Goal: Task Accomplishment & Management: Complete application form

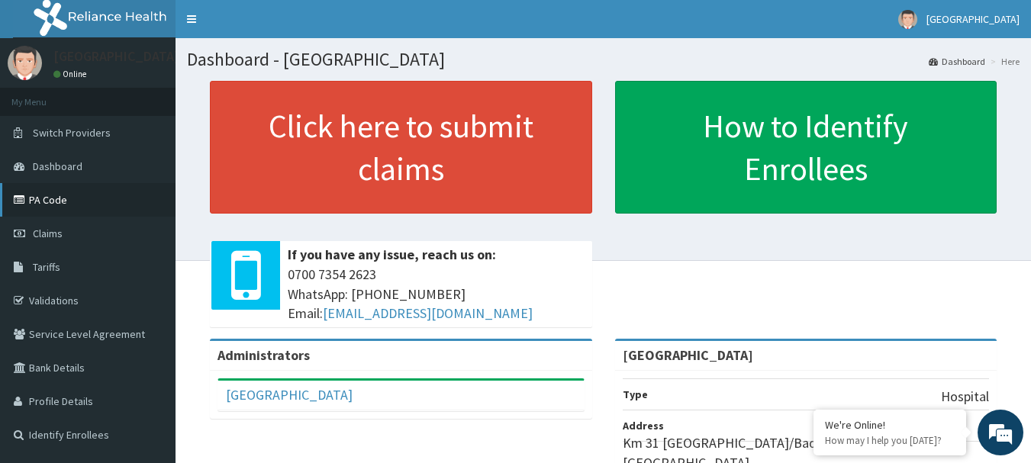
click at [44, 200] on link "PA Code" at bounding box center [88, 200] width 176 height 34
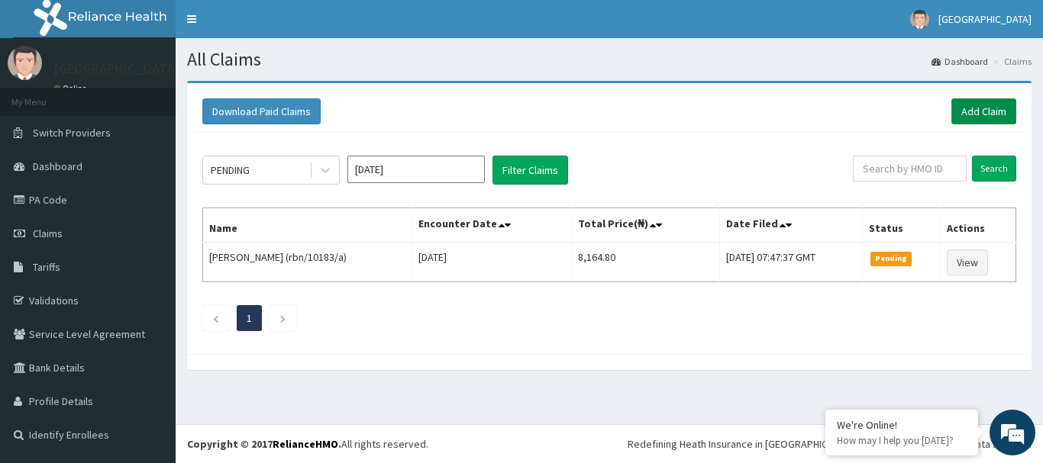
click at [977, 108] on link "Add Claim" at bounding box center [983, 111] width 65 height 26
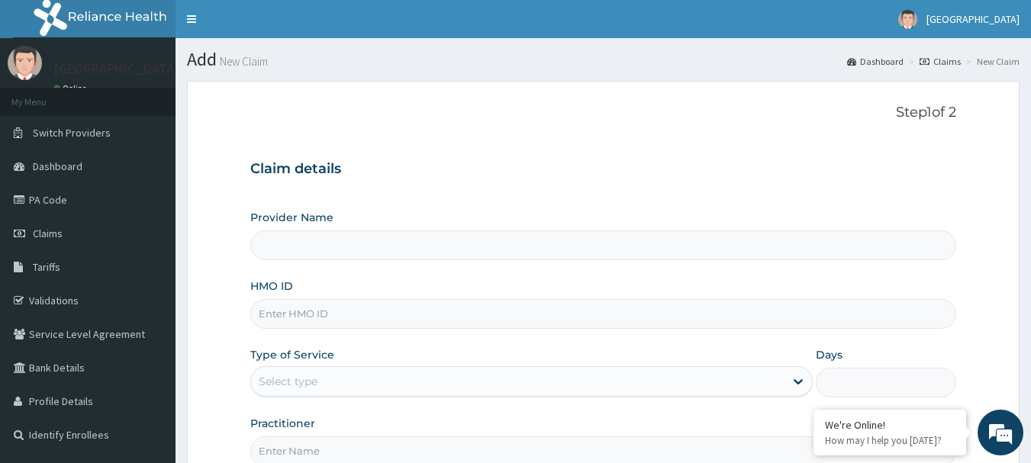
type input "[GEOGRAPHIC_DATA]"
click at [309, 322] on input "HMO ID" at bounding box center [603, 314] width 707 height 30
paste input "rbn/10064/a"
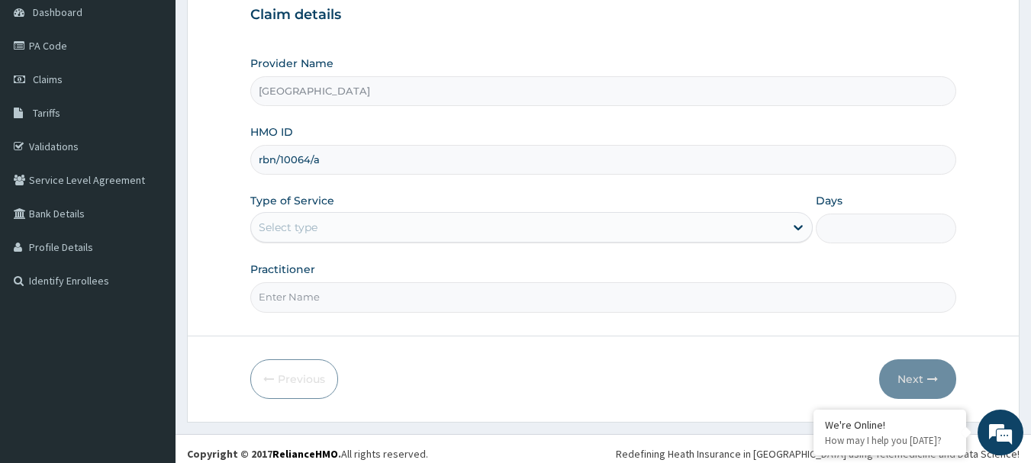
scroll to position [164, 0]
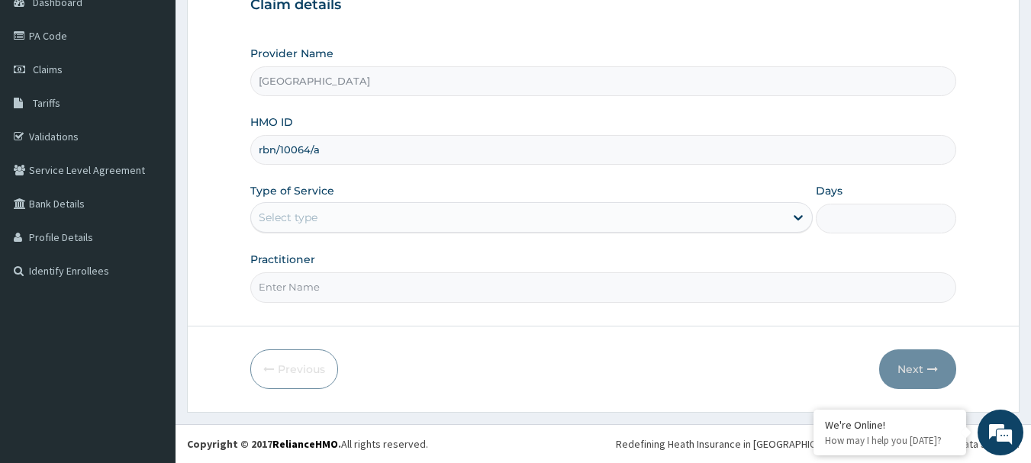
type input "rbn/10064/a"
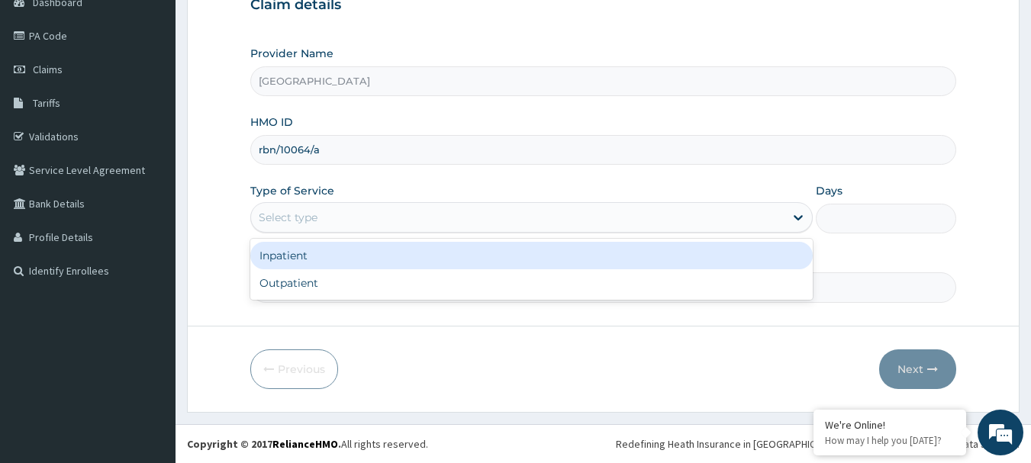
click at [325, 216] on div "Select type" at bounding box center [518, 217] width 534 height 24
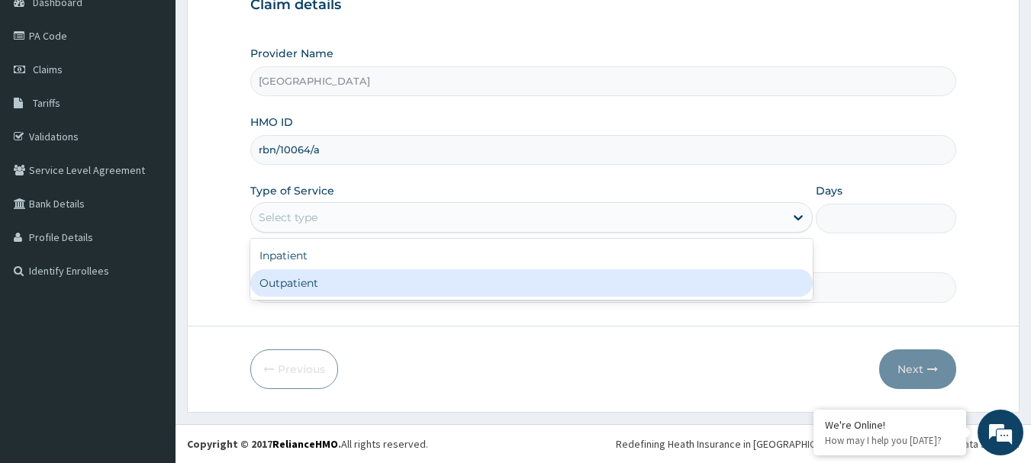
click at [303, 282] on div "Outpatient" at bounding box center [531, 282] width 563 height 27
type input "1"
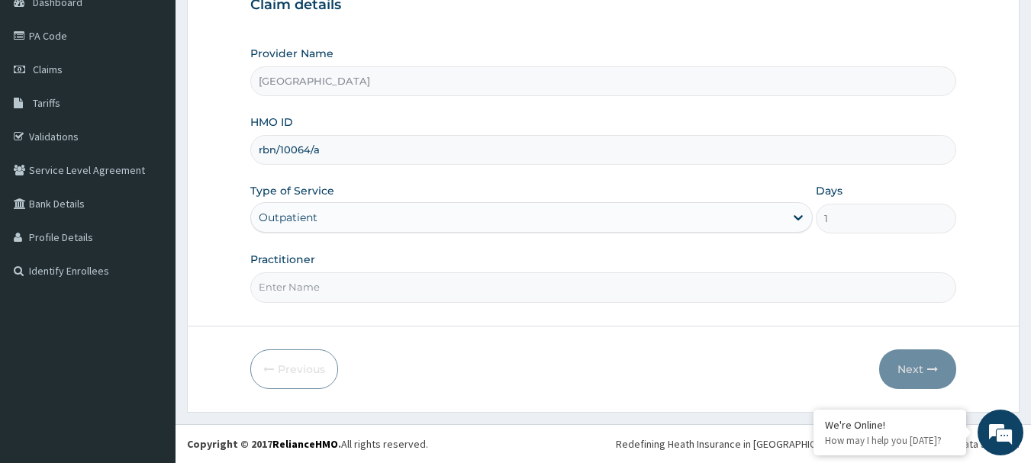
click at [310, 295] on input "Practitioner" at bounding box center [603, 288] width 707 height 30
type input "DR, T.T"
click at [925, 370] on button "Next" at bounding box center [917, 370] width 77 height 40
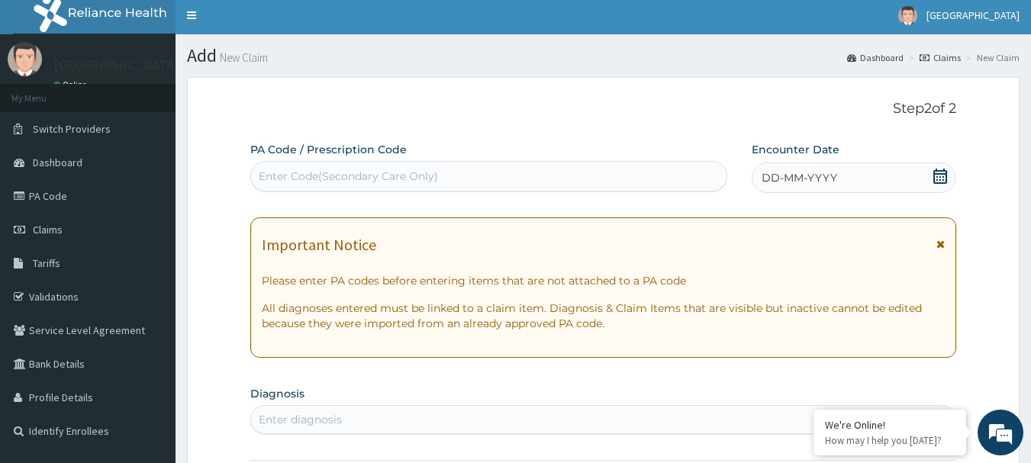
scroll to position [0, 0]
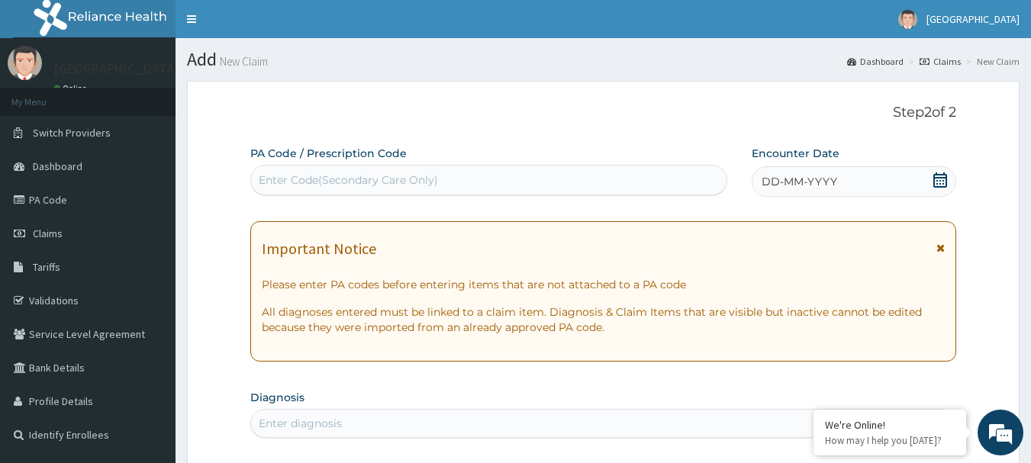
click at [275, 176] on div "Enter Code(Secondary Care Only)" at bounding box center [348, 180] width 179 height 15
paste input "PA/539A15"
type input "PA/539A15"
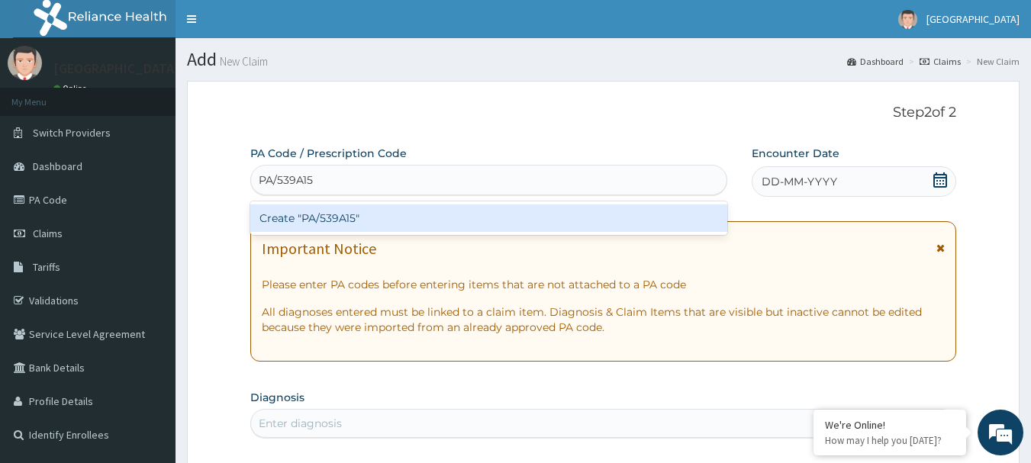
click at [352, 218] on div "Create "PA/539A15"" at bounding box center [489, 218] width 478 height 27
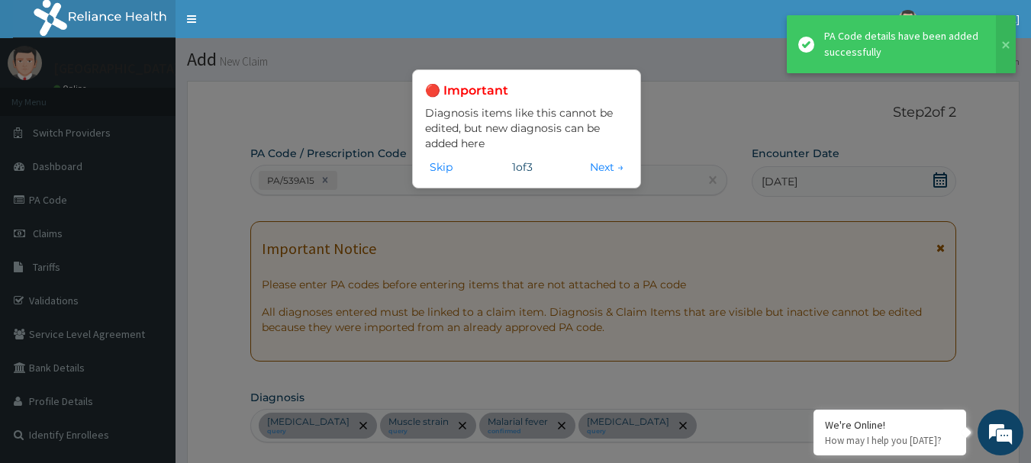
scroll to position [937, 0]
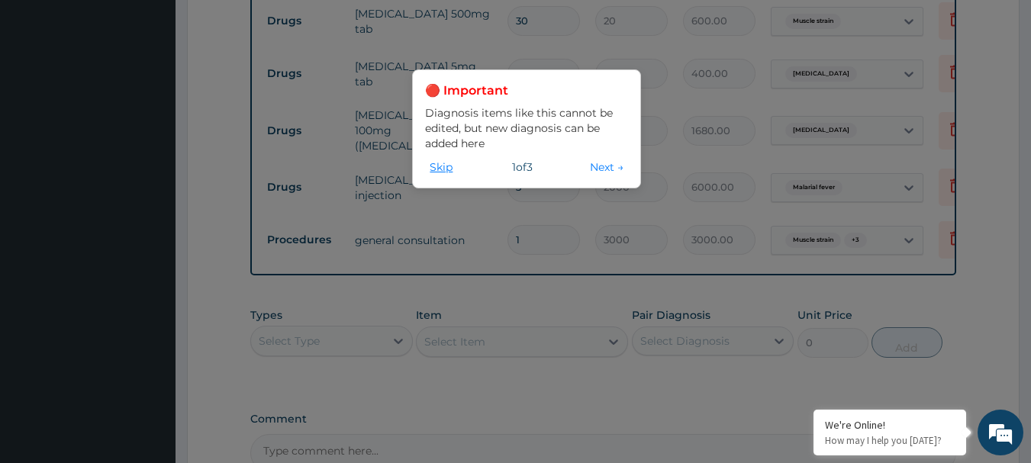
click at [442, 173] on button "Skip" at bounding box center [441, 167] width 32 height 17
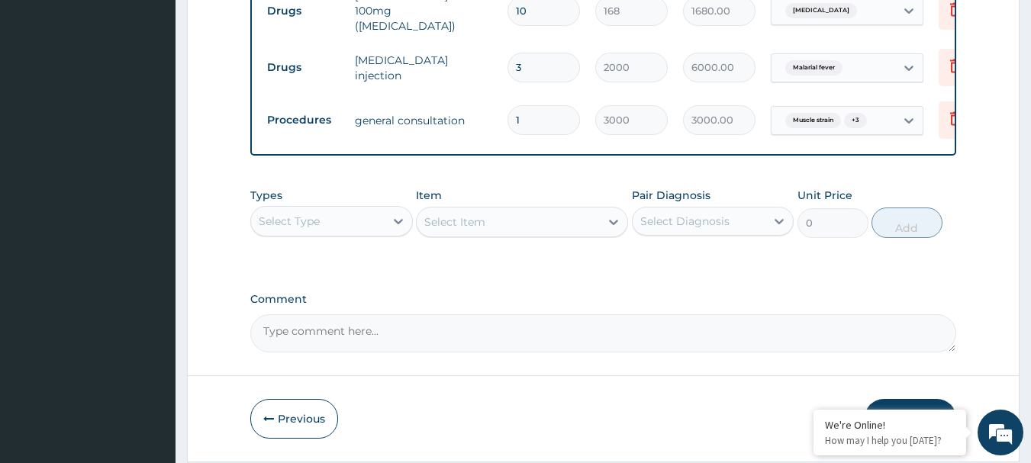
scroll to position [1109, 0]
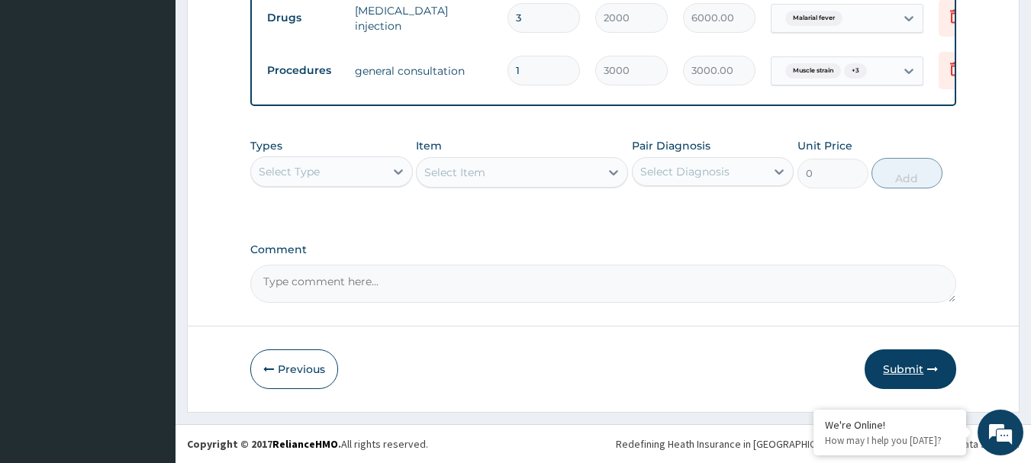
click at [895, 366] on button "Submit" at bounding box center [911, 370] width 92 height 40
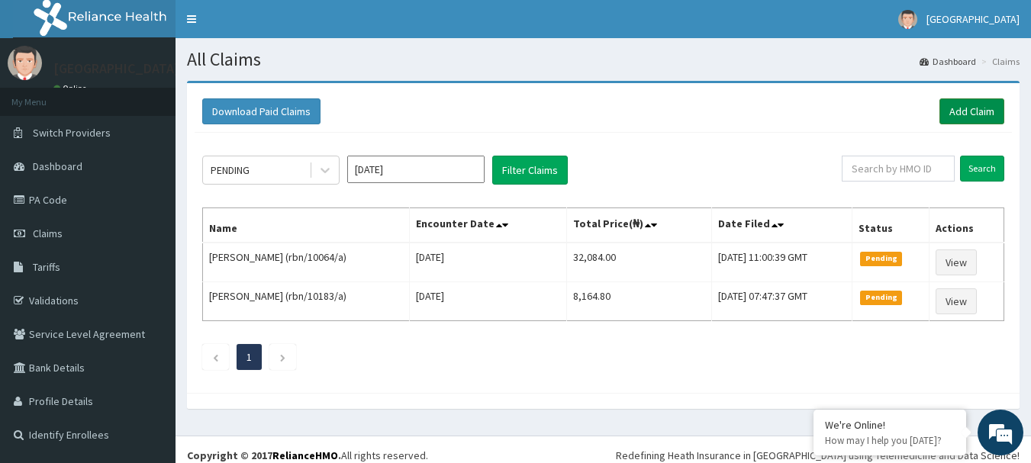
click at [973, 109] on link "Add Claim" at bounding box center [972, 111] width 65 height 26
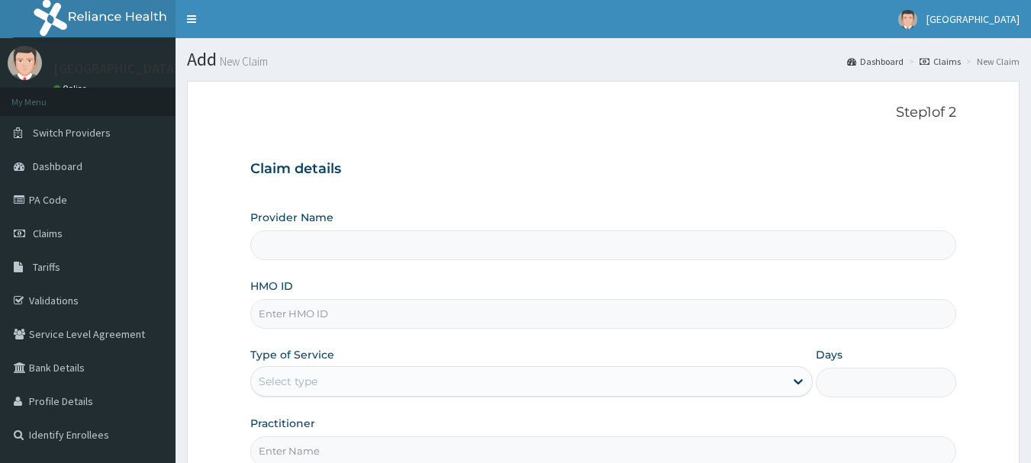
drag, startPoint x: 0, startPoint y: 0, endPoint x: 344, endPoint y: 315, distance: 466.8
click at [344, 315] on input "HMO ID" at bounding box center [603, 314] width 707 height 30
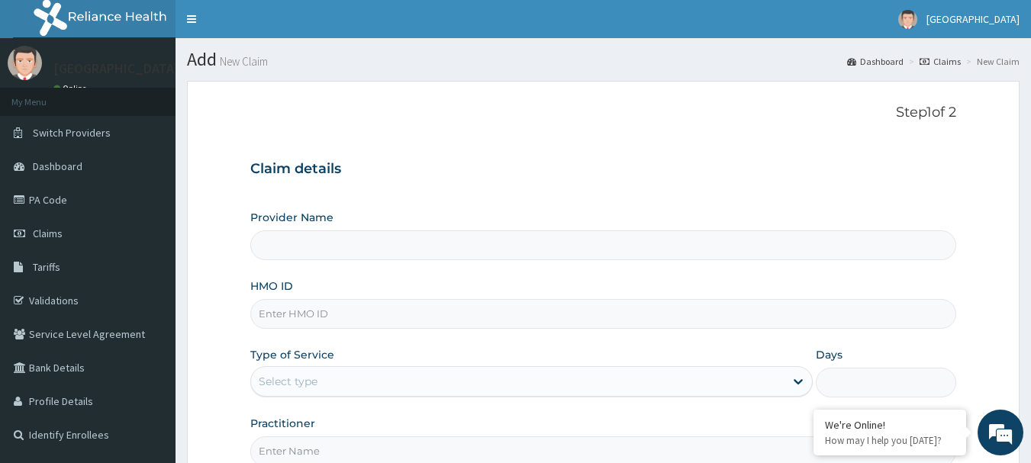
paste input "gbz/10290/a"
type input "Ibijola Medical center"
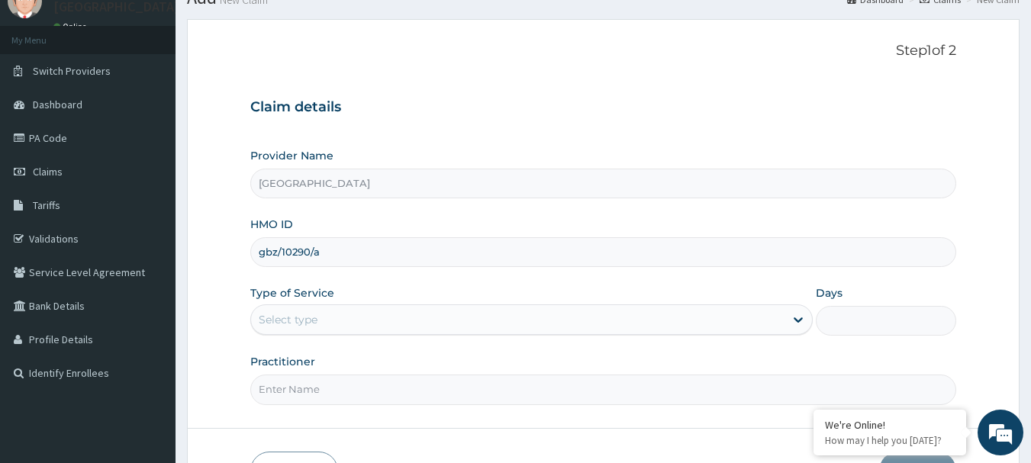
scroll to position [164, 0]
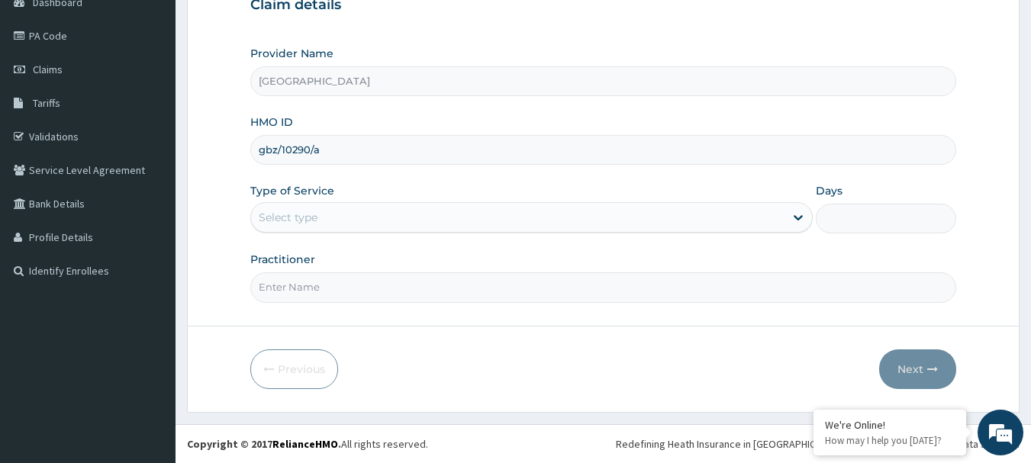
type input "gbz/10290/a"
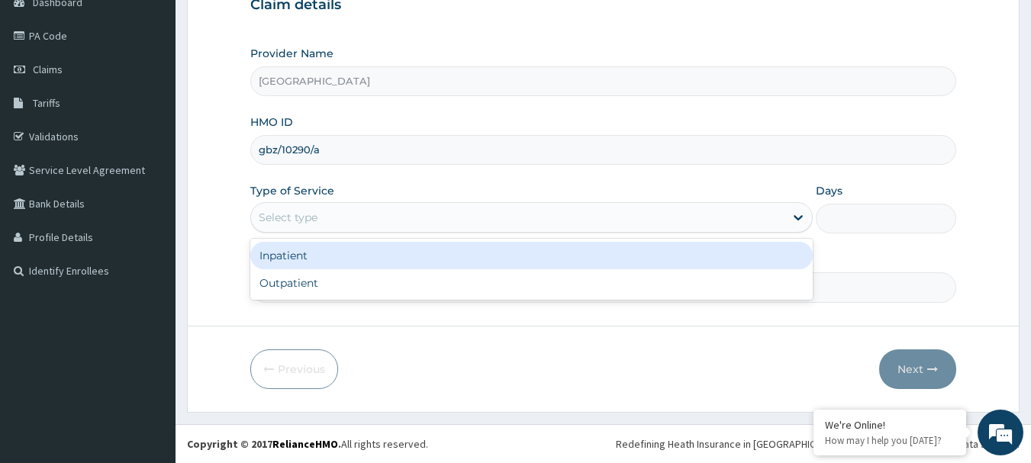
click at [292, 217] on div "Select type" at bounding box center [288, 217] width 59 height 15
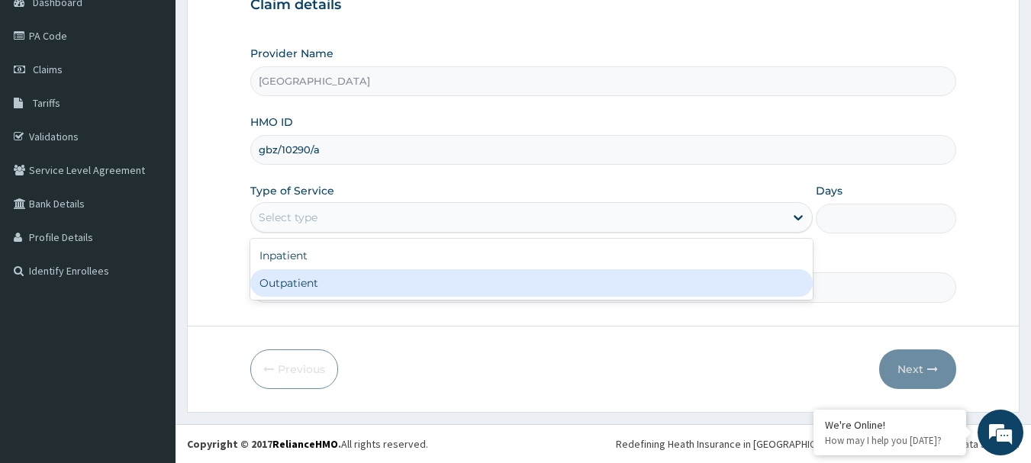
click at [318, 285] on div "Outpatient" at bounding box center [531, 282] width 563 height 27
type input "1"
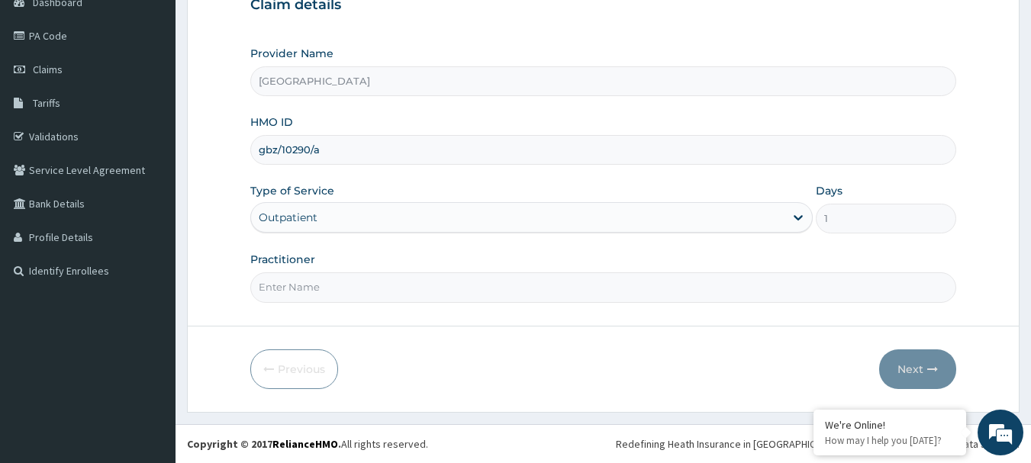
click at [324, 310] on form "Step 1 of 2 Claim details Provider Name Ibijola Medical center HMO ID gbz/10290…" at bounding box center [603, 164] width 833 height 495
click at [324, 282] on input "Practitioner" at bounding box center [603, 288] width 707 height 30
type input "DR, T.T"
click at [912, 374] on button "Next" at bounding box center [917, 370] width 77 height 40
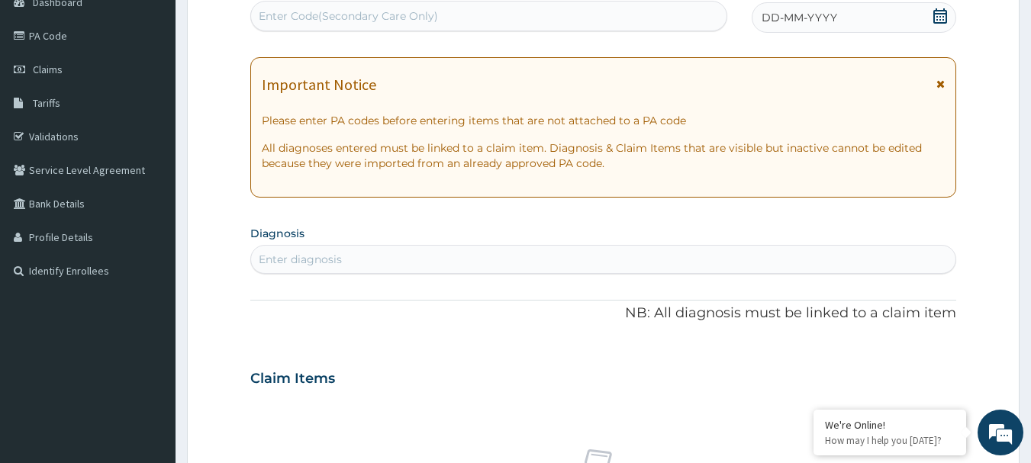
click at [336, 8] on div "Enter Code(Secondary Care Only)" at bounding box center [348, 15] width 179 height 15
paste input "PA/BE6E68"
type input "PA/BE6E68"
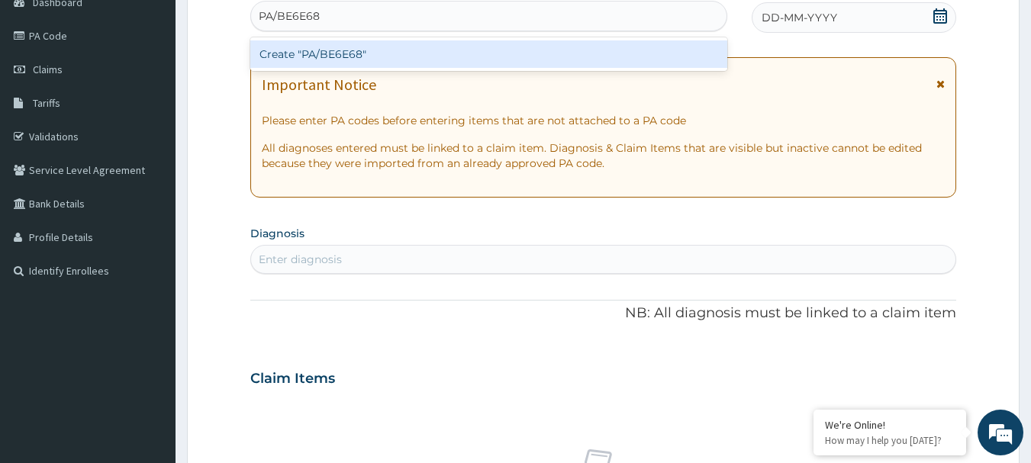
click at [318, 60] on div "Create "PA/BE6E68"" at bounding box center [489, 53] width 478 height 27
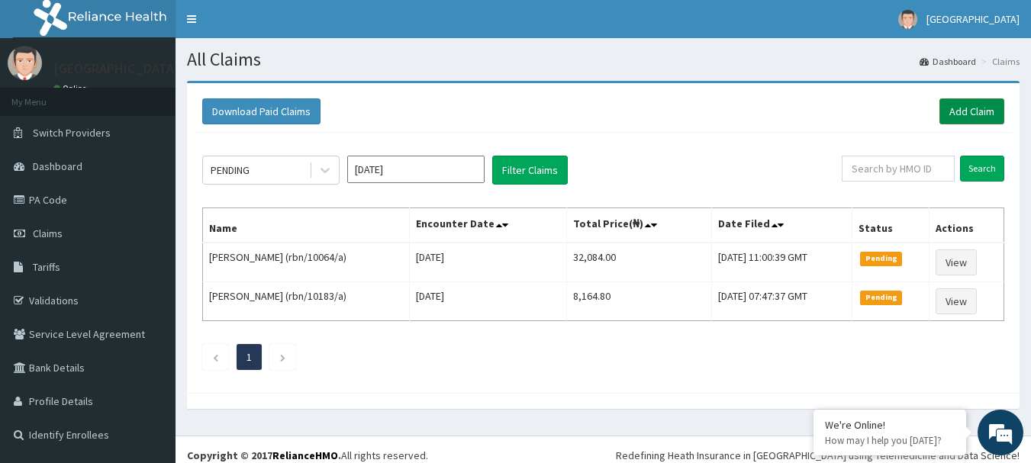
click at [974, 118] on link "Add Claim" at bounding box center [972, 111] width 65 height 26
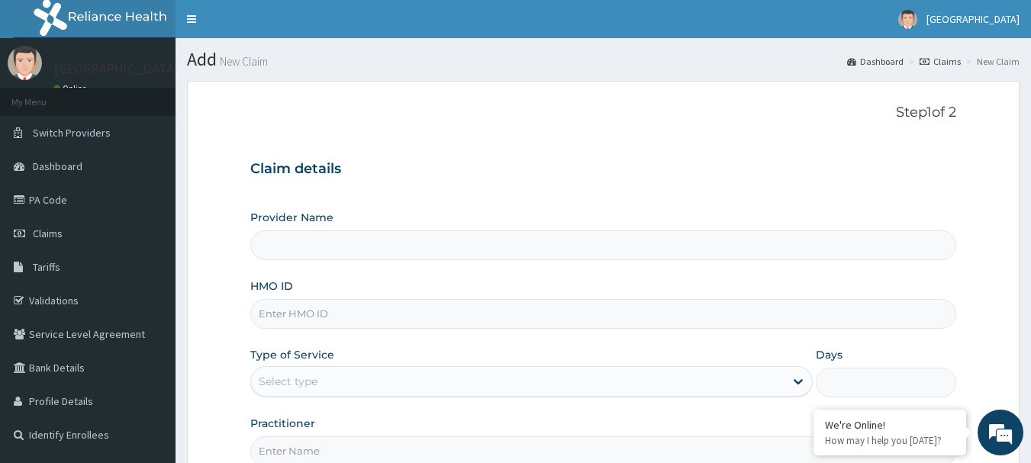
type input "[GEOGRAPHIC_DATA]"
click at [289, 311] on input "HMO ID" at bounding box center [603, 314] width 707 height 30
paste input "rbn/10183/a"
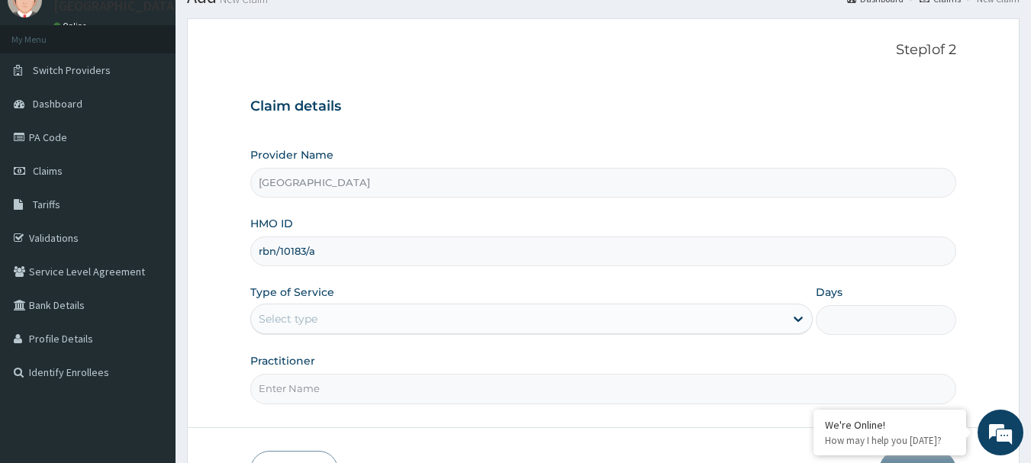
scroll to position [164, 0]
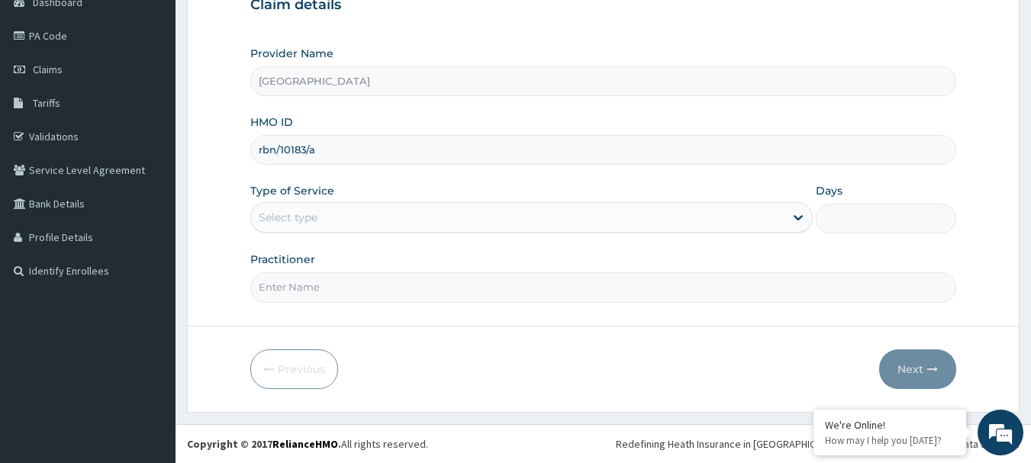
type input "rbn/10183/a"
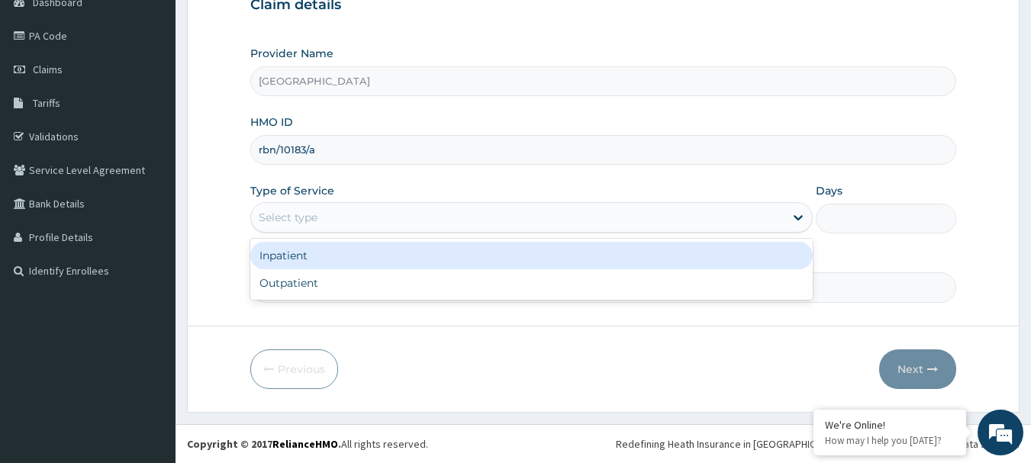
click at [305, 218] on div "Select type" at bounding box center [288, 217] width 59 height 15
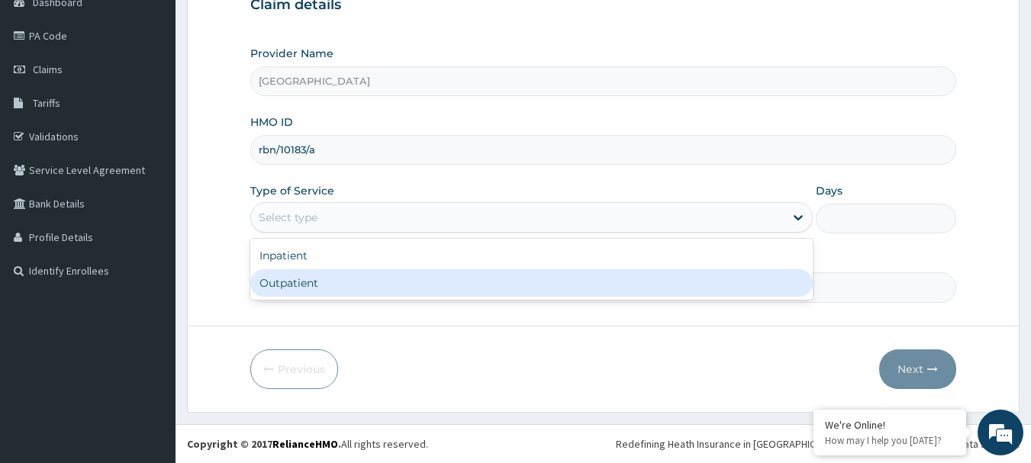
click at [315, 287] on div "Outpatient" at bounding box center [531, 282] width 563 height 27
type input "1"
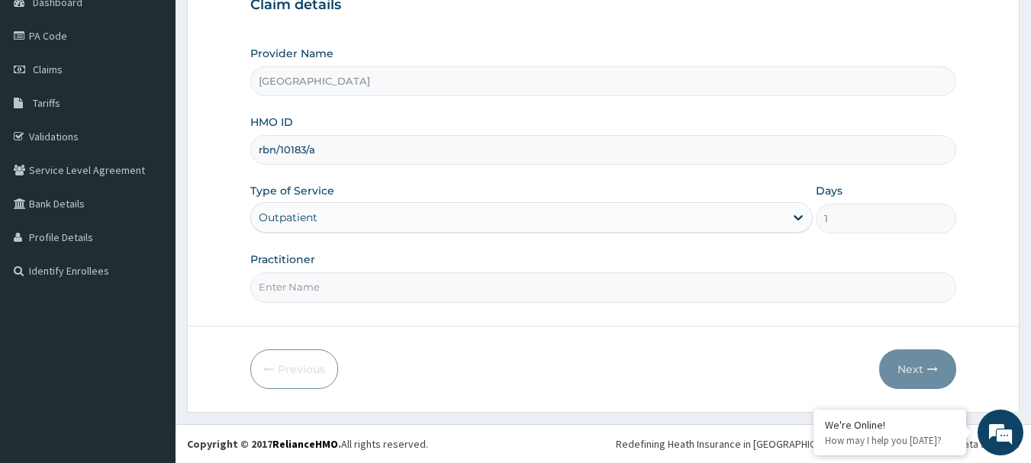
click at [303, 288] on input "Practitioner" at bounding box center [603, 288] width 707 height 30
type input "DR, T.T"
click at [911, 371] on button "Next" at bounding box center [917, 370] width 77 height 40
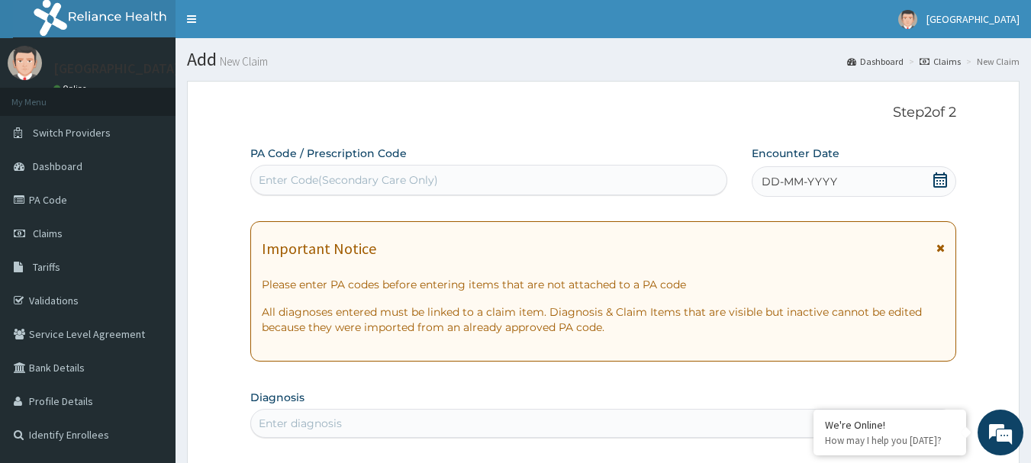
click at [371, 174] on div "Enter Code(Secondary Care Only)" at bounding box center [348, 180] width 179 height 15
paste input "PA/C259CC"
type input "PA/C259CC"
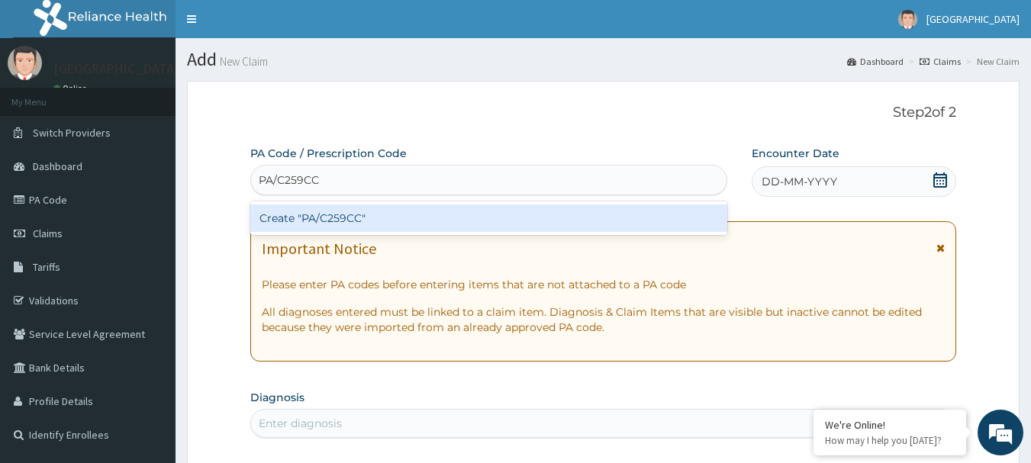
click at [355, 216] on div "Create "PA/C259CC"" at bounding box center [489, 218] width 478 height 27
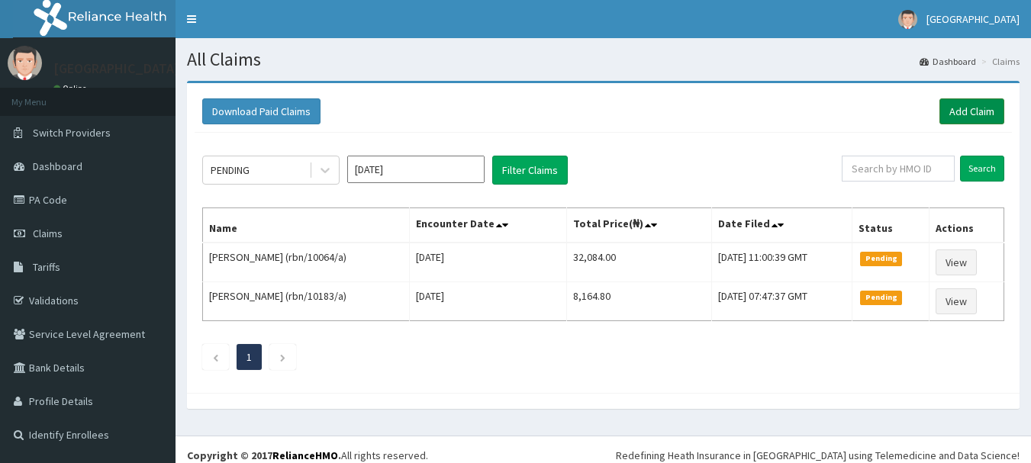
click at [978, 112] on link "Add Claim" at bounding box center [972, 111] width 65 height 26
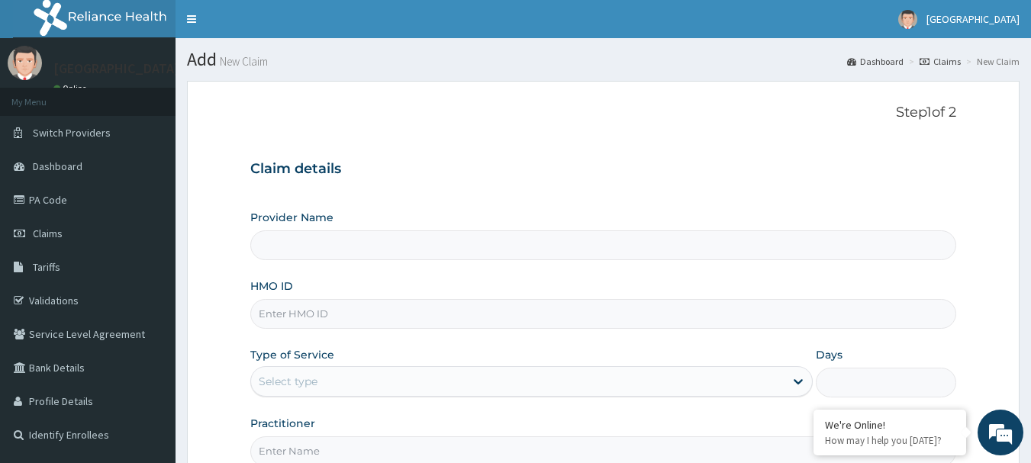
click at [373, 314] on input "HMO ID" at bounding box center [603, 314] width 707 height 30
paste input "rbn/10183/b"
type input "rbn/10183/b"
type input "Ibijola Medical center"
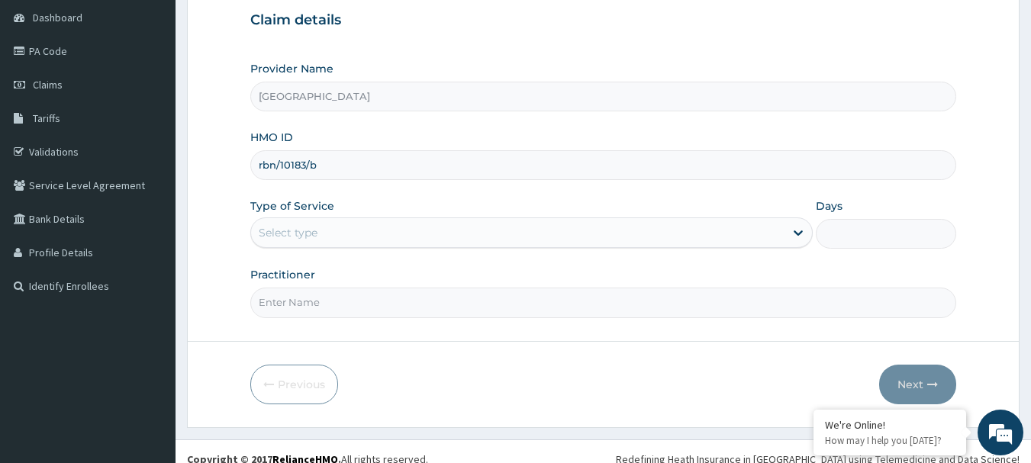
scroll to position [164, 0]
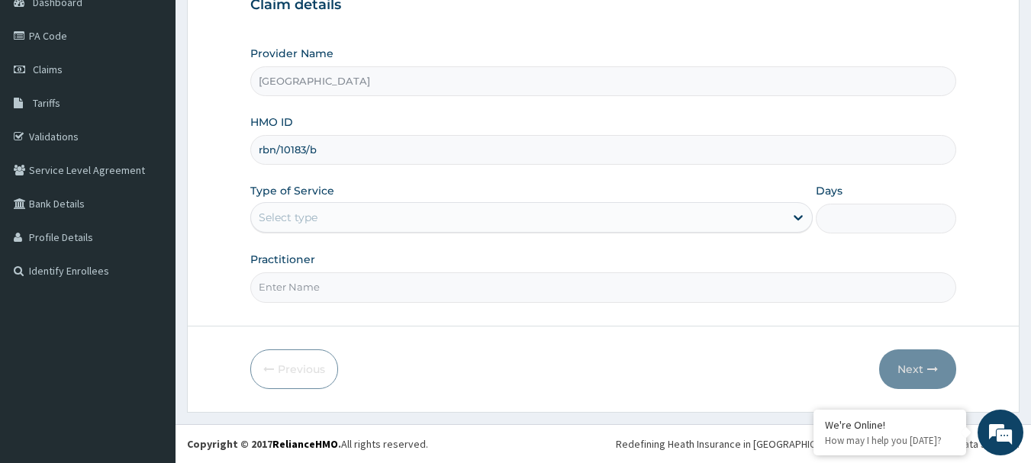
type input "rbn/10183/b"
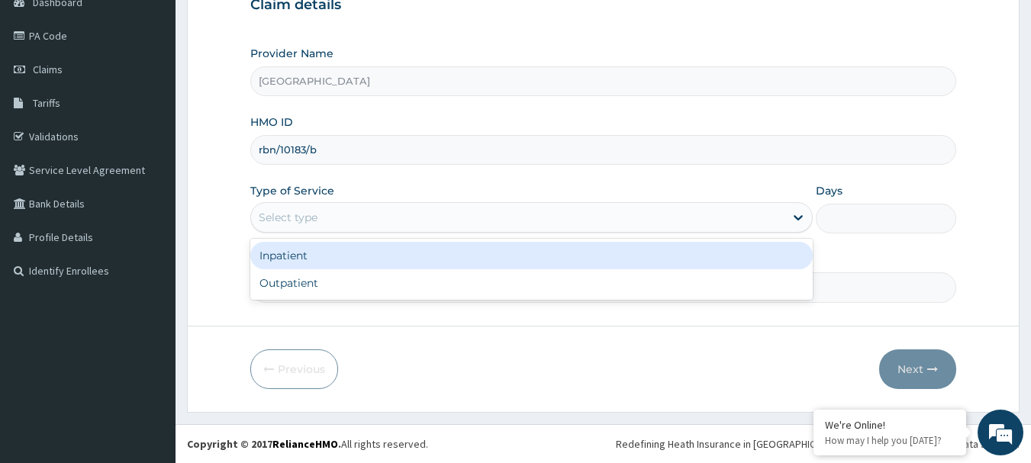
click at [389, 221] on div "Select type" at bounding box center [518, 217] width 534 height 24
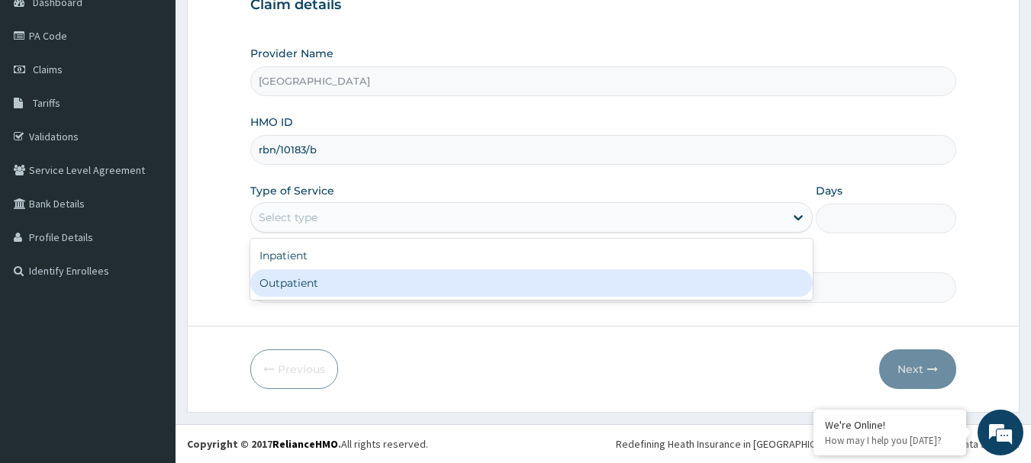
click at [365, 287] on div "Outpatient" at bounding box center [531, 282] width 563 height 27
type input "1"
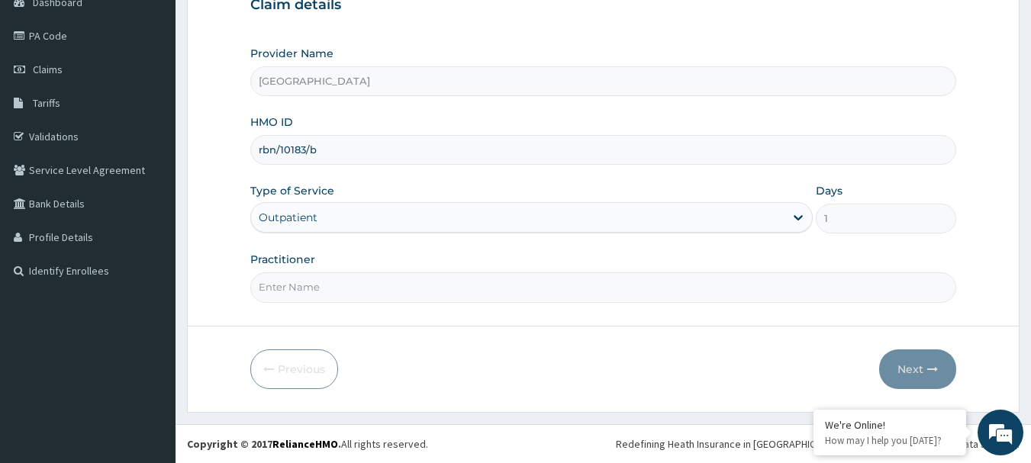
click at [389, 292] on input "Practitioner" at bounding box center [603, 288] width 707 height 30
type input "DR, T.T"
click at [916, 365] on button "Next" at bounding box center [917, 370] width 77 height 40
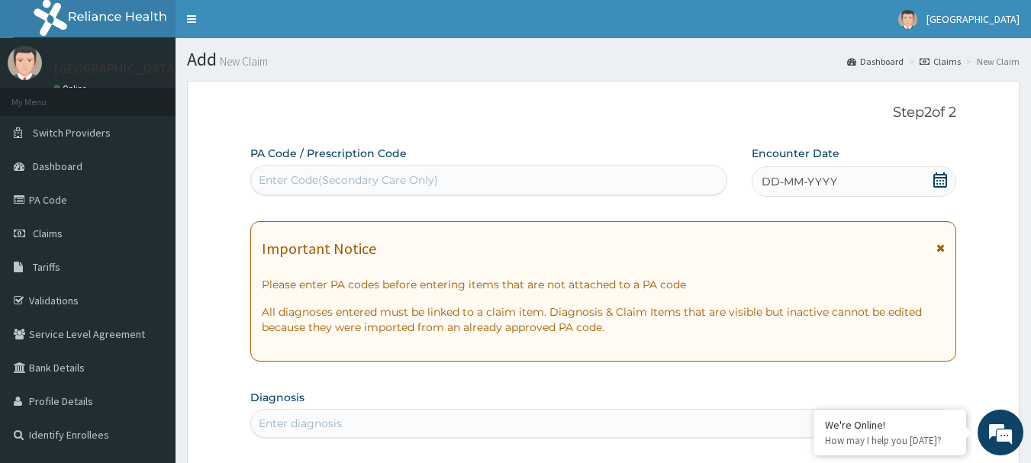
click at [307, 179] on div "Enter Code(Secondary Care Only)" at bounding box center [348, 180] width 179 height 15
click at [326, 185] on div "Enter Code(Secondary Care Only)" at bounding box center [348, 180] width 179 height 15
paste input "PA/817F70"
type input "PA/817F70"
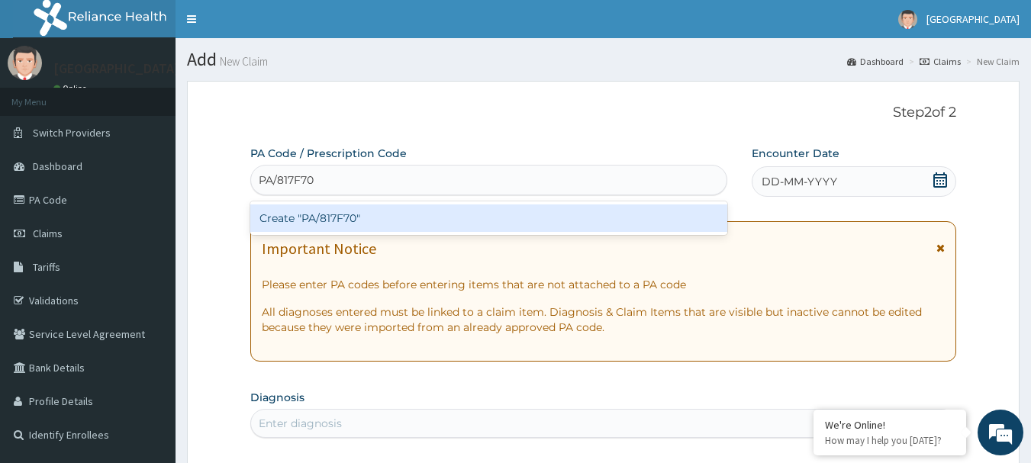
click at [338, 217] on div "Create "PA/817F70"" at bounding box center [489, 218] width 478 height 27
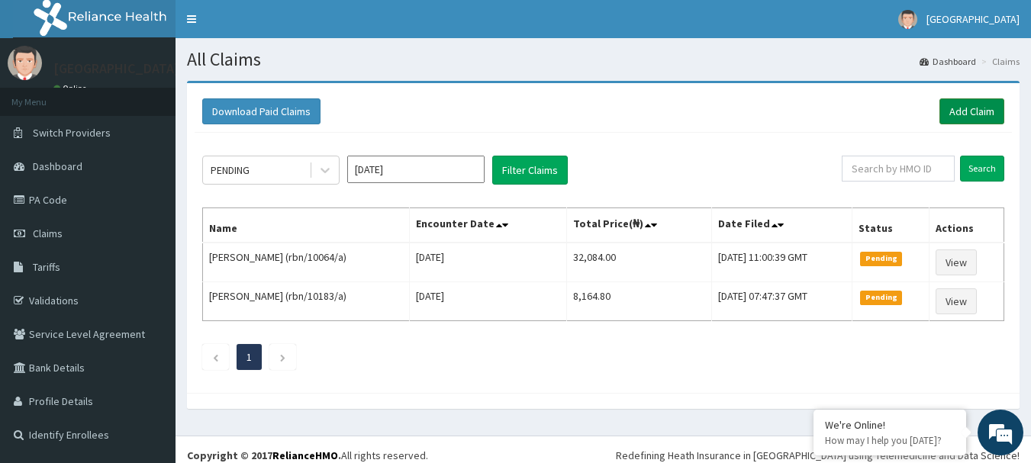
click at [965, 113] on link "Add Claim" at bounding box center [972, 111] width 65 height 26
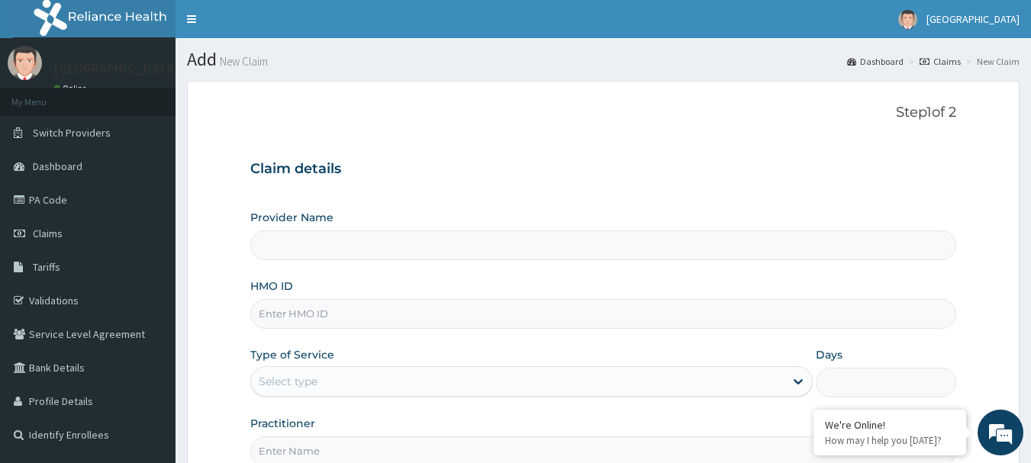
click at [325, 314] on input "HMO ID" at bounding box center [603, 314] width 707 height 30
type input "[GEOGRAPHIC_DATA]"
paste input "bxl/10202/a"
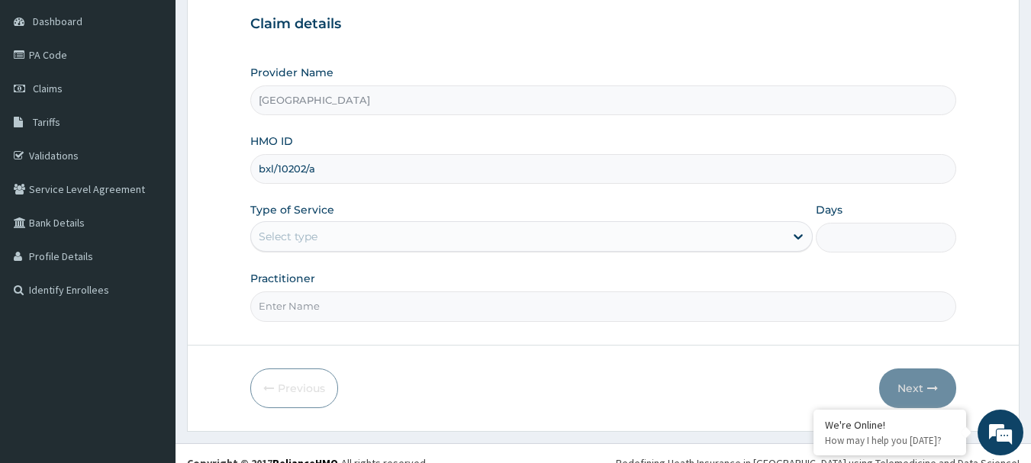
scroll to position [164, 0]
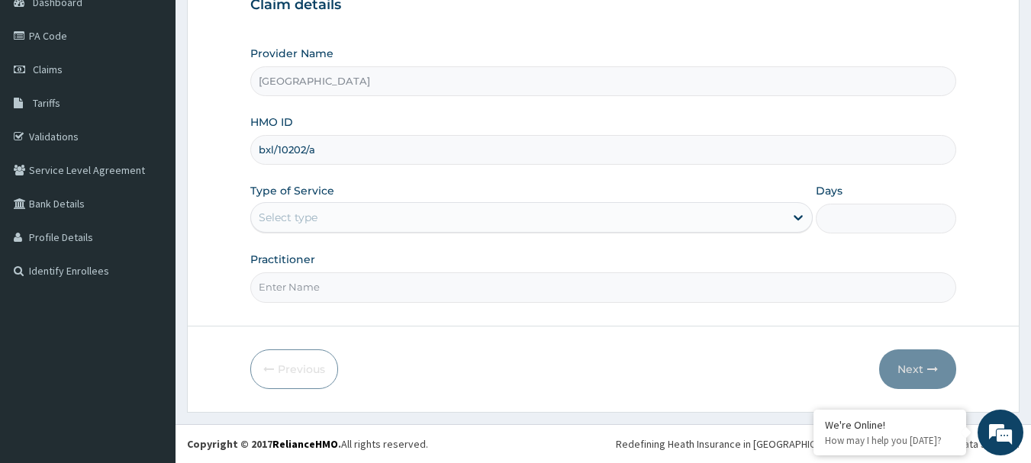
type input "bxl/10202/a"
click at [311, 218] on div "Select type" at bounding box center [288, 217] width 59 height 15
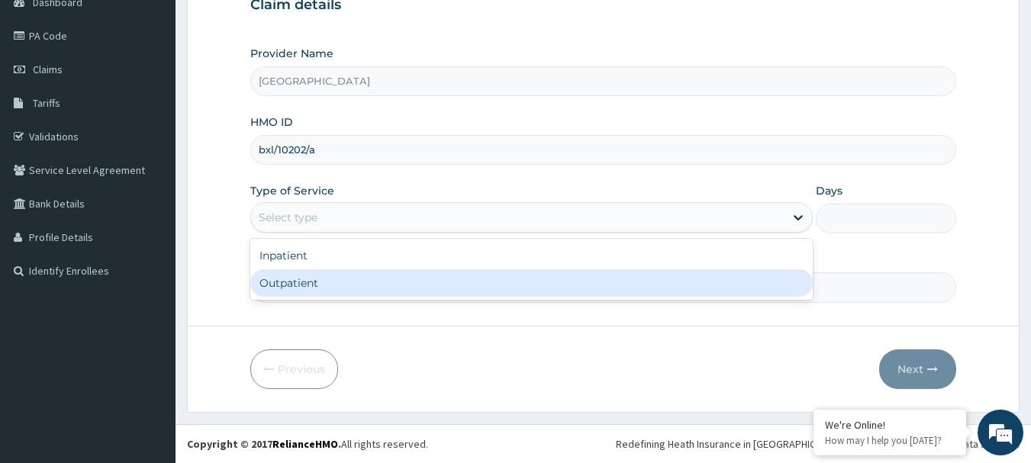
click at [302, 290] on div "Outpatient" at bounding box center [531, 282] width 563 height 27
type input "1"
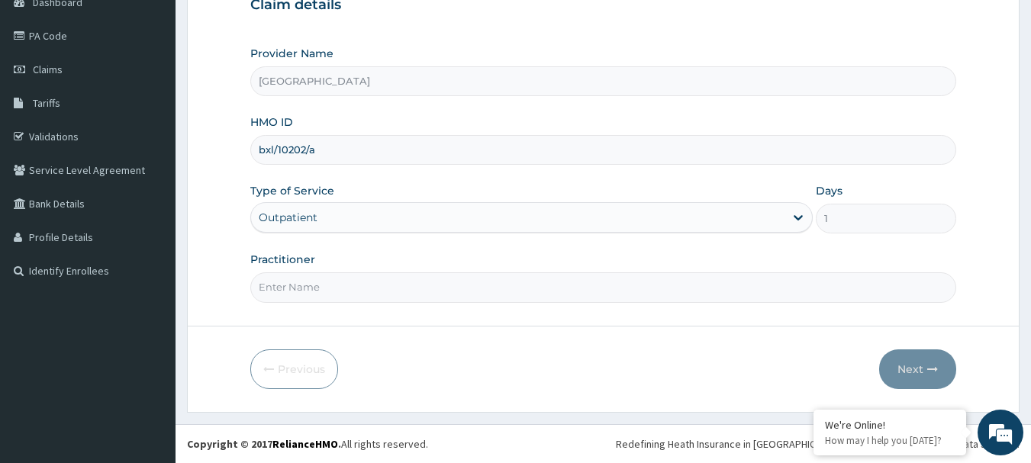
click at [338, 295] on input "Practitioner" at bounding box center [603, 288] width 707 height 30
type input "DR, T.T"
click at [910, 371] on button "Next" at bounding box center [917, 370] width 77 height 40
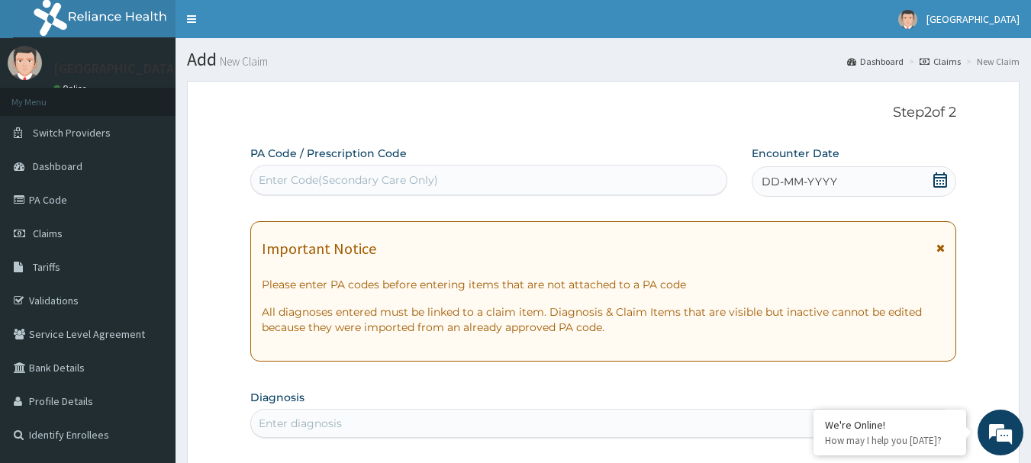
drag, startPoint x: 311, startPoint y: 153, endPoint x: 207, endPoint y: 196, distance: 113.0
click at [264, 175] on div "Enter Code(Secondary Care Only)" at bounding box center [348, 180] width 179 height 15
drag, startPoint x: 264, startPoint y: 175, endPoint x: 192, endPoint y: 226, distance: 88.7
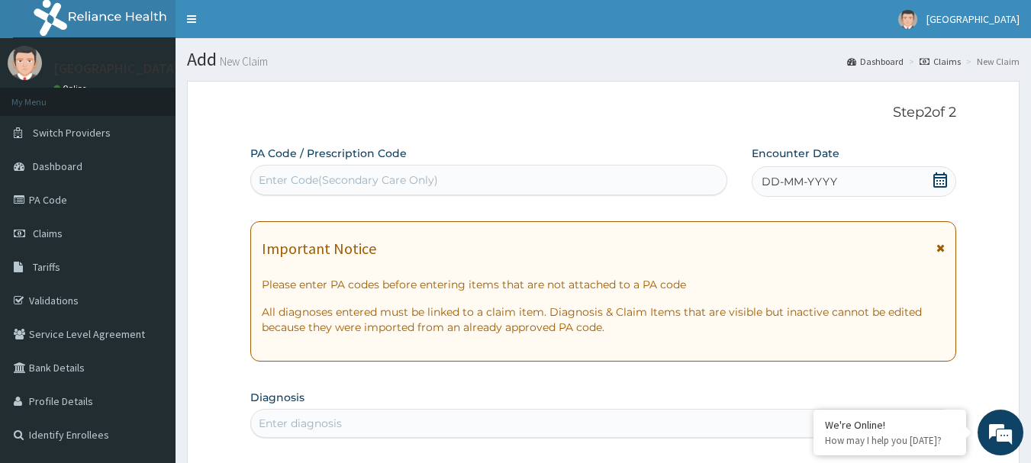
click at [305, 179] on div "Enter Code(Secondary Care Only)" at bounding box center [348, 180] width 179 height 15
paste input "PA/274065"
type input "PA/274065"
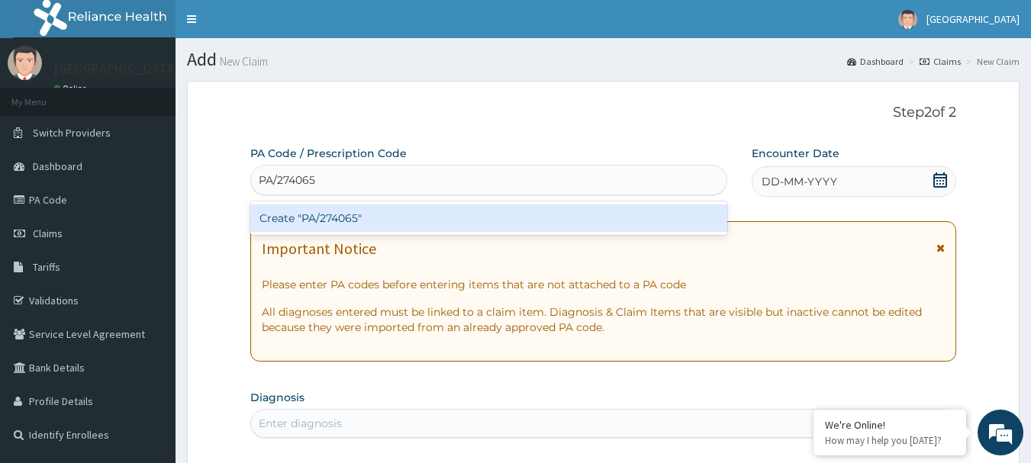
click at [338, 217] on div "Create "PA/274065"" at bounding box center [489, 218] width 478 height 27
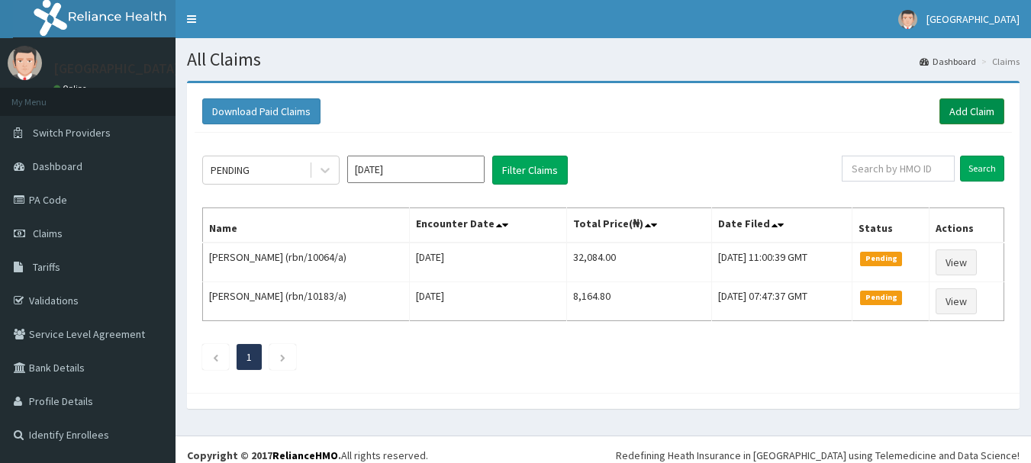
click at [956, 106] on link "Add Claim" at bounding box center [972, 111] width 65 height 26
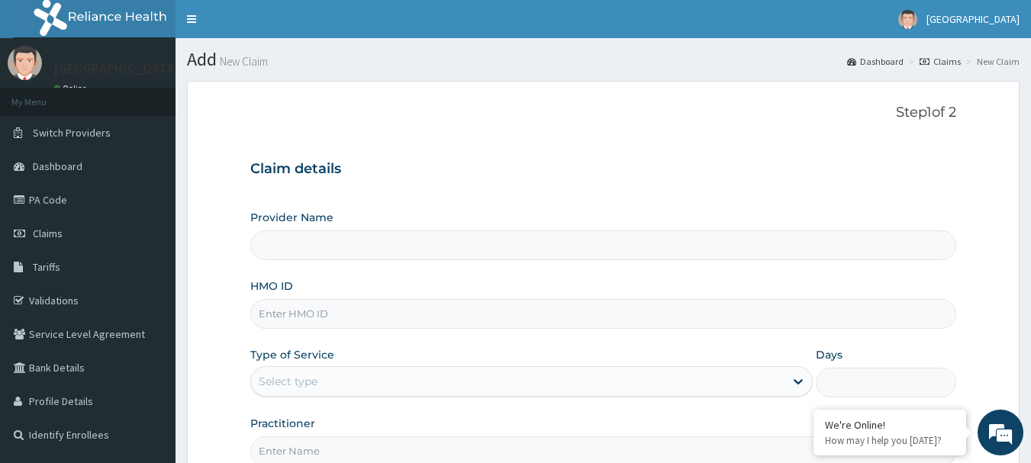
click at [292, 356] on label "Type of Service" at bounding box center [292, 354] width 84 height 15
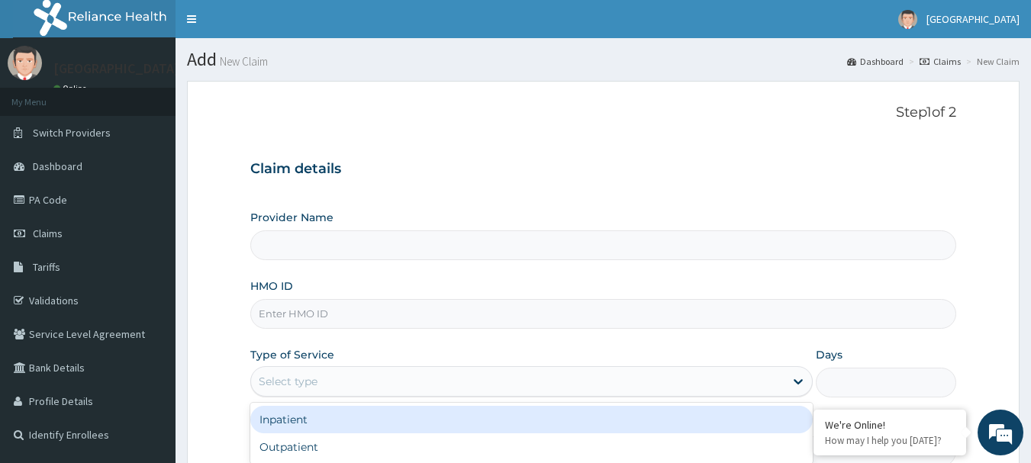
click at [298, 379] on div "Select type" at bounding box center [288, 381] width 59 height 15
type input "Ibijola Medical center"
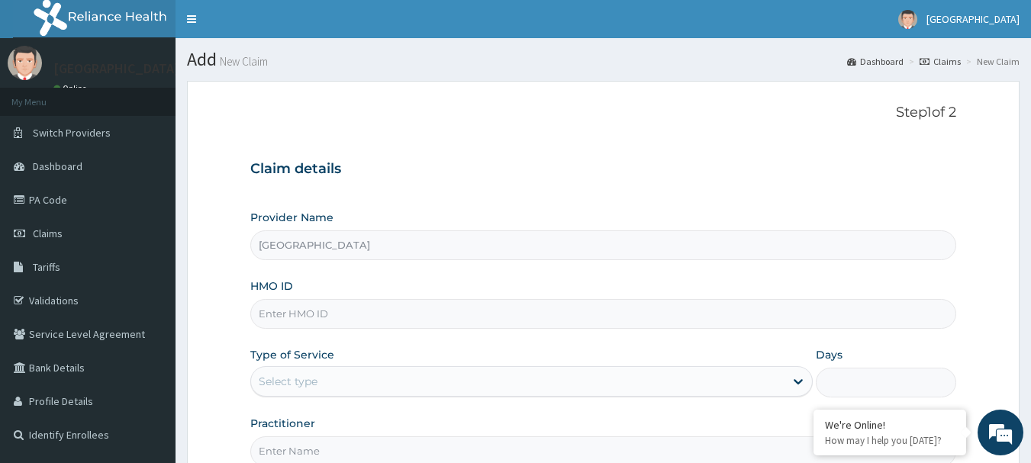
click at [315, 318] on input "HMO ID" at bounding box center [603, 314] width 707 height 30
paste input "epl/10134/a"
type input "epl/10134/a"
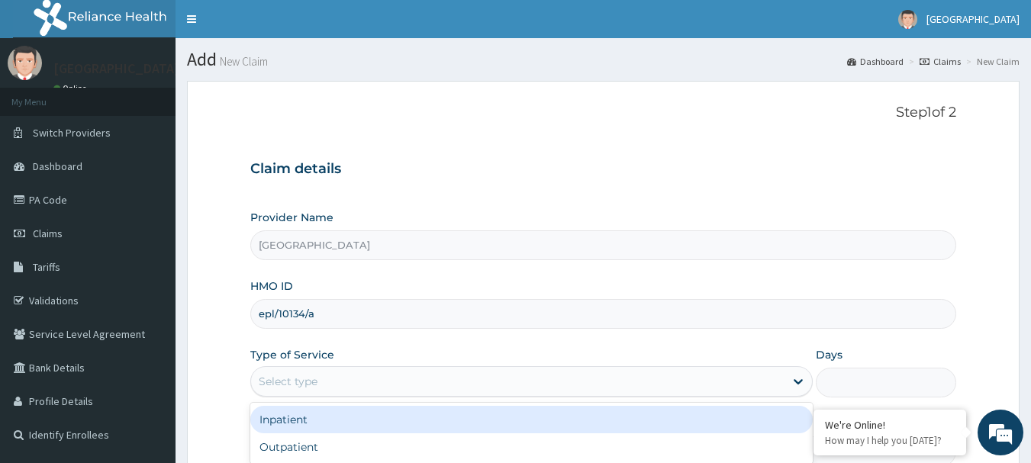
click at [344, 388] on div "Select type" at bounding box center [518, 381] width 534 height 24
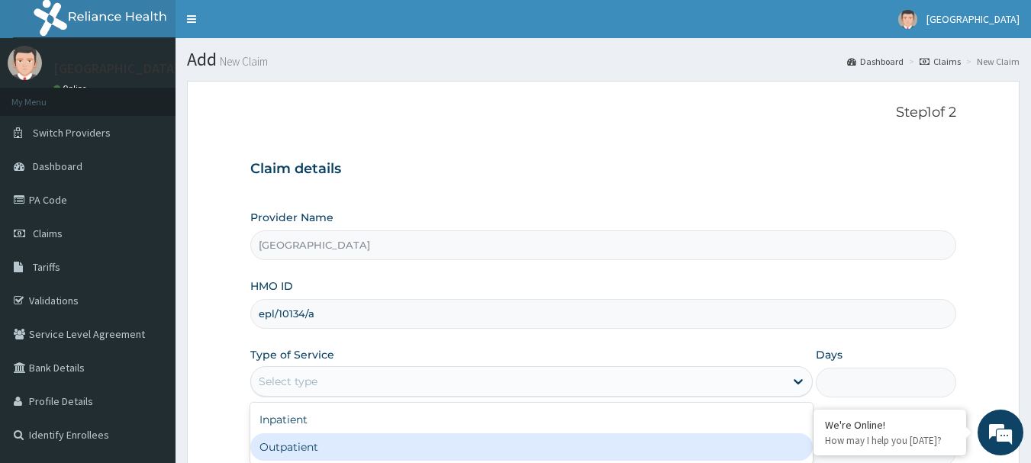
click at [325, 448] on div "Outpatient" at bounding box center [531, 447] width 563 height 27
type input "1"
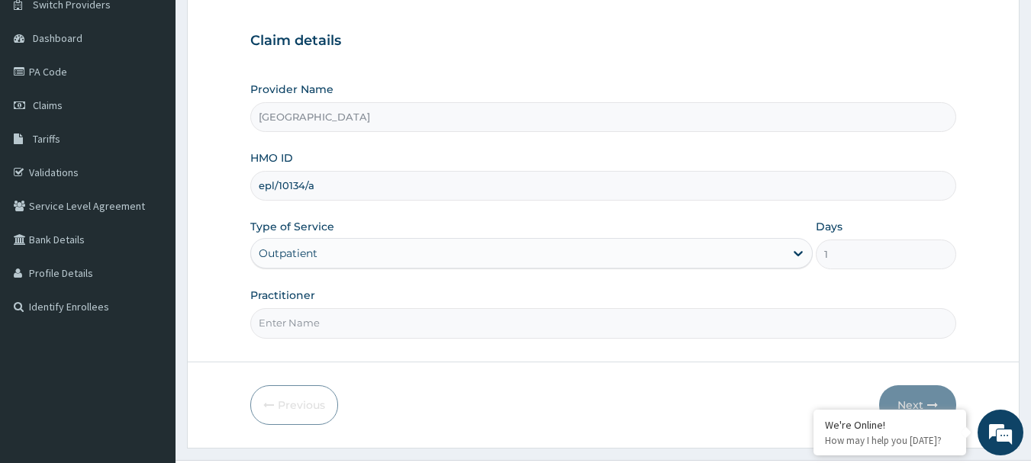
scroll to position [164, 0]
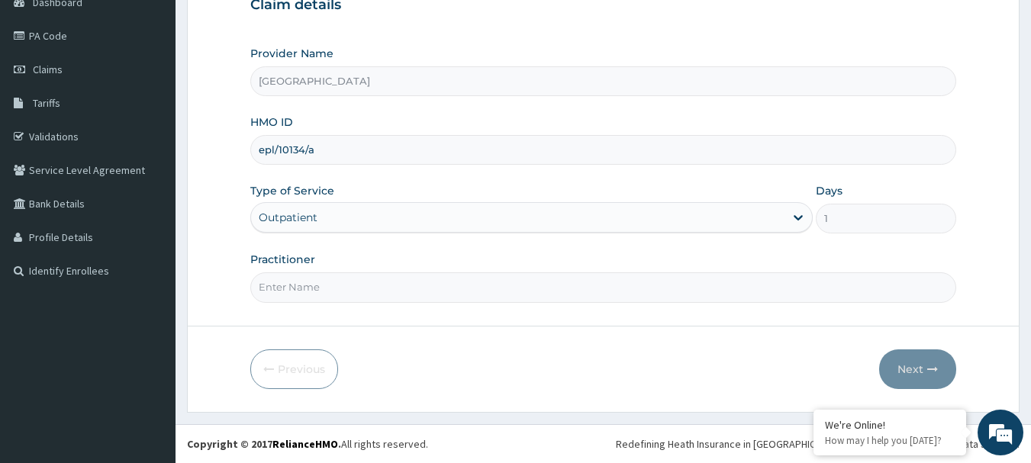
click at [295, 285] on input "Practitioner" at bounding box center [603, 288] width 707 height 30
type input "DR, T.T"
click at [925, 368] on button "Next" at bounding box center [917, 370] width 77 height 40
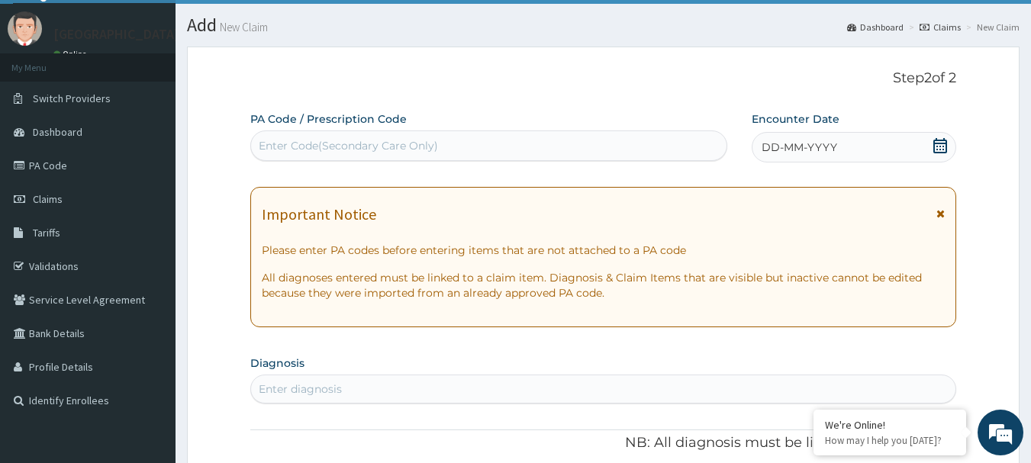
scroll to position [11, 0]
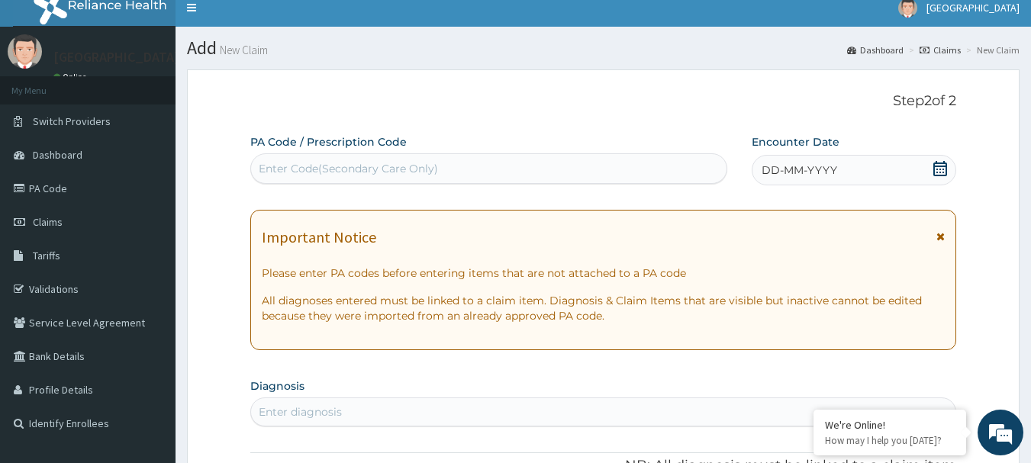
click at [366, 169] on div "Enter Code(Secondary Care Only)" at bounding box center [348, 168] width 179 height 15
paste input "PA/25477B"
type input "PA/25477B"
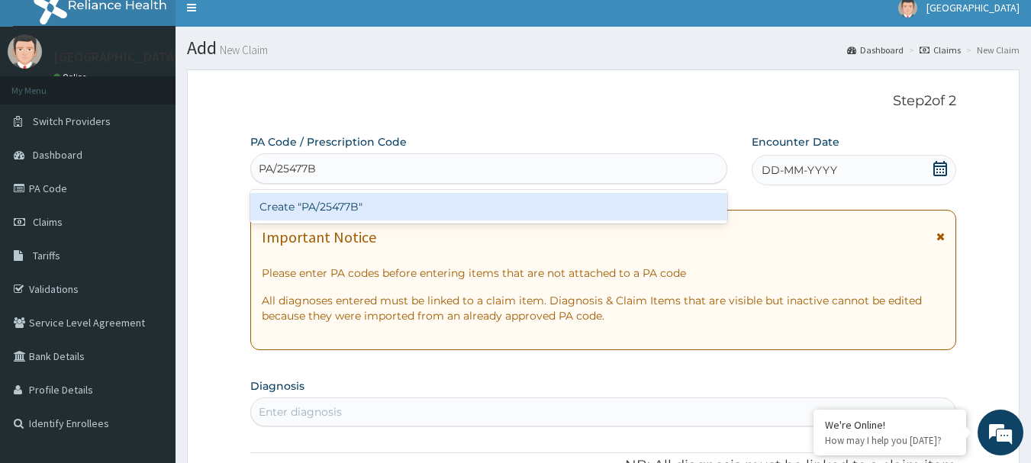
click at [358, 211] on div "Create "PA/25477B"" at bounding box center [489, 206] width 478 height 27
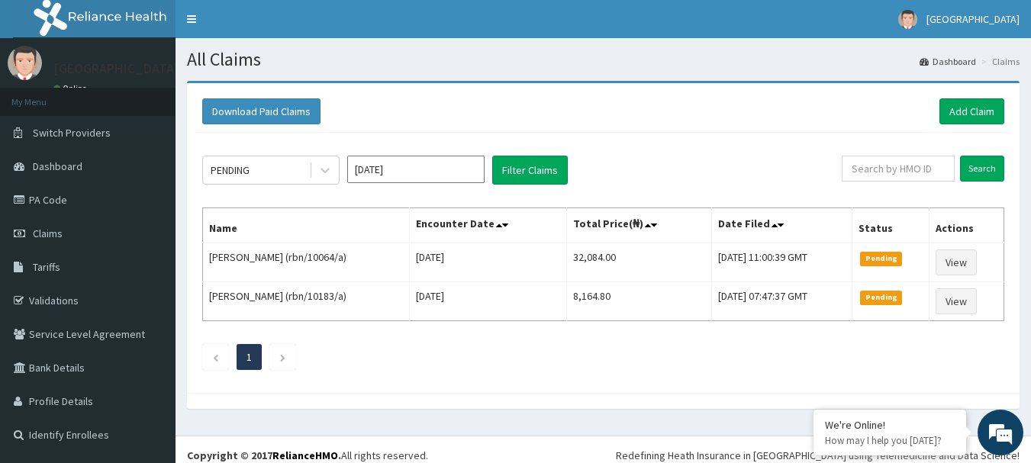
click at [972, 108] on link "Add Claim" at bounding box center [972, 111] width 65 height 26
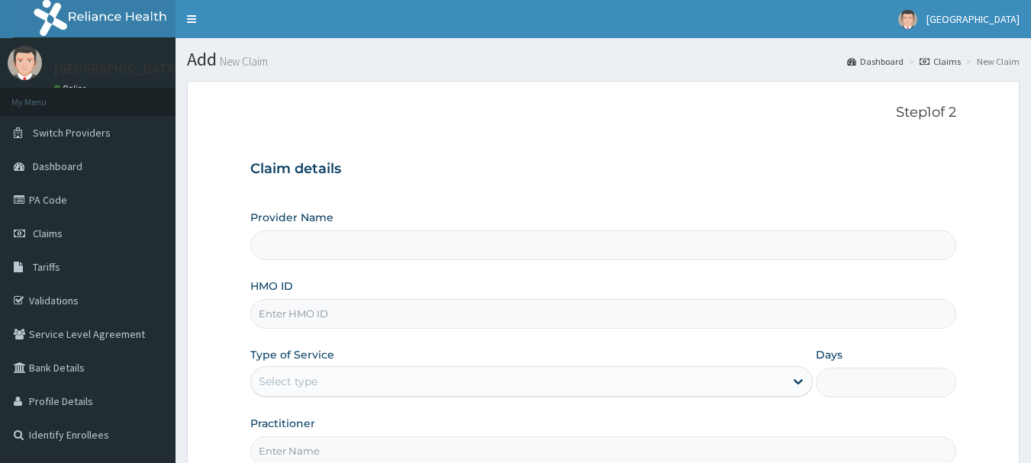
drag, startPoint x: 309, startPoint y: 315, endPoint x: 324, endPoint y: 312, distance: 15.4
click at [314, 315] on input "HMO ID" at bounding box center [603, 314] width 707 height 30
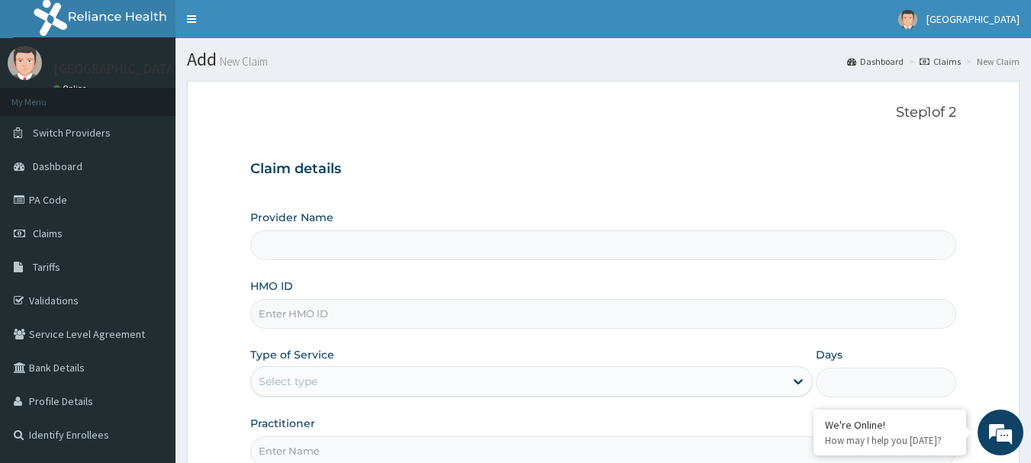
paste input "ELN/10330/A"
type input "ELN/10330/A"
type input "Ibijola Medical center"
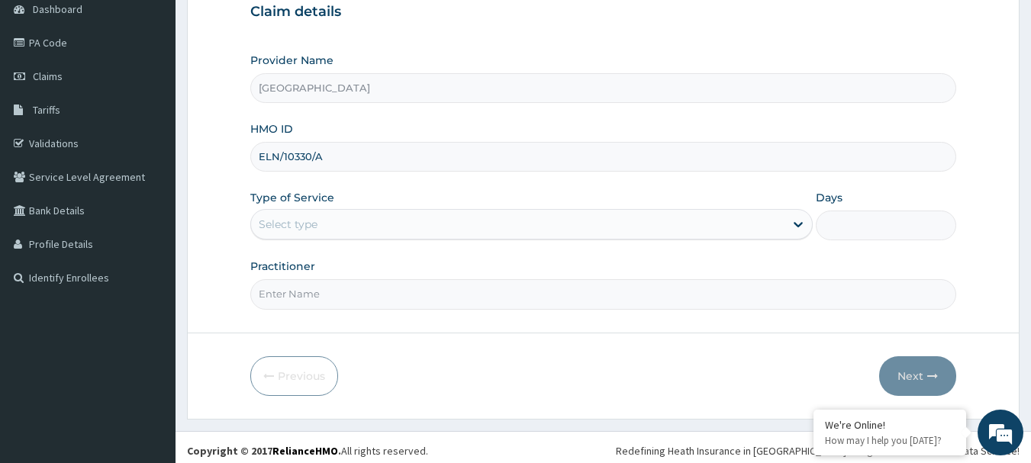
scroll to position [164, 0]
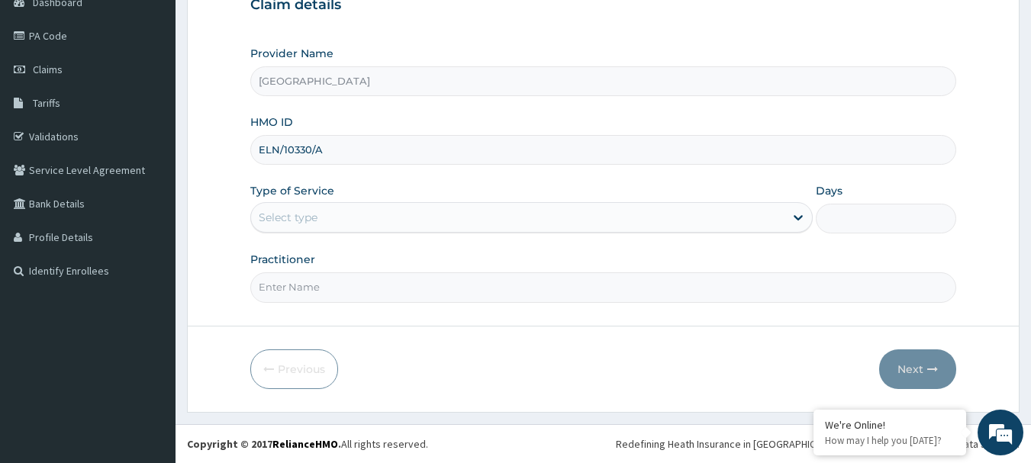
type input "ELN/10330/A"
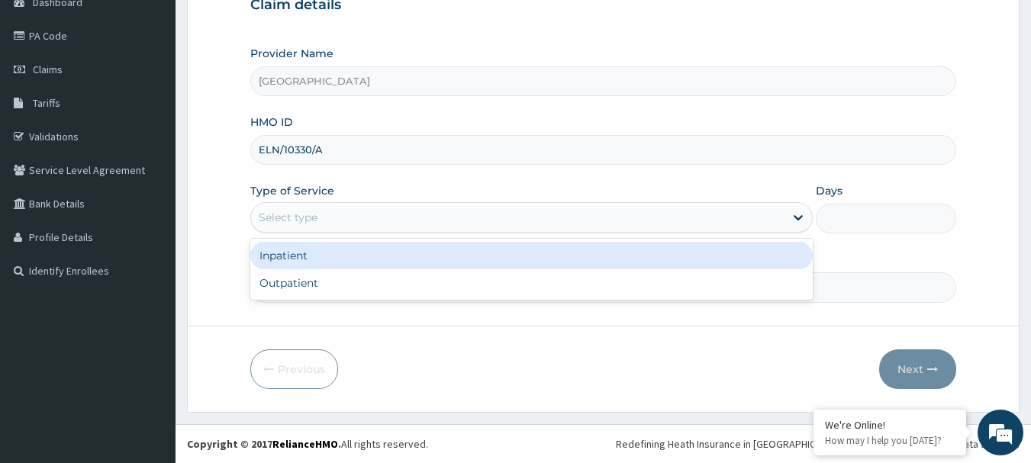
click at [369, 215] on div "Select type" at bounding box center [518, 217] width 534 height 24
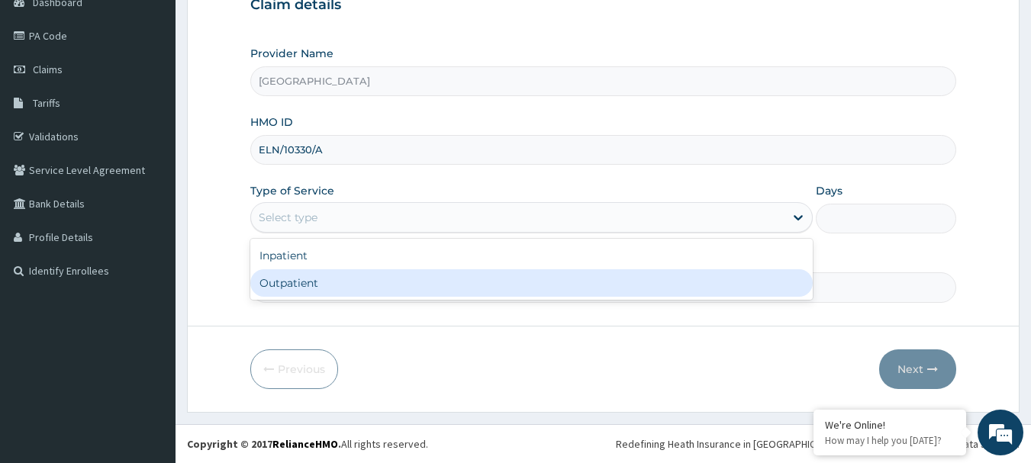
click at [347, 286] on div "Outpatient" at bounding box center [531, 282] width 563 height 27
type input "1"
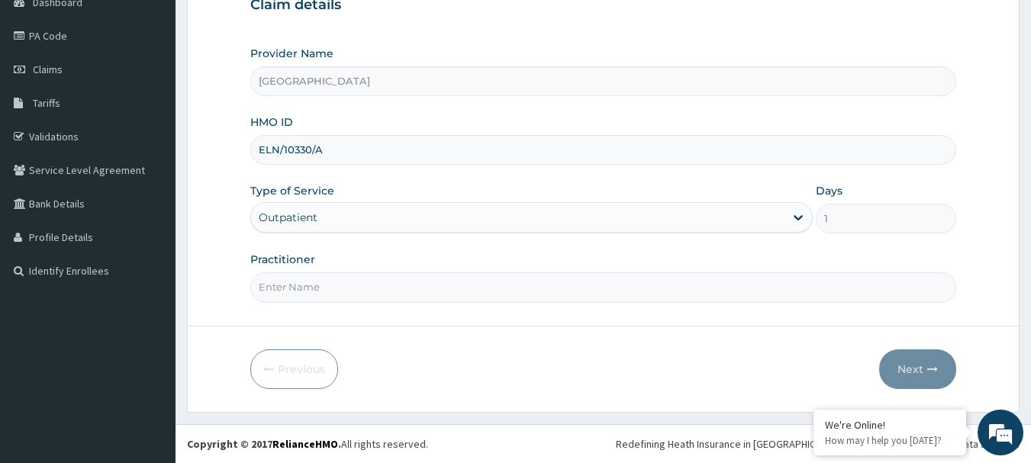
click at [352, 316] on form "Step 1 of 2 Claim details Provider Name Ibijola Medical center HMO ID ELN/10330…" at bounding box center [603, 164] width 833 height 495
click at [418, 283] on input "Practitioner" at bounding box center [603, 288] width 707 height 30
type input "DR, T.T"
click at [927, 363] on button "Next" at bounding box center [917, 370] width 77 height 40
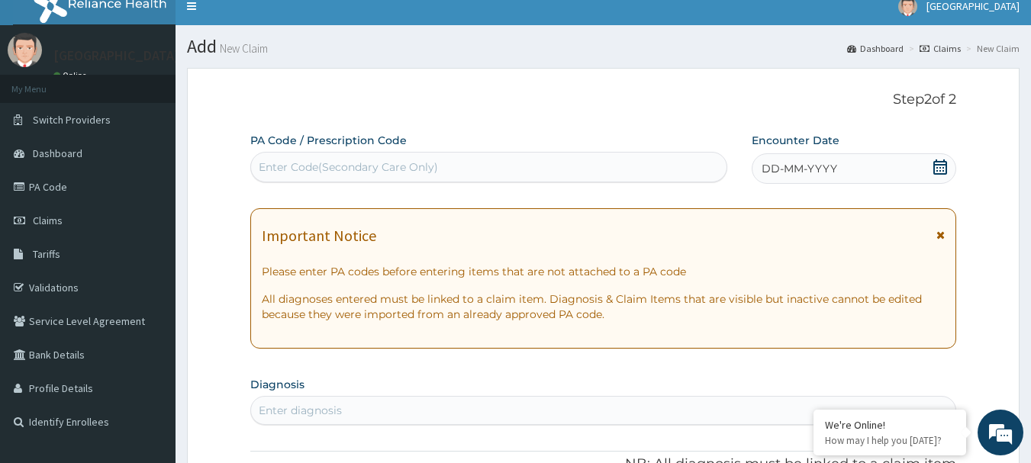
scroll to position [11, 0]
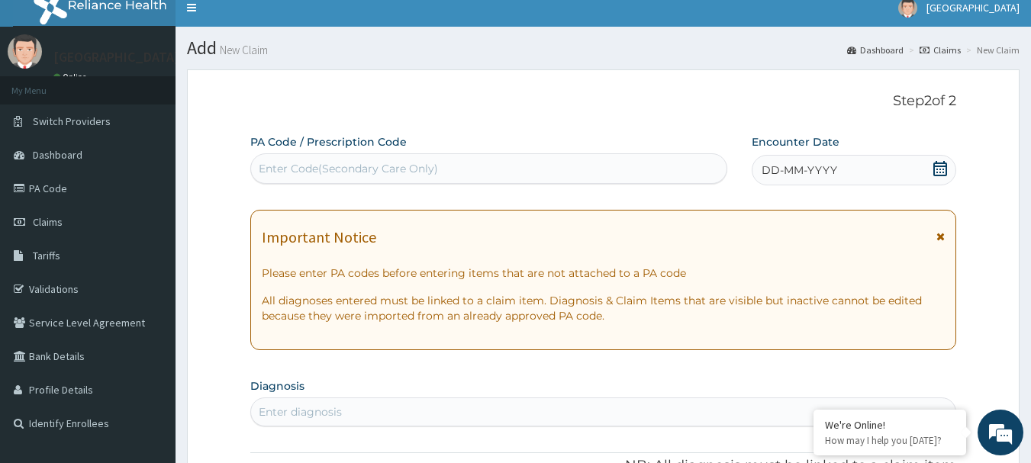
click at [332, 168] on div "Enter Code(Secondary Care Only)" at bounding box center [348, 168] width 179 height 15
paste input "PA/A1AC74"
type input "PA/A1AC74"
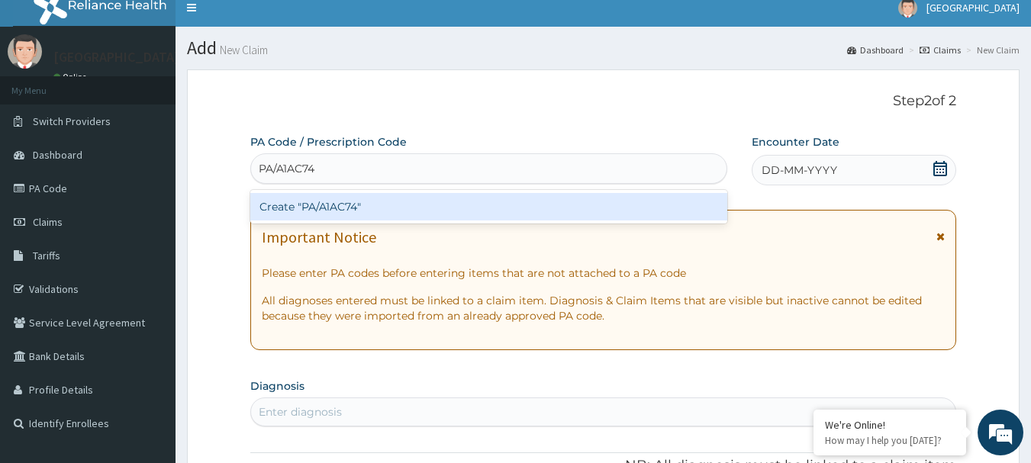
click at [329, 211] on div "Create "PA/A1AC74"" at bounding box center [489, 206] width 478 height 27
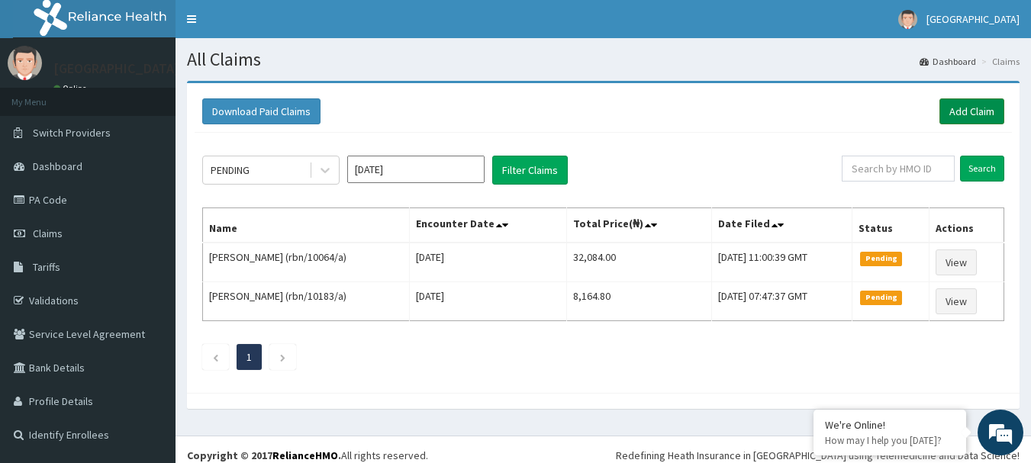
click at [980, 105] on link "Add Claim" at bounding box center [972, 111] width 65 height 26
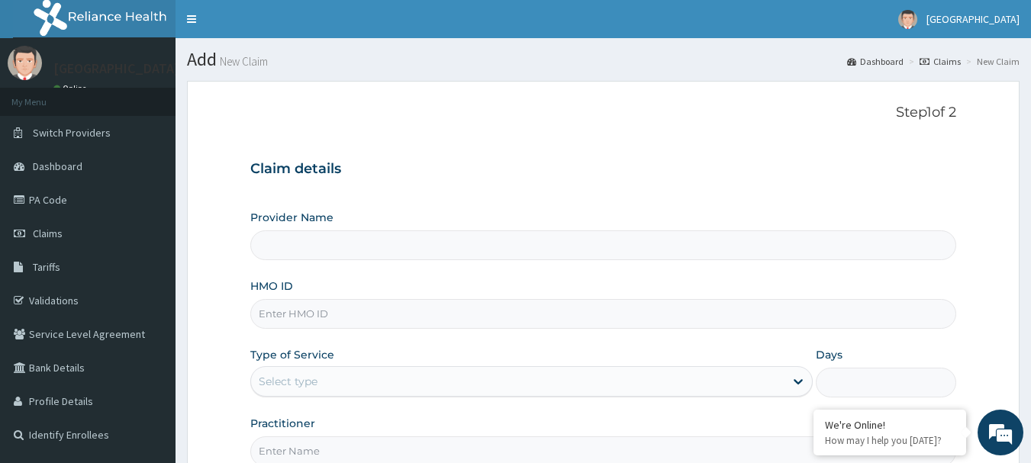
type input "[GEOGRAPHIC_DATA]"
click at [339, 316] on input "HMO ID" at bounding box center [603, 314] width 707 height 30
paste input "blx/10010/a"
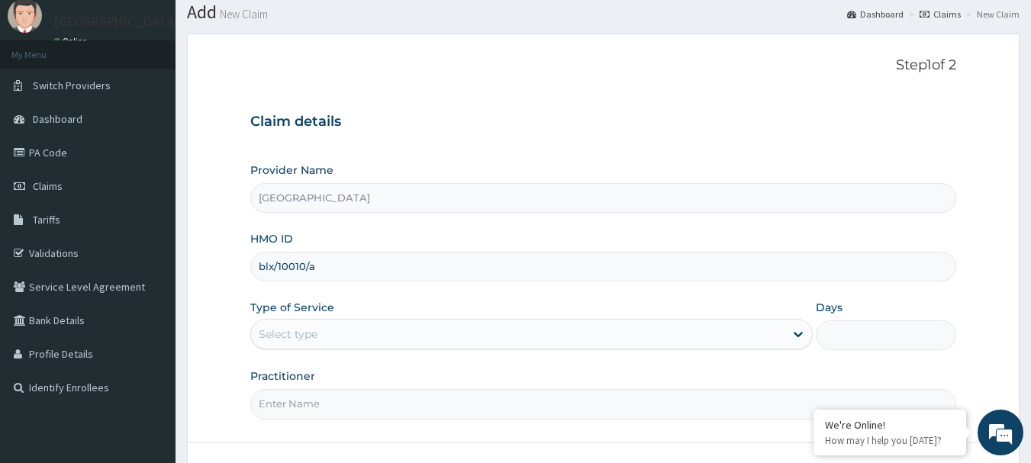
scroll to position [164, 0]
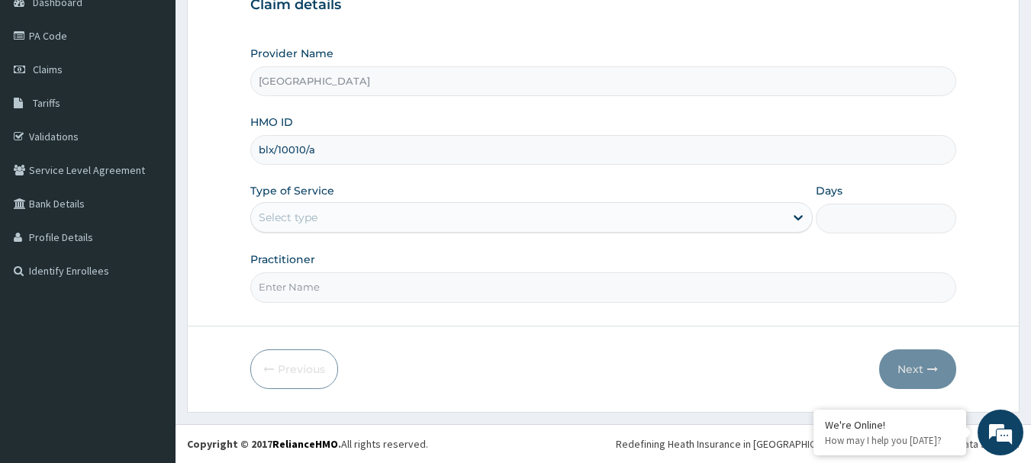
type input "blx/10010/a"
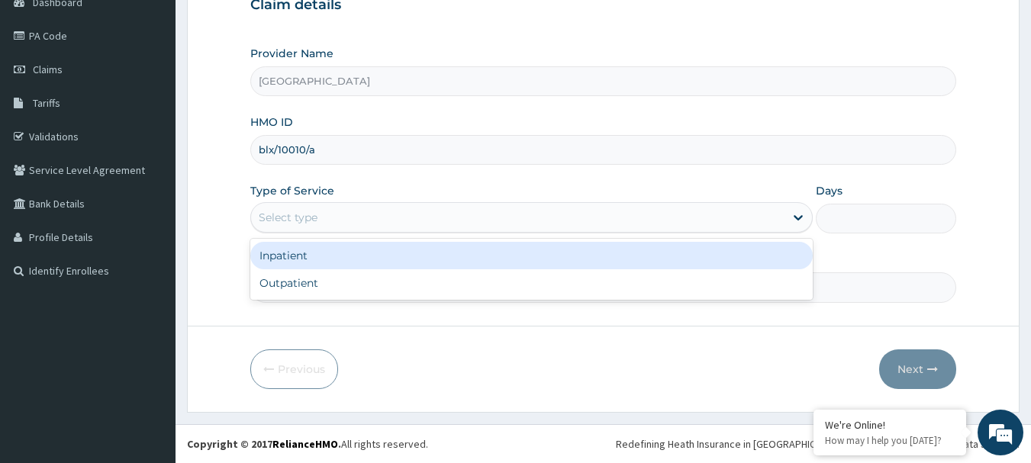
click at [326, 218] on div "Select type" at bounding box center [518, 217] width 534 height 24
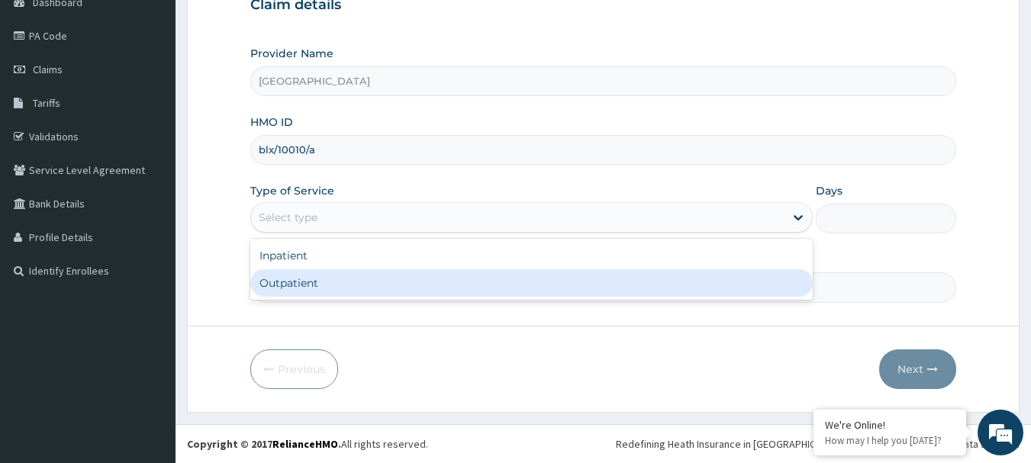
click at [329, 290] on div "Outpatient" at bounding box center [531, 282] width 563 height 27
type input "1"
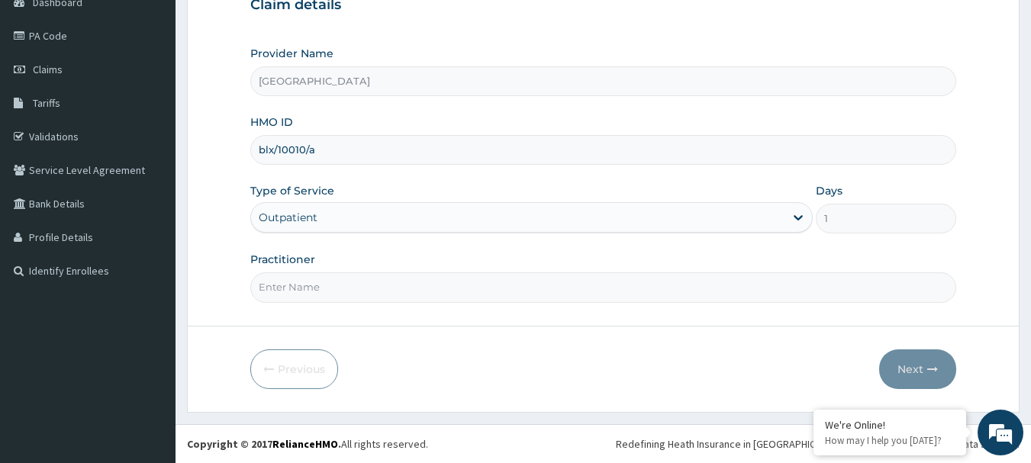
click at [321, 284] on input "Practitioner" at bounding box center [603, 288] width 707 height 30
type input "DR, T.T"
click at [911, 362] on button "Next" at bounding box center [917, 370] width 77 height 40
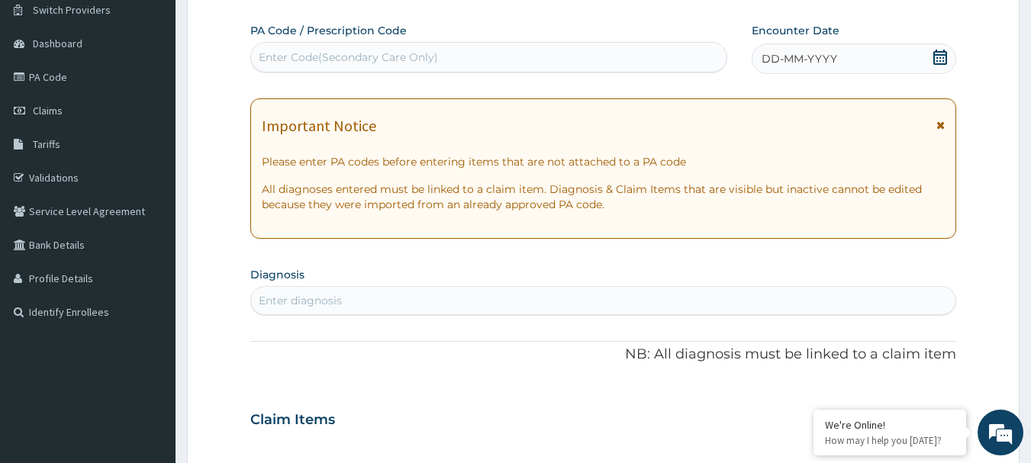
scroll to position [88, 0]
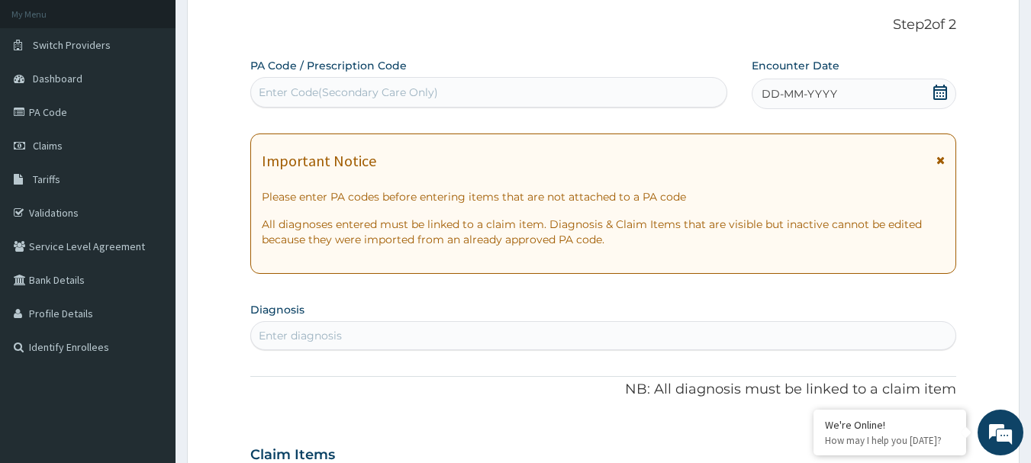
click at [328, 92] on div "Enter Code(Secondary Care Only)" at bounding box center [348, 92] width 179 height 15
paste input "PA/0FAEE8"
type input "PA/0FAEE8"
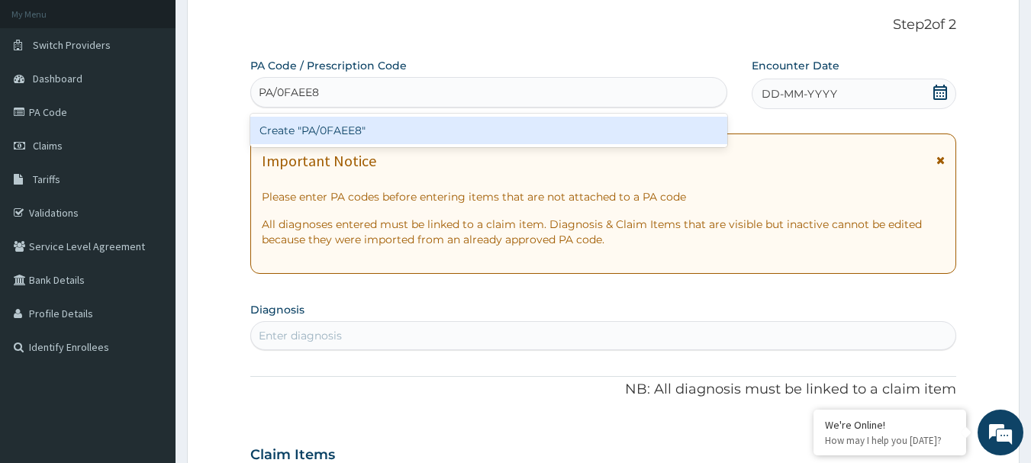
click at [337, 136] on div "Create "PA/0FAEE8"" at bounding box center [489, 130] width 478 height 27
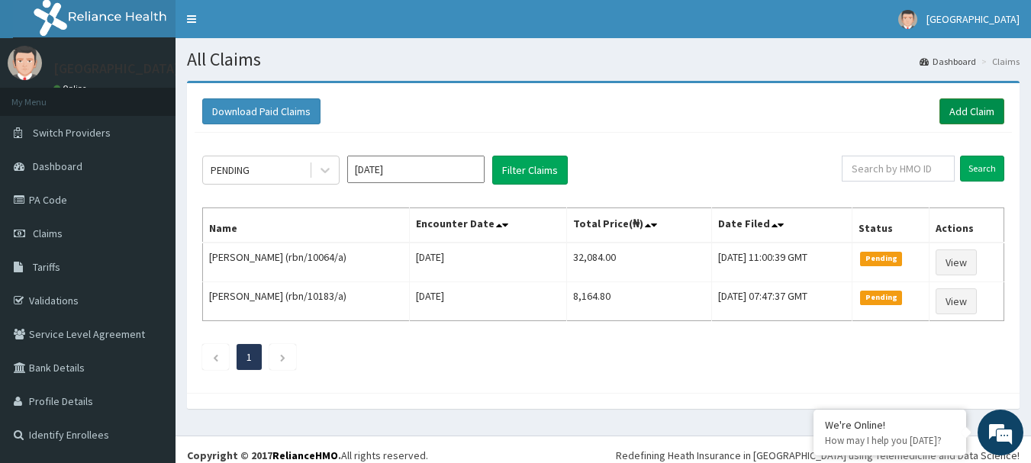
click at [985, 111] on link "Add Claim" at bounding box center [972, 111] width 65 height 26
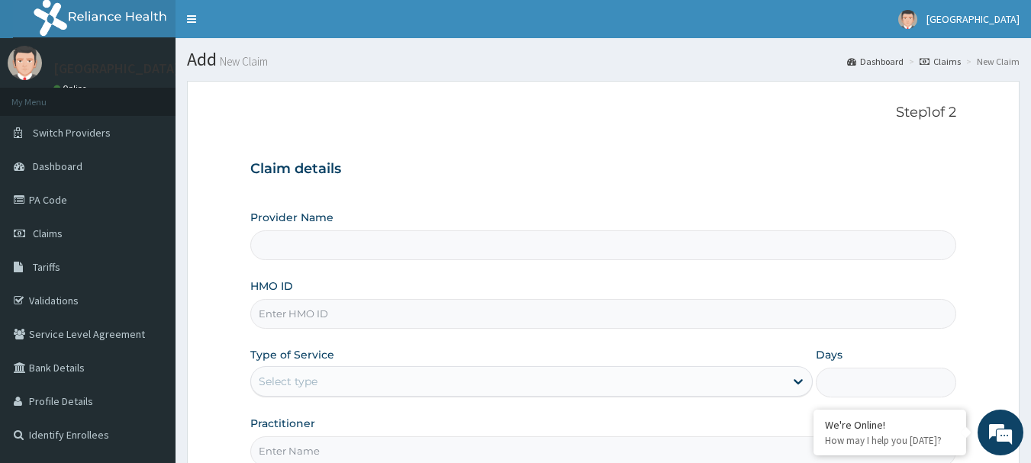
click at [309, 310] on input "HMO ID" at bounding box center [603, 314] width 707 height 30
type input "[GEOGRAPHIC_DATA]"
paste input "rbn/10064/a"
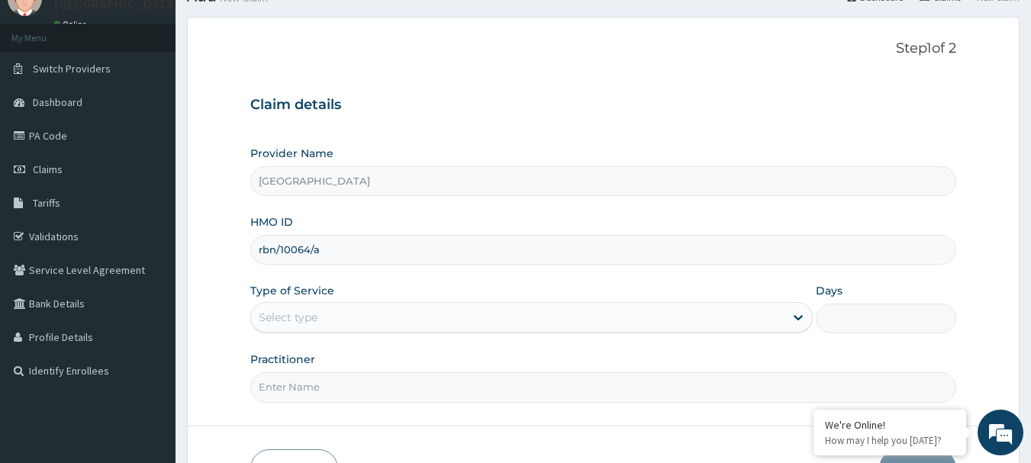
scroll to position [153, 0]
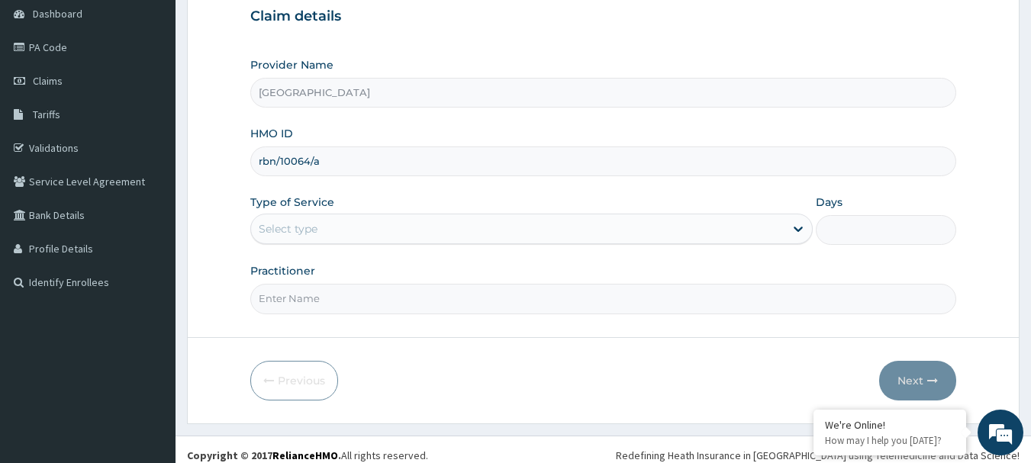
type input "rbn/10064/a"
click at [356, 222] on div "Select type" at bounding box center [518, 229] width 534 height 24
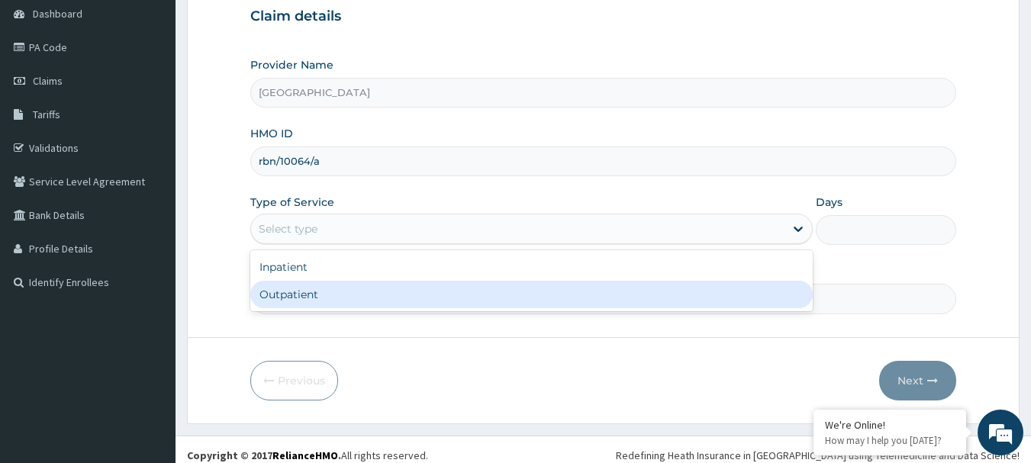
click at [343, 298] on div "Outpatient" at bounding box center [531, 294] width 563 height 27
type input "1"
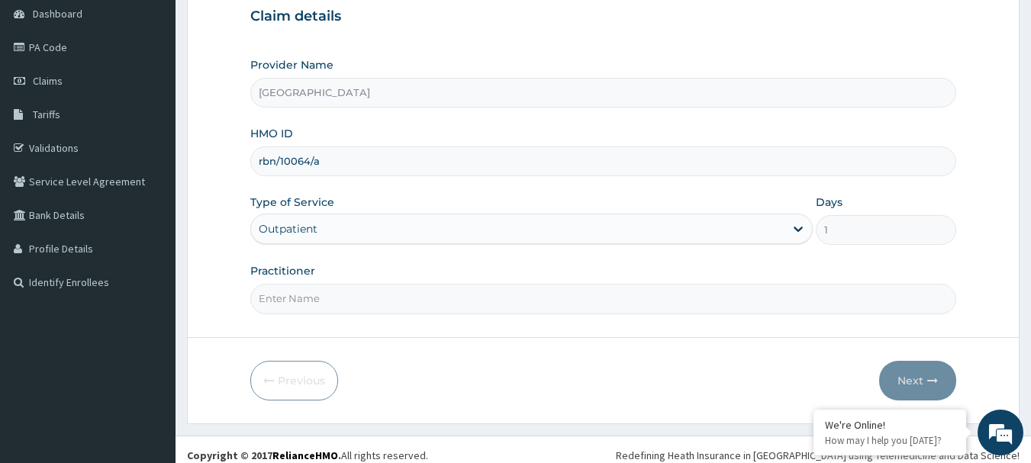
click at [334, 315] on form "Step 1 of 2 Claim details Provider Name Ibijola Medical center HMO ID rbn/10064…" at bounding box center [603, 175] width 833 height 495
click at [345, 292] on input "Practitioner" at bounding box center [603, 299] width 707 height 30
type input "DR, T.T"
click at [905, 386] on button "Next" at bounding box center [917, 381] width 77 height 40
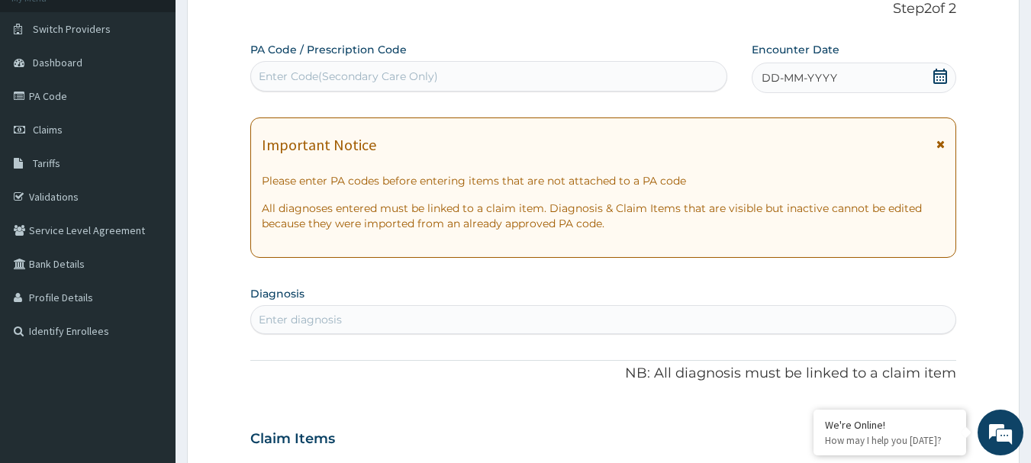
scroll to position [76, 0]
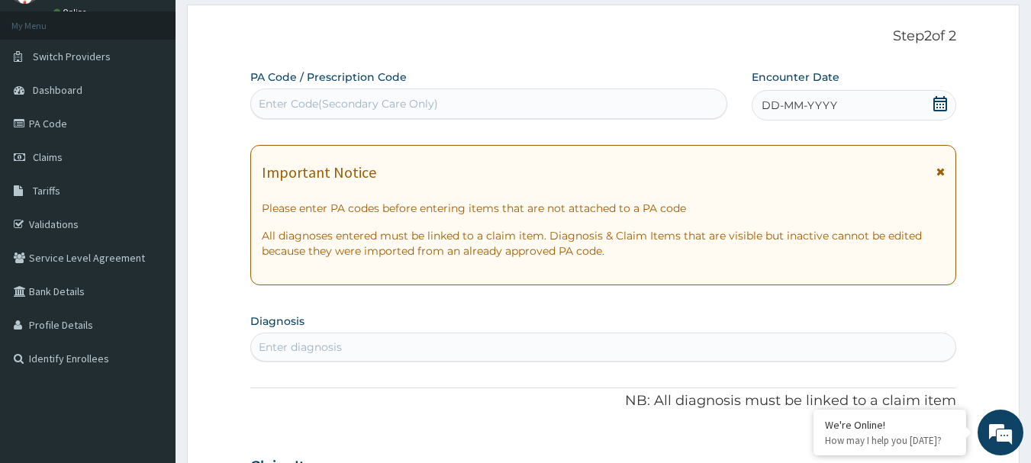
click at [344, 104] on div "Enter Code(Secondary Care Only)" at bounding box center [348, 103] width 179 height 15
paste input "PA/70BE01"
type input "PA/70BE01"
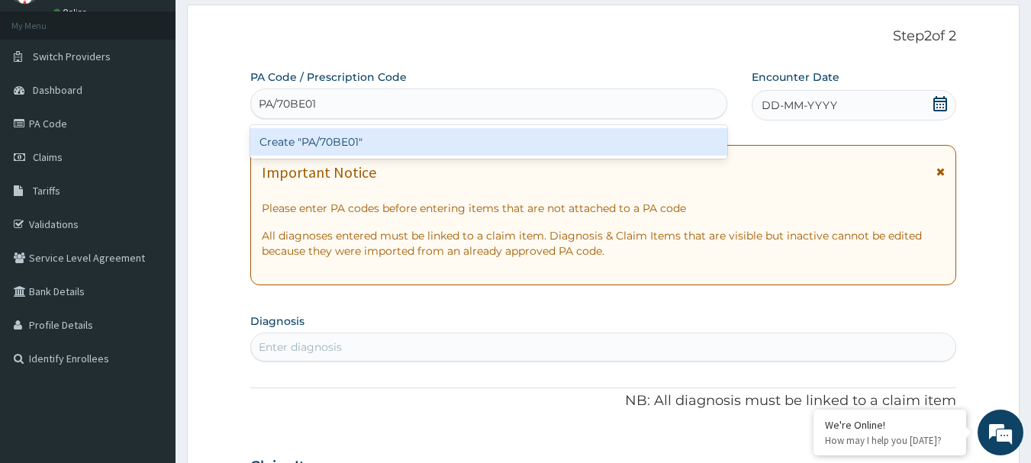
click at [363, 144] on div "Create "PA/70BE01"" at bounding box center [489, 141] width 478 height 27
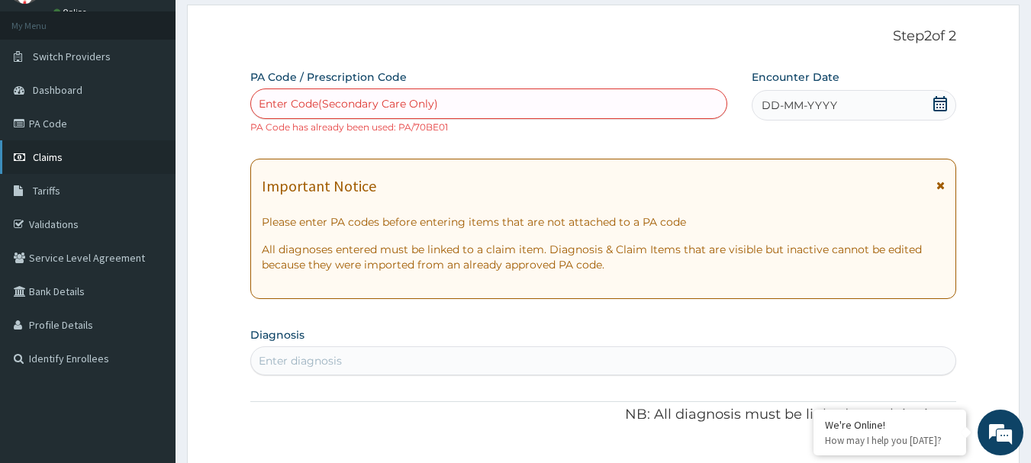
click at [57, 156] on span "Claims" at bounding box center [48, 157] width 30 height 14
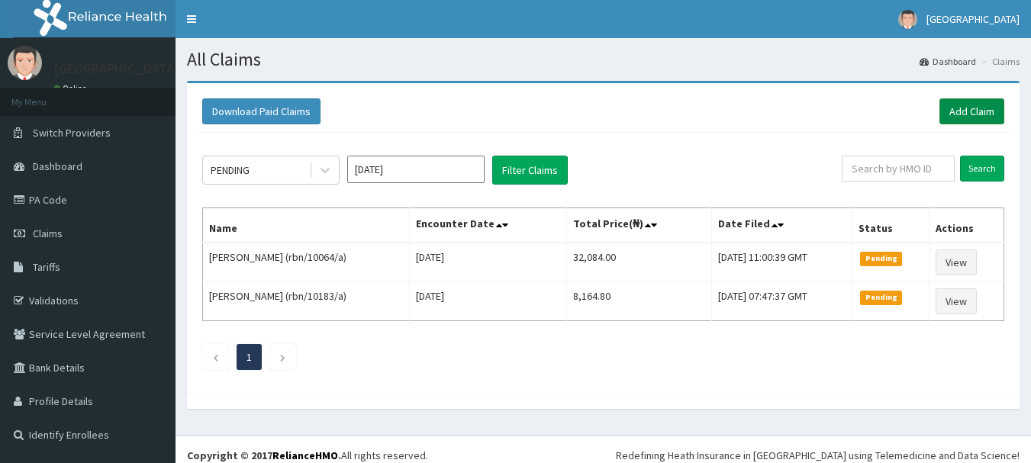
click at [971, 106] on link "Add Claim" at bounding box center [972, 111] width 65 height 26
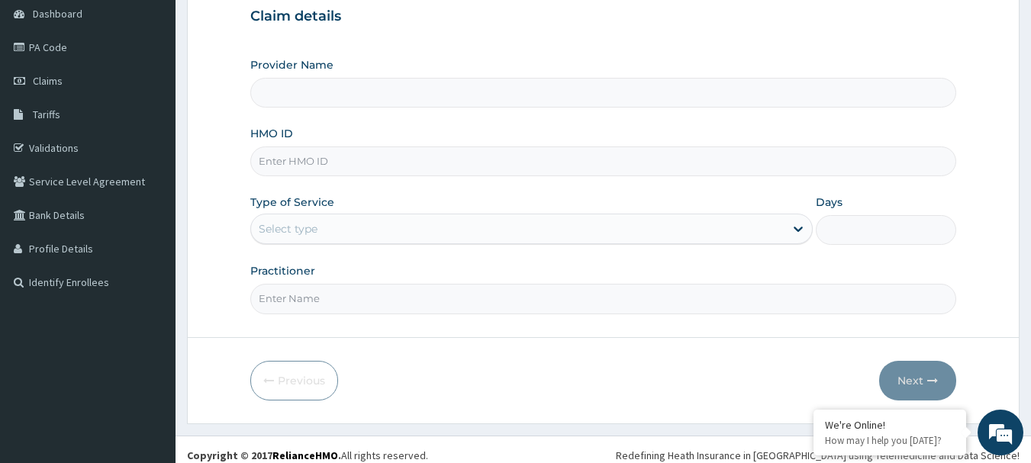
type input "Ibijola Medical center"
click at [305, 161] on input "HMO ID" at bounding box center [603, 162] width 707 height 30
paste input "rbn/10064/a"
type input "rbn/10064/a"
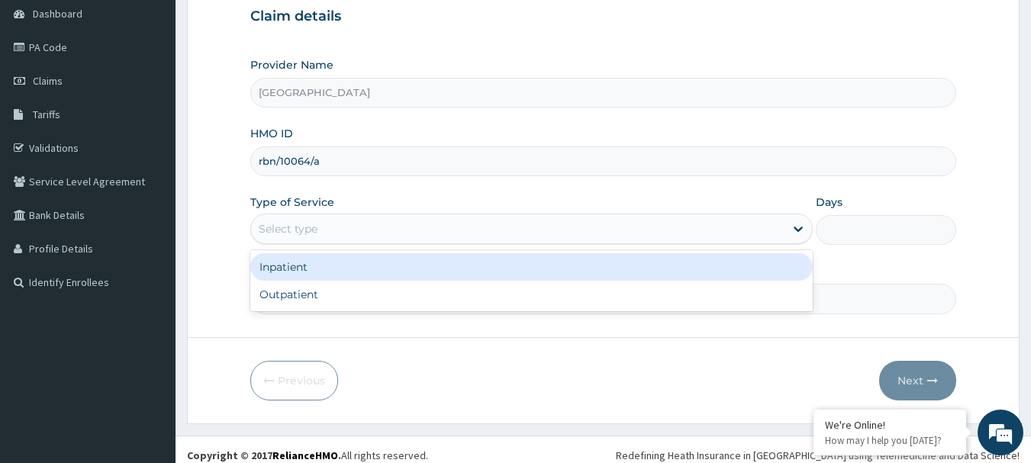
click at [314, 230] on div "Select type" at bounding box center [288, 228] width 59 height 15
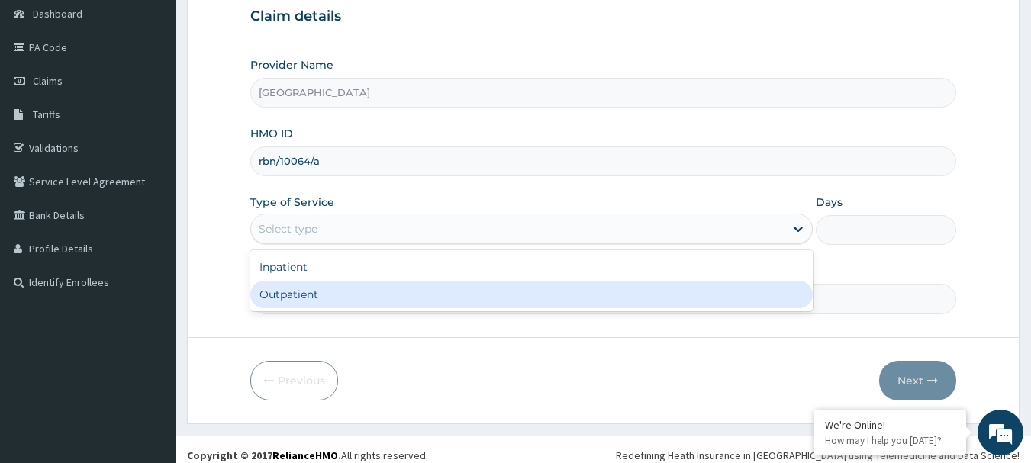
click at [314, 293] on div "Outpatient" at bounding box center [531, 294] width 563 height 27
type input "1"
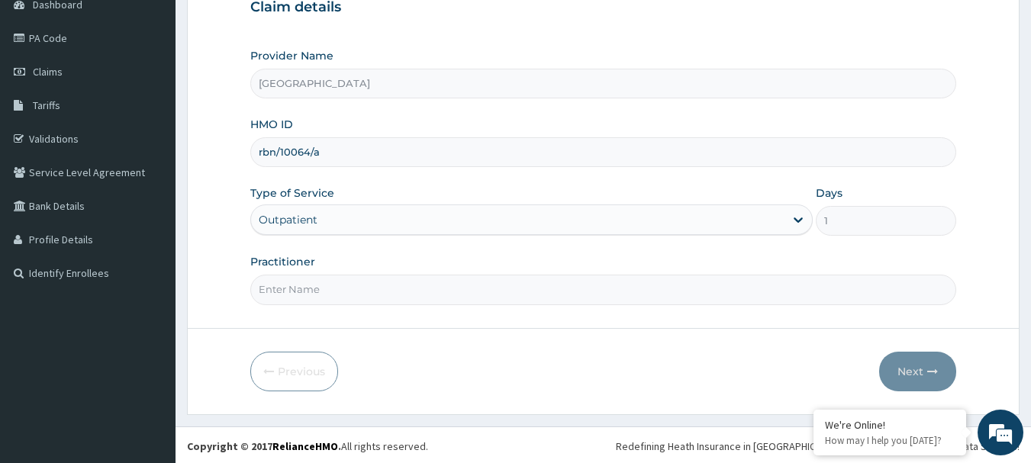
scroll to position [164, 0]
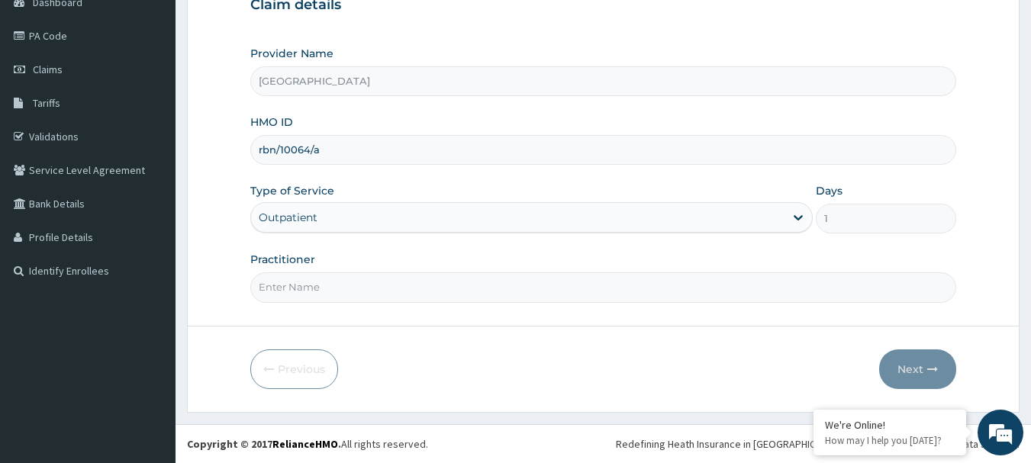
click at [334, 290] on input "Practitioner" at bounding box center [603, 288] width 707 height 30
type input "DR, T.T"
click at [909, 366] on button "Next" at bounding box center [917, 370] width 77 height 40
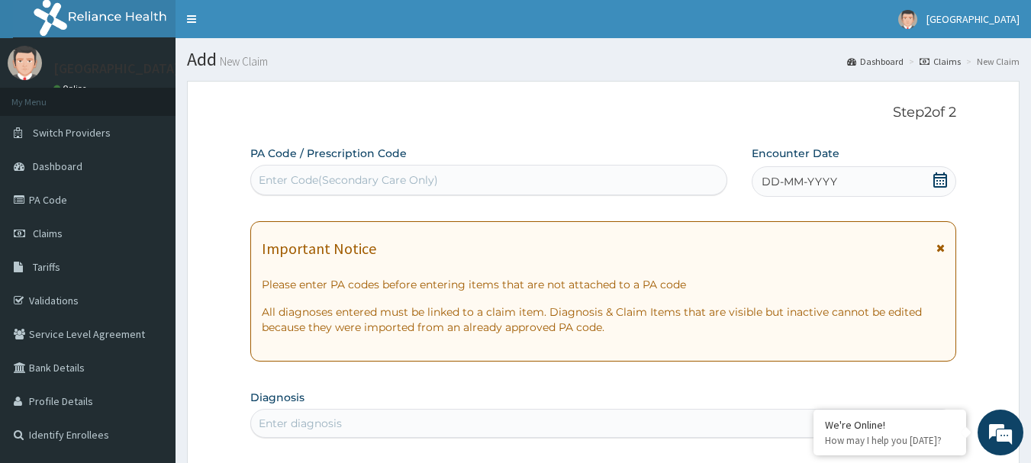
click at [304, 180] on div "Enter Code(Secondary Care Only)" at bounding box center [348, 180] width 179 height 15
paste input "PA/539A15"
type input "PA/539A15"
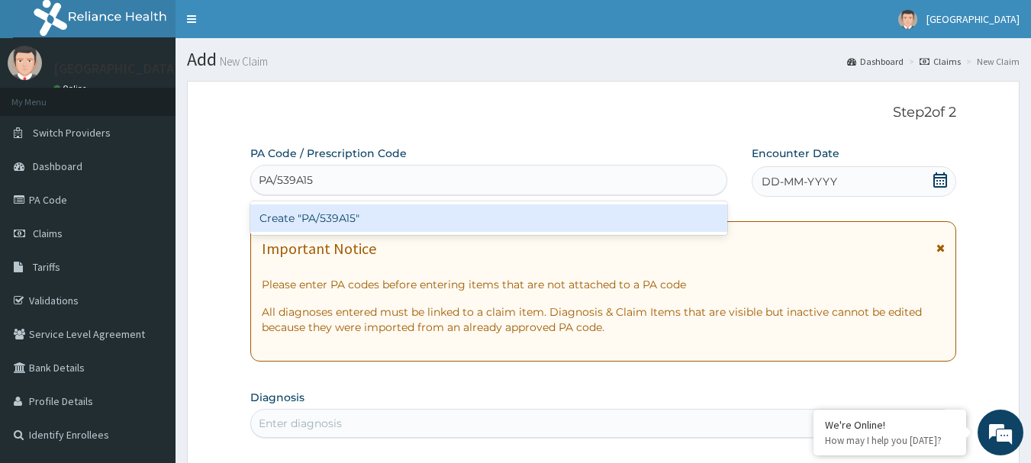
click at [348, 221] on div "Create "PA/539A15"" at bounding box center [489, 218] width 478 height 27
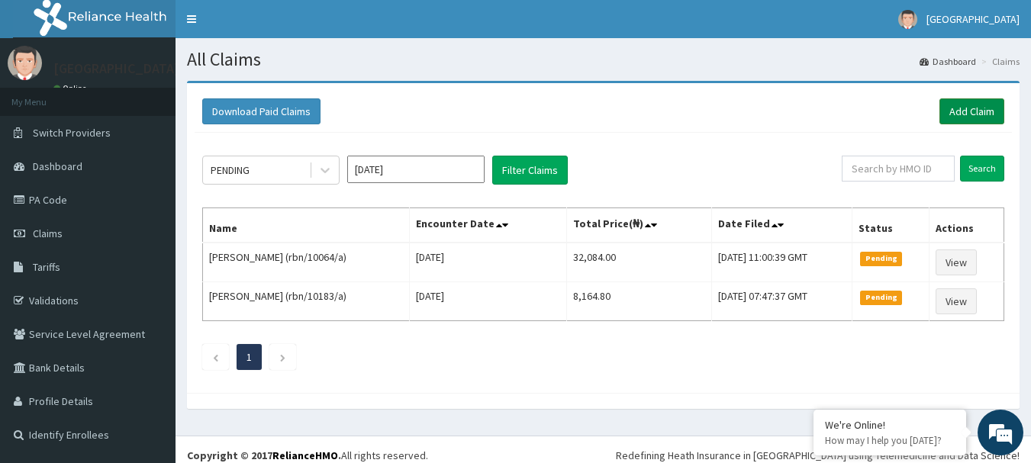
click at [968, 105] on link "Add Claim" at bounding box center [972, 111] width 65 height 26
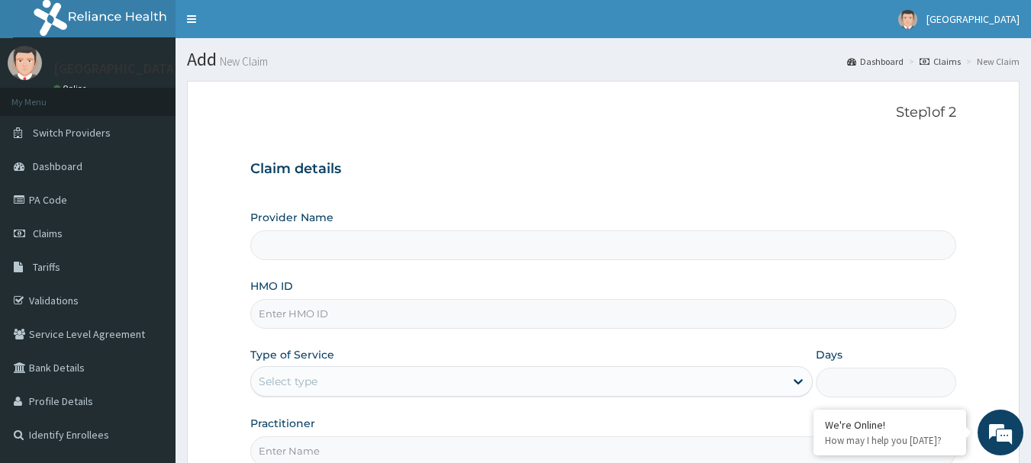
click at [328, 314] on input "HMO ID" at bounding box center [603, 314] width 707 height 30
type input "[GEOGRAPHIC_DATA]"
paste input "VTE/10195/A"
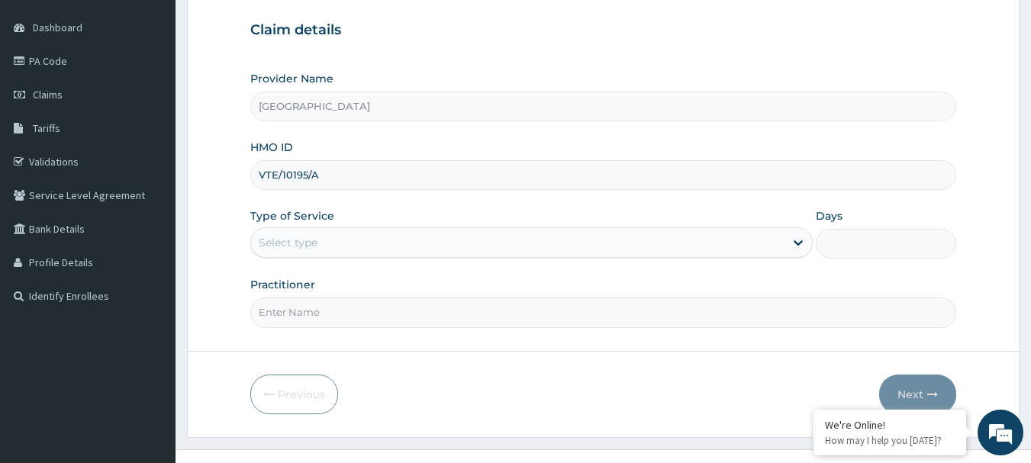
scroll to position [153, 0]
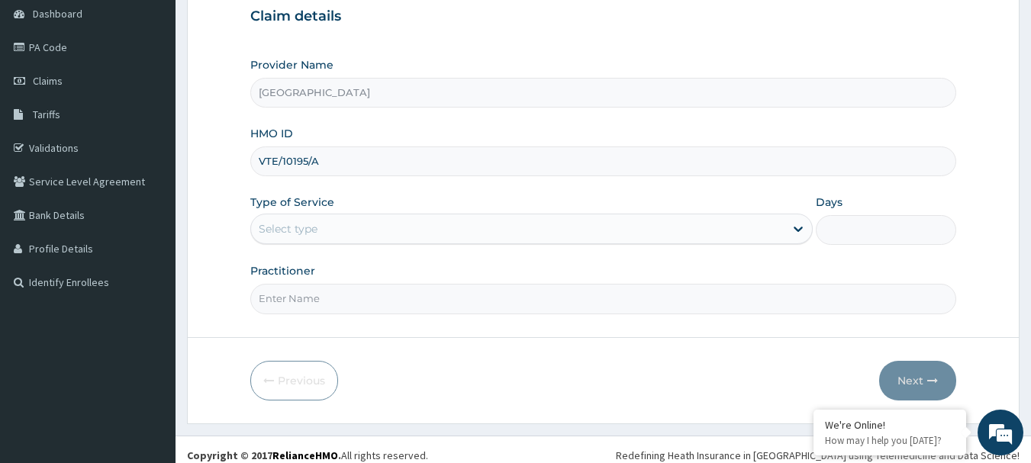
type input "VTE/10195/A"
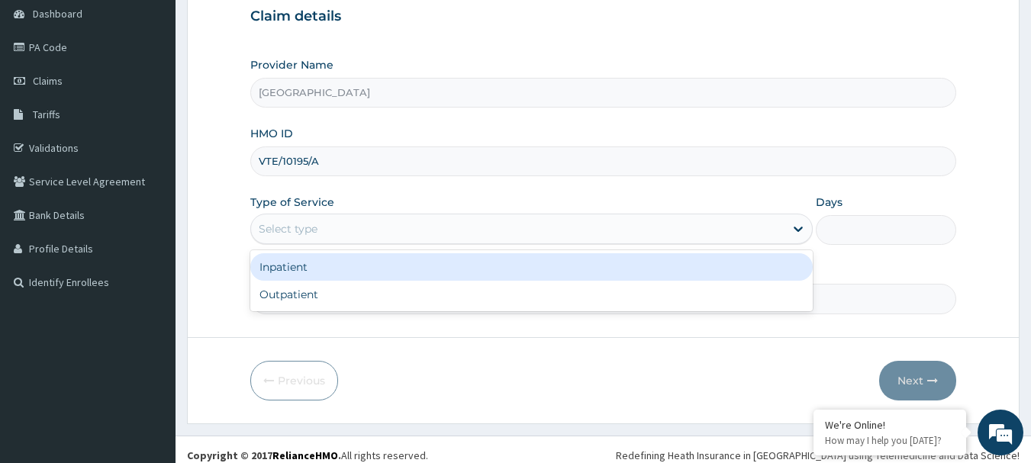
click at [324, 225] on div "Select type" at bounding box center [518, 229] width 534 height 24
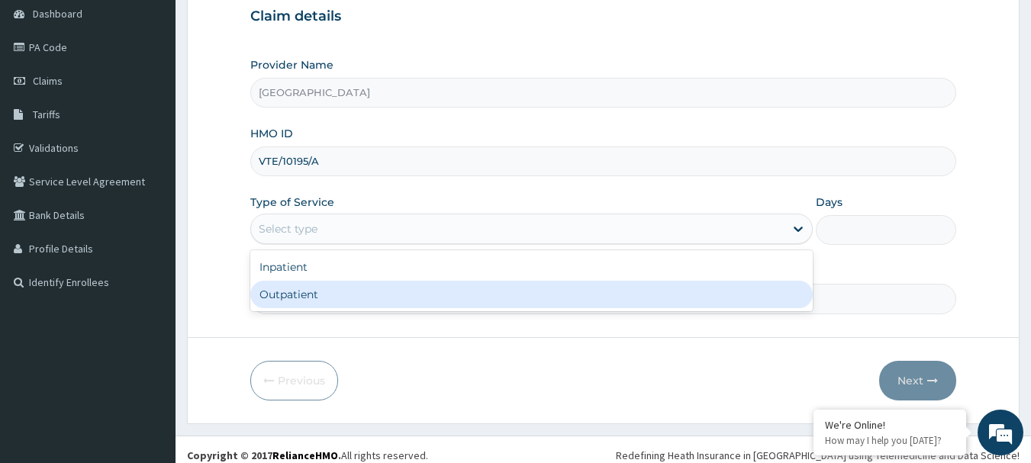
click at [321, 294] on div "Outpatient" at bounding box center [531, 294] width 563 height 27
type input "1"
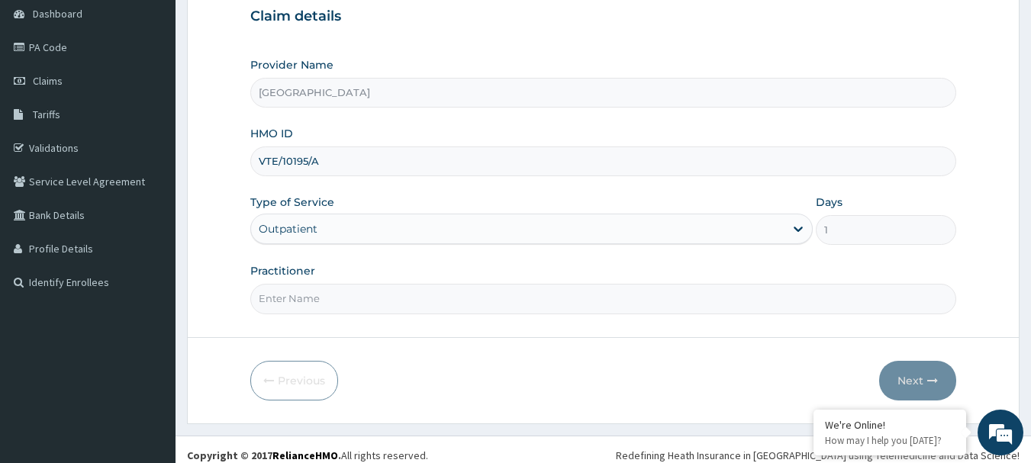
click at [319, 300] on input "Practitioner" at bounding box center [603, 299] width 707 height 30
type input "DR, T.T"
click at [921, 380] on button "Next" at bounding box center [917, 381] width 77 height 40
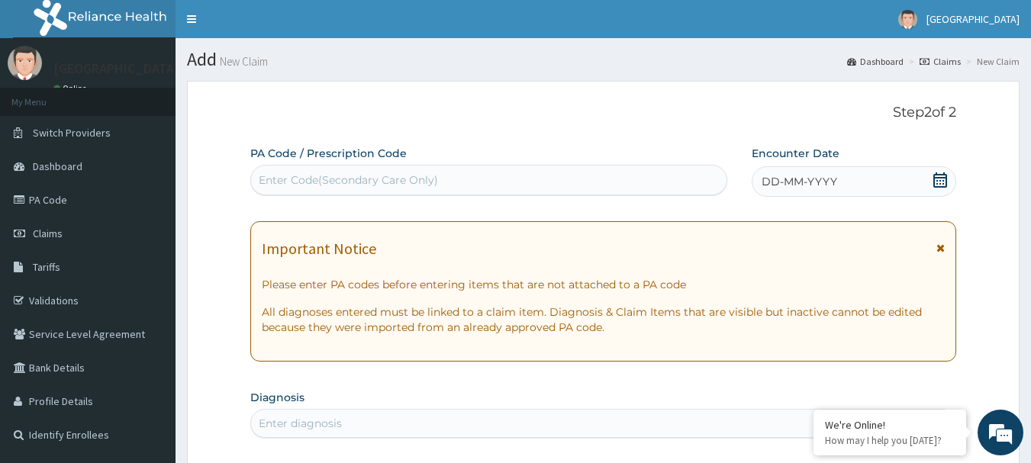
click at [329, 181] on div "Enter Code(Secondary Care Only)" at bounding box center [348, 180] width 179 height 15
paste input "PA/55257D"
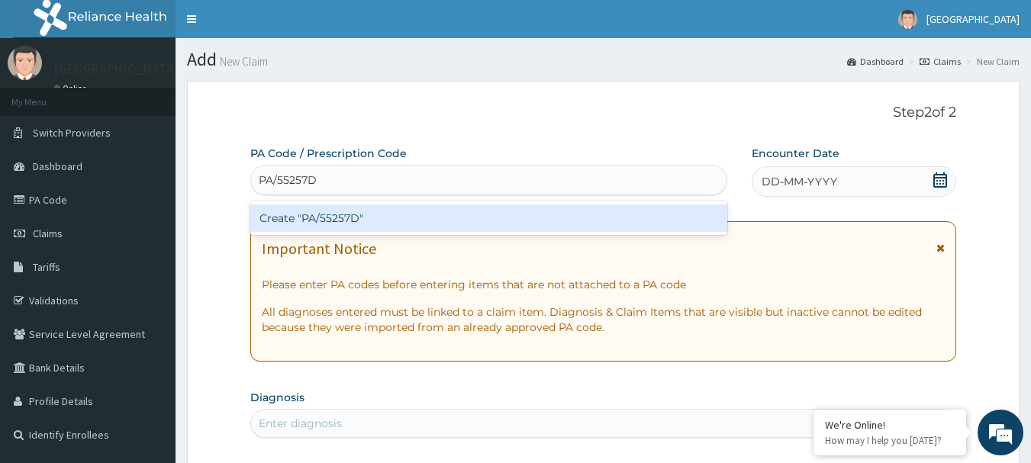
type input "PA/55257D"
click at [331, 216] on div "Create "PA/55257D"" at bounding box center [489, 218] width 478 height 27
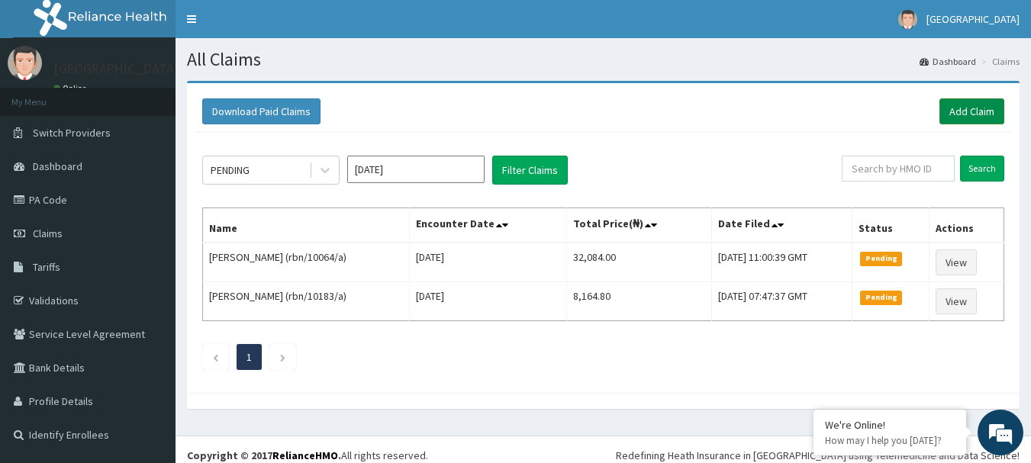
click at [970, 109] on link "Add Claim" at bounding box center [972, 111] width 65 height 26
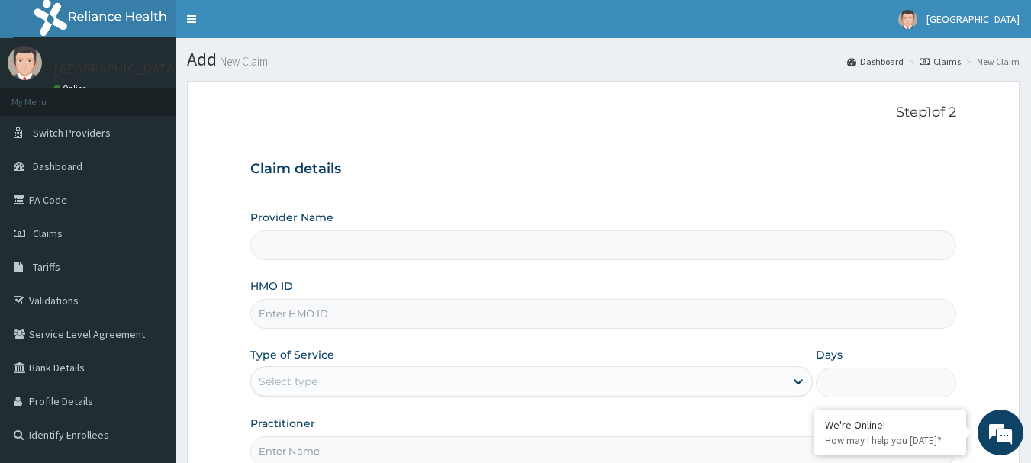
click at [297, 319] on input "HMO ID" at bounding box center [603, 314] width 707 height 30
type input "Ibijola Medical center"
paste input "blx/10099/a"
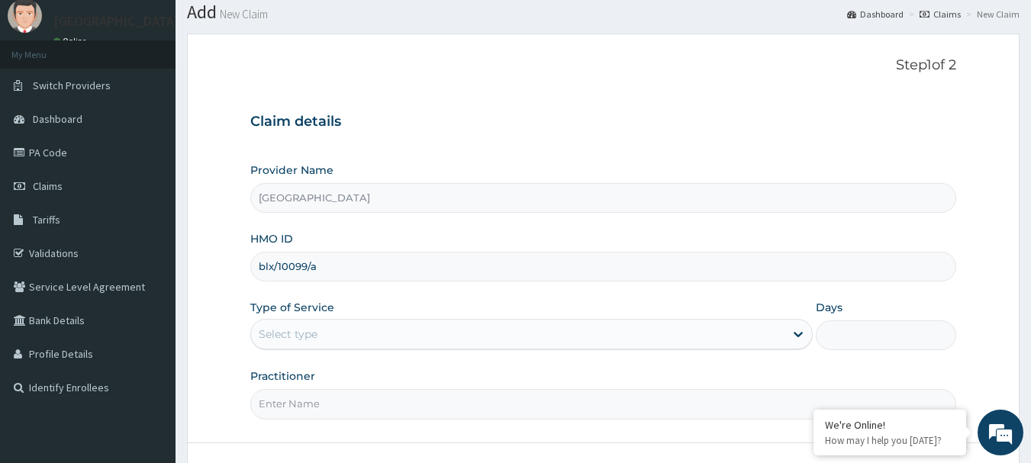
scroll to position [153, 0]
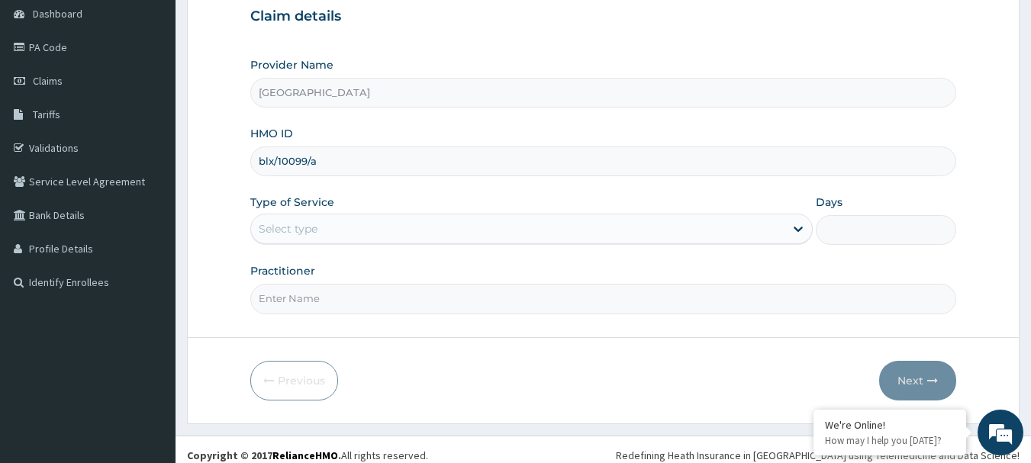
type input "blx/10099/a"
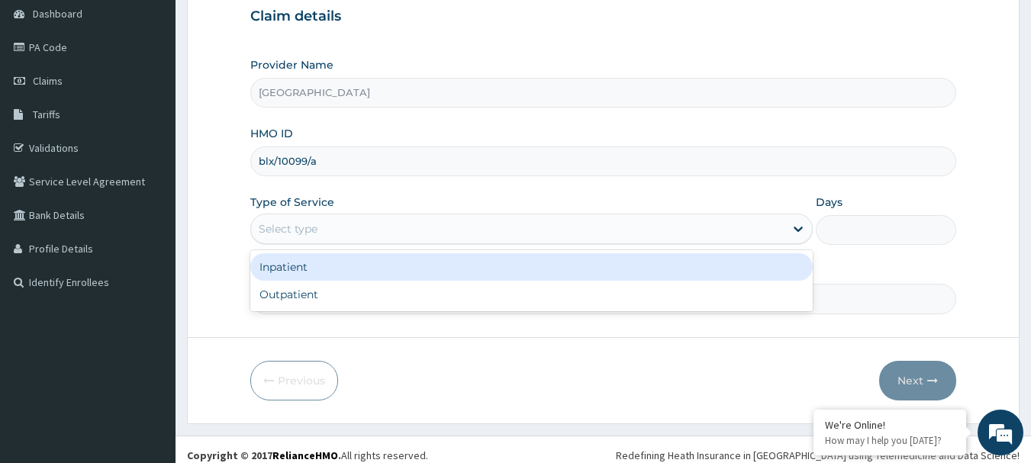
click at [356, 231] on div "Select type" at bounding box center [518, 229] width 534 height 24
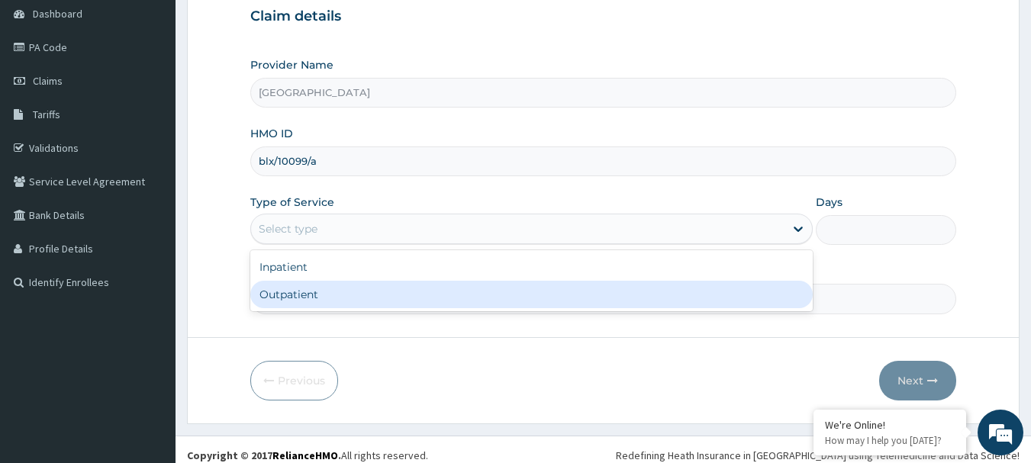
click at [340, 291] on div "Outpatient" at bounding box center [531, 294] width 563 height 27
type input "1"
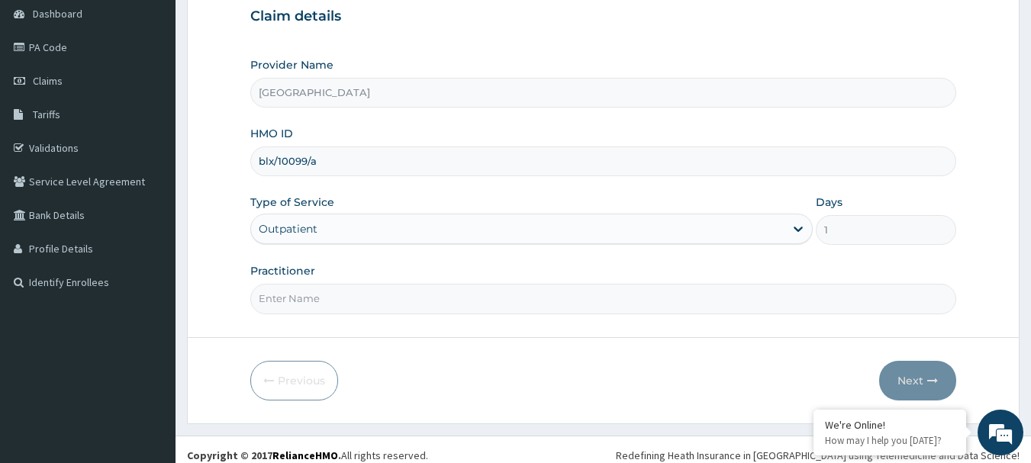
click at [336, 298] on input "Practitioner" at bounding box center [603, 299] width 707 height 30
type input "DR, T.T"
click at [914, 385] on button "Next" at bounding box center [917, 381] width 77 height 40
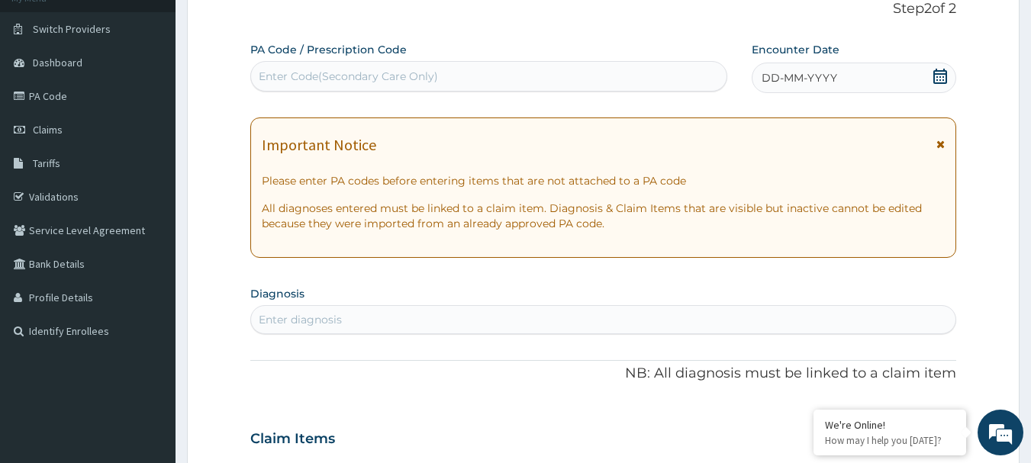
scroll to position [76, 0]
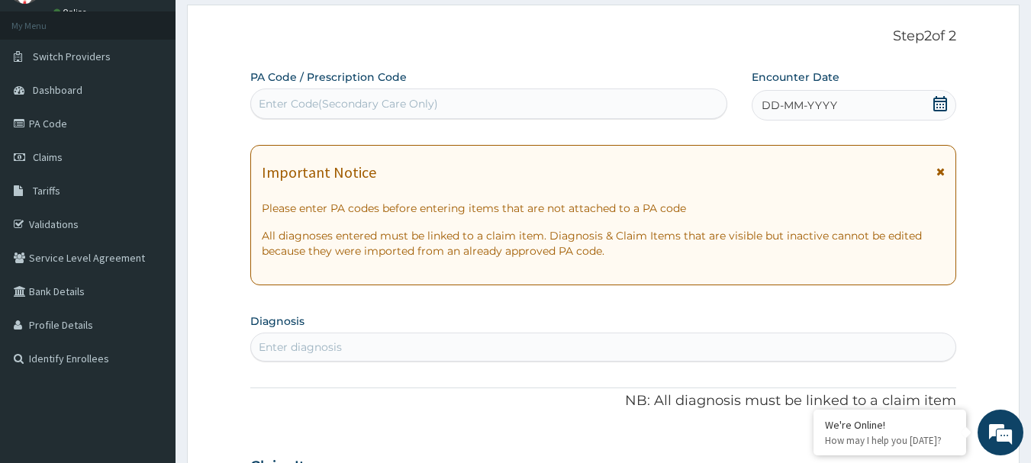
click at [403, 97] on div "Enter Code(Secondary Care Only)" at bounding box center [348, 103] width 179 height 15
paste input "PA/F7FB9A"
type input "PA/F7FB9A"
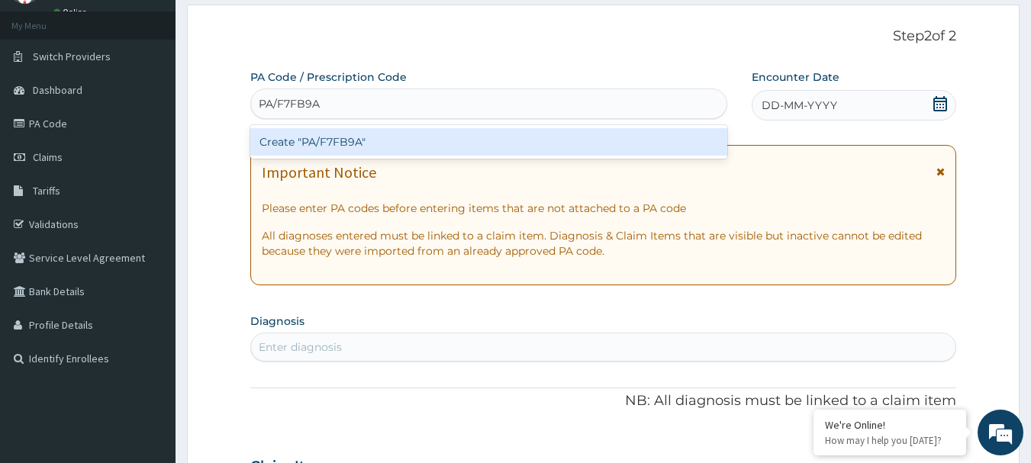
click at [351, 143] on div "Create "PA/F7FB9A"" at bounding box center [489, 141] width 478 height 27
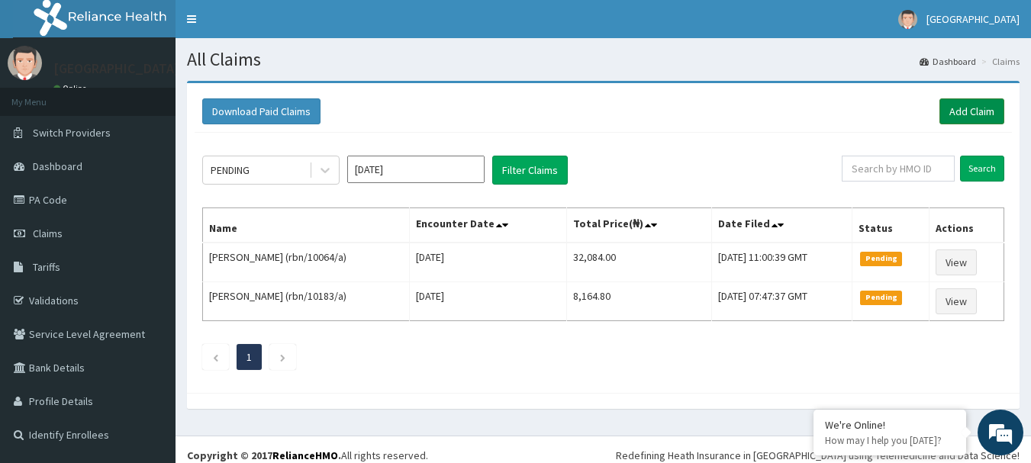
click at [976, 108] on link "Add Claim" at bounding box center [972, 111] width 65 height 26
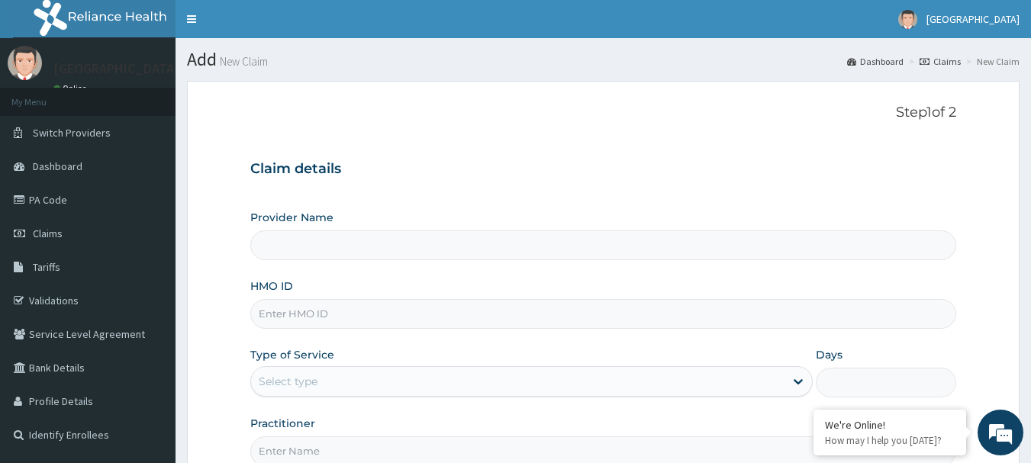
click at [311, 318] on input "HMO ID" at bounding box center [603, 314] width 707 height 30
type input "Ibijola Medical center"
paste input "too/10025/c"
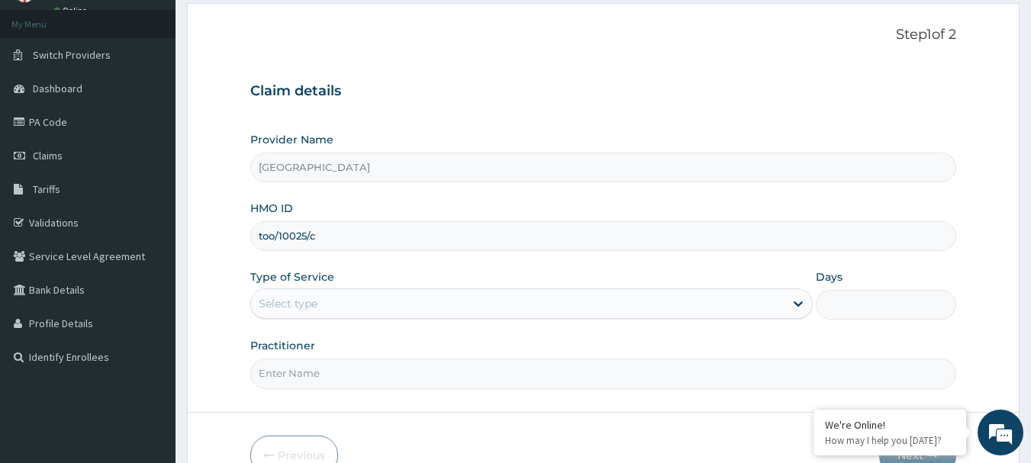
scroll to position [164, 0]
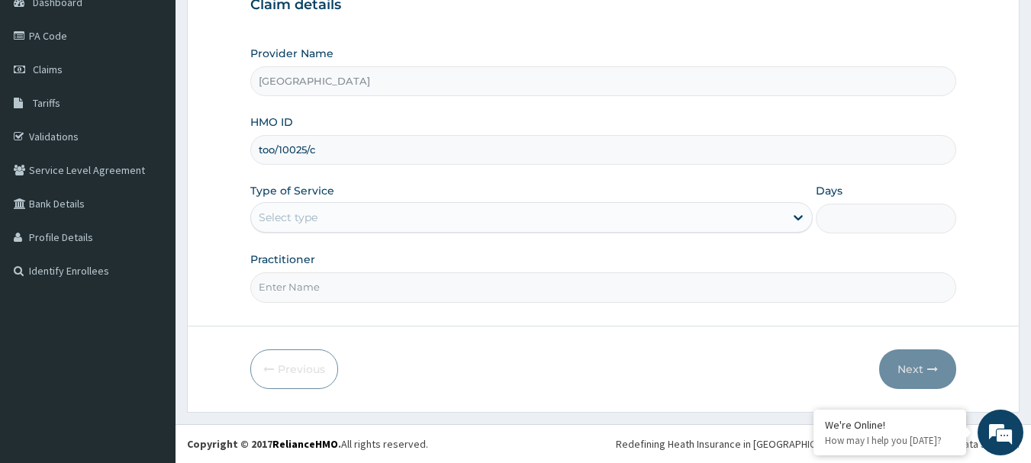
type input "too/10025/c"
click at [331, 214] on div "Select type" at bounding box center [518, 217] width 534 height 24
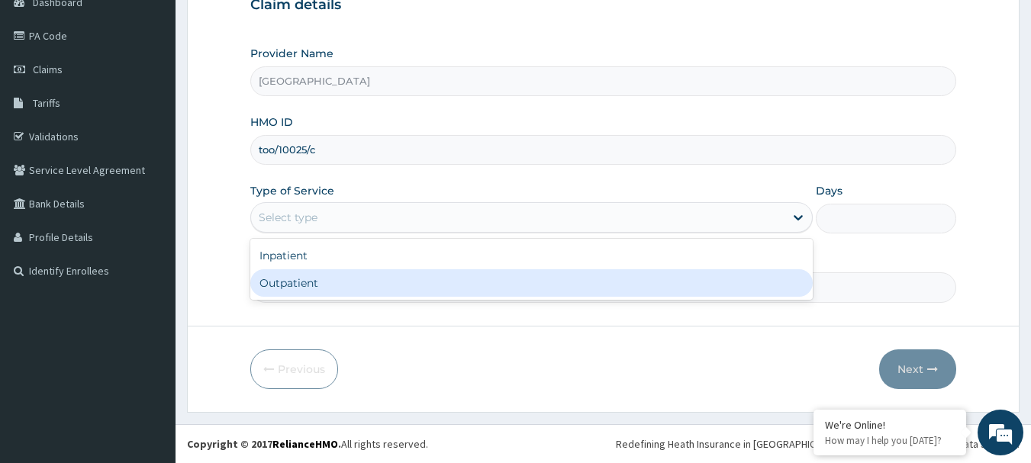
click at [337, 278] on div "Outpatient" at bounding box center [531, 282] width 563 height 27
type input "1"
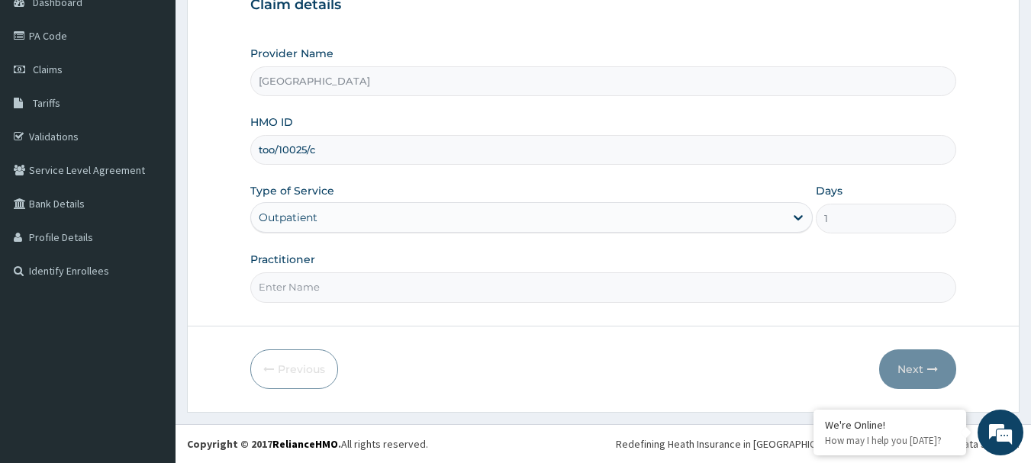
click at [346, 312] on form "Step 1 of 2 Claim details Provider Name Ibijola Medical center HMO ID too/10025…" at bounding box center [603, 164] width 833 height 495
click at [342, 285] on input "Practitioner" at bounding box center [603, 288] width 707 height 30
type input "DR, T.T"
click at [908, 366] on button "Next" at bounding box center [917, 370] width 77 height 40
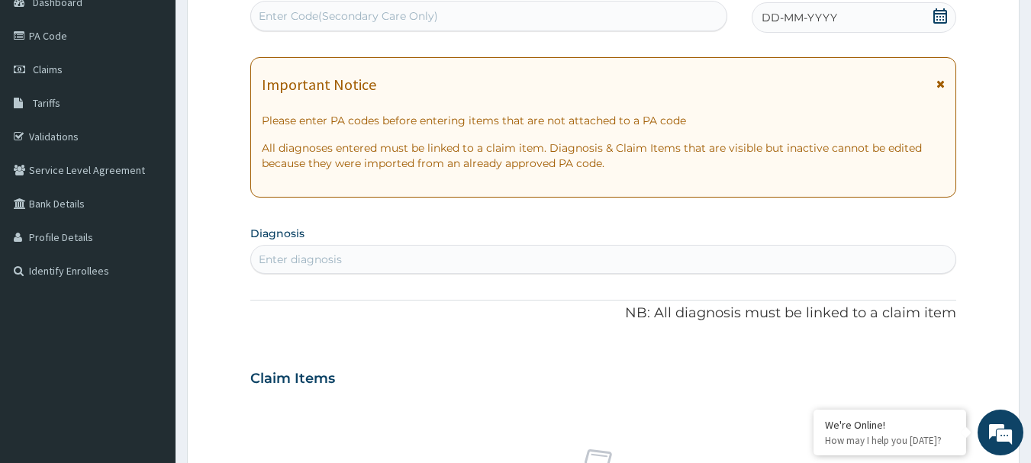
click at [316, 15] on div "Enter Code(Secondary Care Only)" at bounding box center [348, 15] width 179 height 15
paste input "PA/F26D0A"
type input "PA/F26D0A"
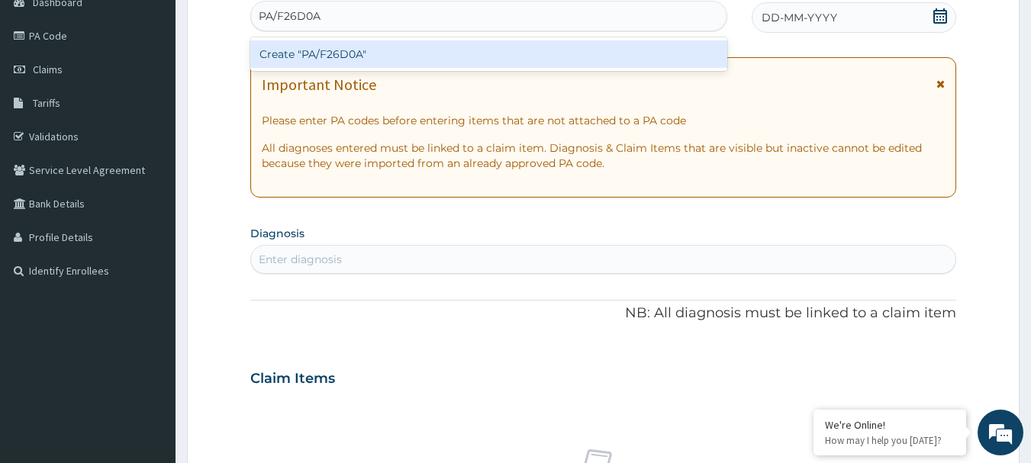
click at [326, 52] on div "Create "PA/F26D0A"" at bounding box center [489, 53] width 478 height 27
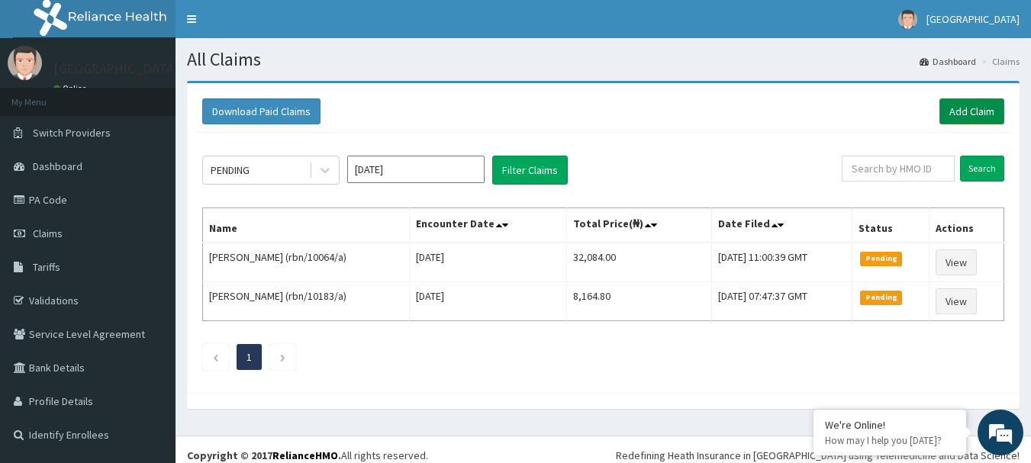
click at [976, 103] on link "Add Claim" at bounding box center [972, 111] width 65 height 26
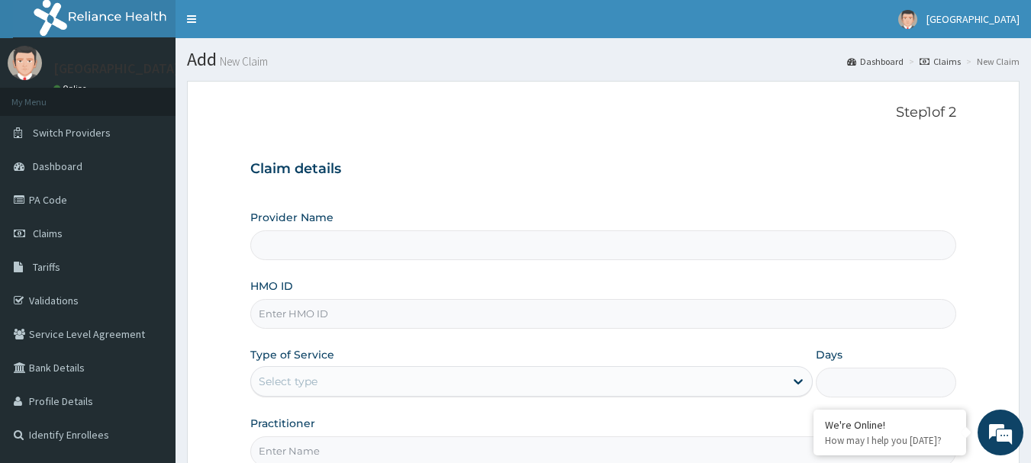
drag, startPoint x: 0, startPoint y: 0, endPoint x: 320, endPoint y: 313, distance: 447.5
click at [320, 313] on input "HMO ID" at bounding box center [603, 314] width 707 height 30
type input "[GEOGRAPHIC_DATA]"
paste input "too/10025/e"
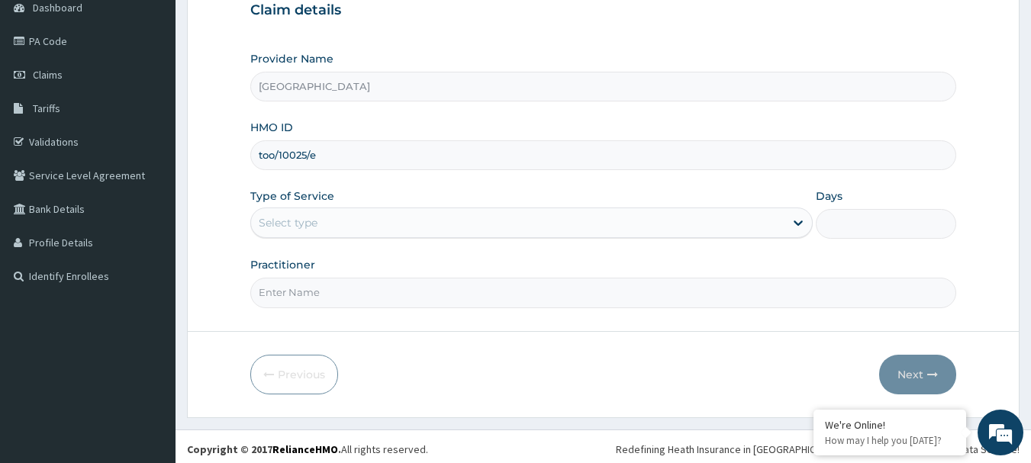
scroll to position [164, 0]
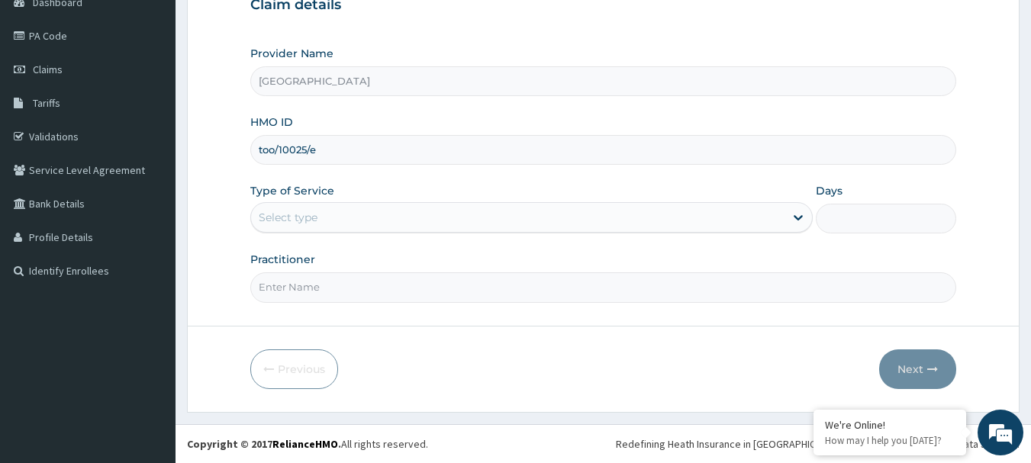
type input "too/10025/e"
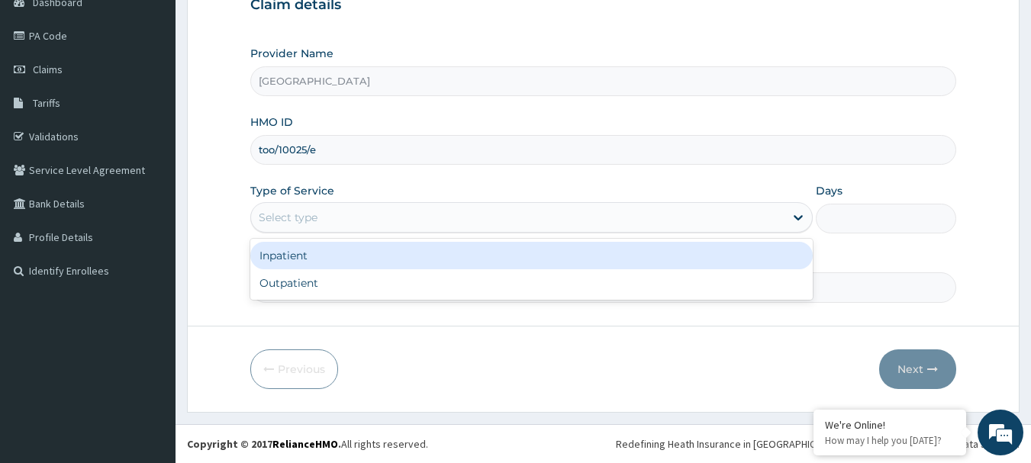
click at [325, 217] on div "Select type" at bounding box center [518, 217] width 534 height 24
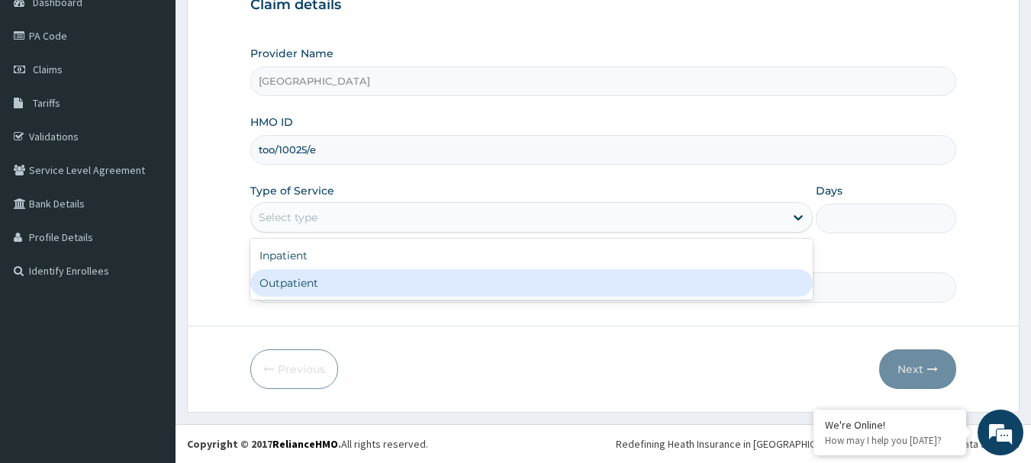
click at [333, 276] on div "Outpatient" at bounding box center [531, 282] width 563 height 27
type input "1"
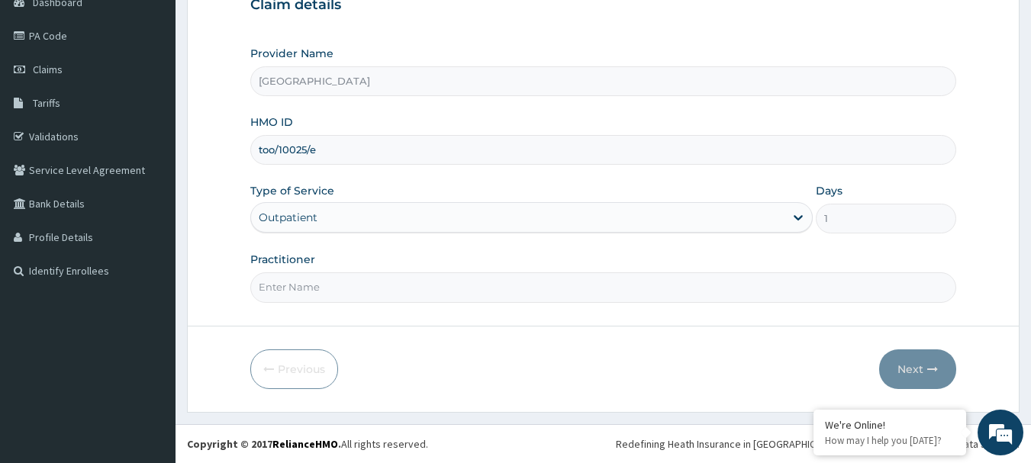
click at [342, 298] on input "Practitioner" at bounding box center [603, 288] width 707 height 30
type input "DR, T.T"
click at [918, 365] on button "Next" at bounding box center [917, 370] width 77 height 40
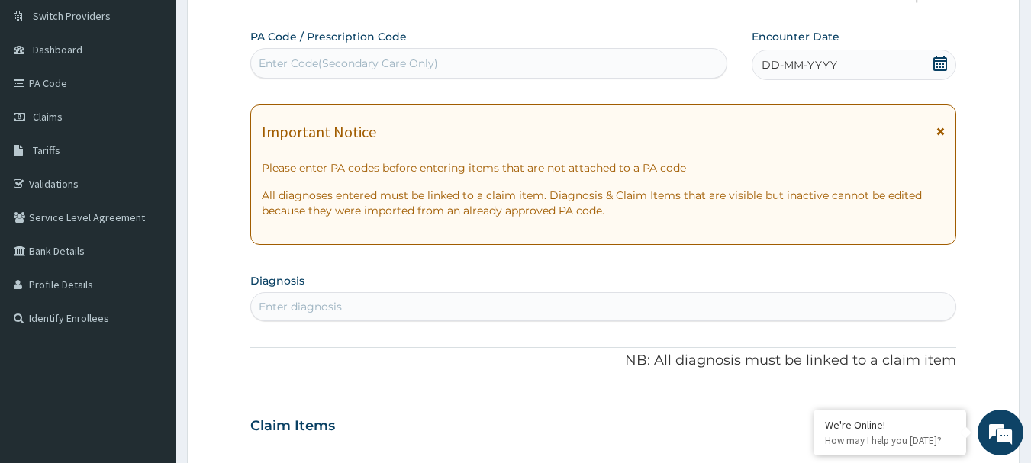
scroll to position [11, 0]
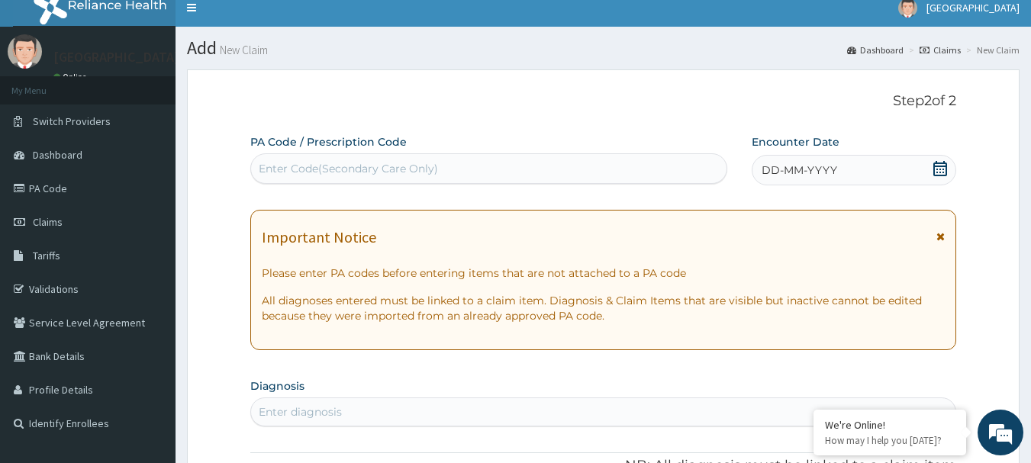
click at [360, 166] on div "Enter Code(Secondary Care Only)" at bounding box center [348, 168] width 179 height 15
paste input "PA/70B5AD"
type input "PA/70B5AD"
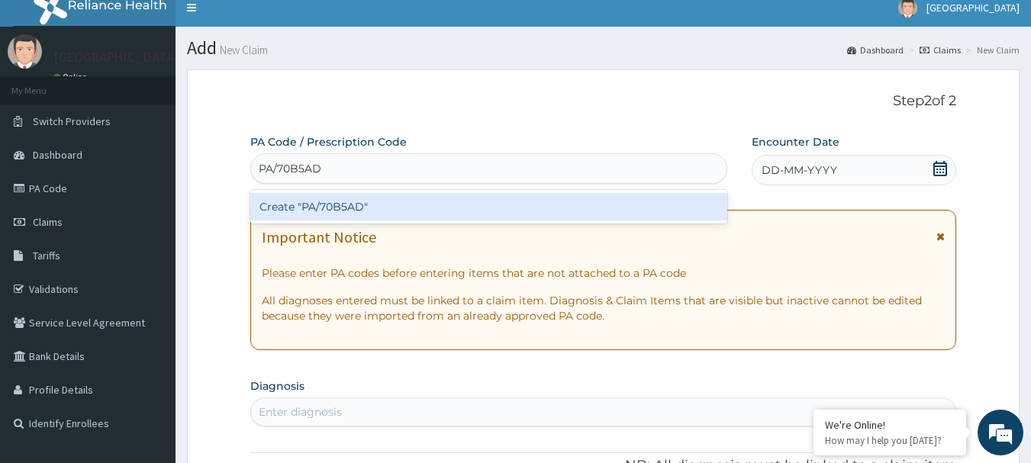
click at [395, 208] on div "Create "PA/70B5AD"" at bounding box center [489, 206] width 478 height 27
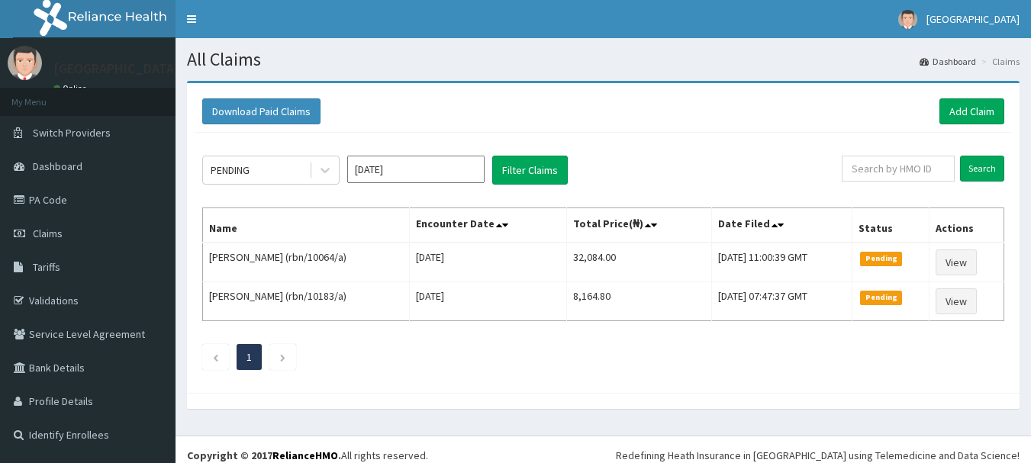
click at [984, 109] on link "Add Claim" at bounding box center [972, 111] width 65 height 26
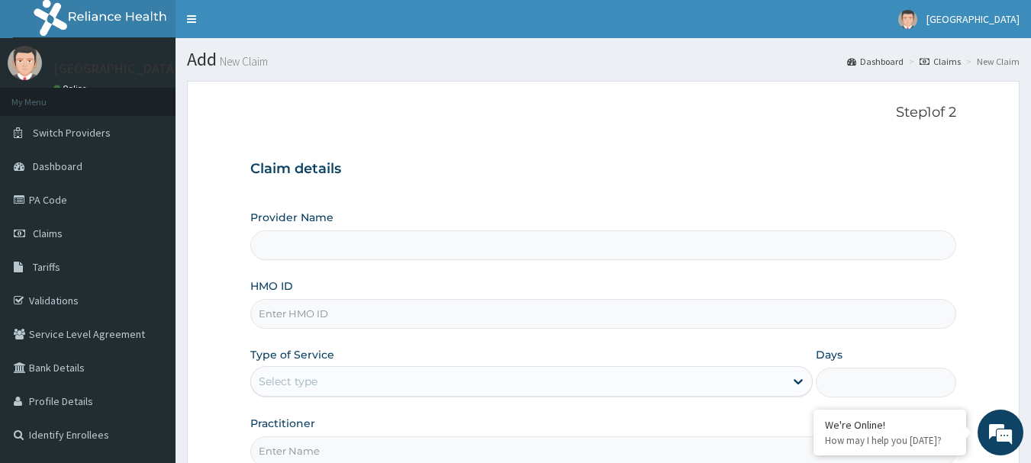
click at [324, 316] on input "HMO ID" at bounding box center [603, 314] width 707 height 30
type input "[GEOGRAPHIC_DATA]"
paste input "too/10025/f"
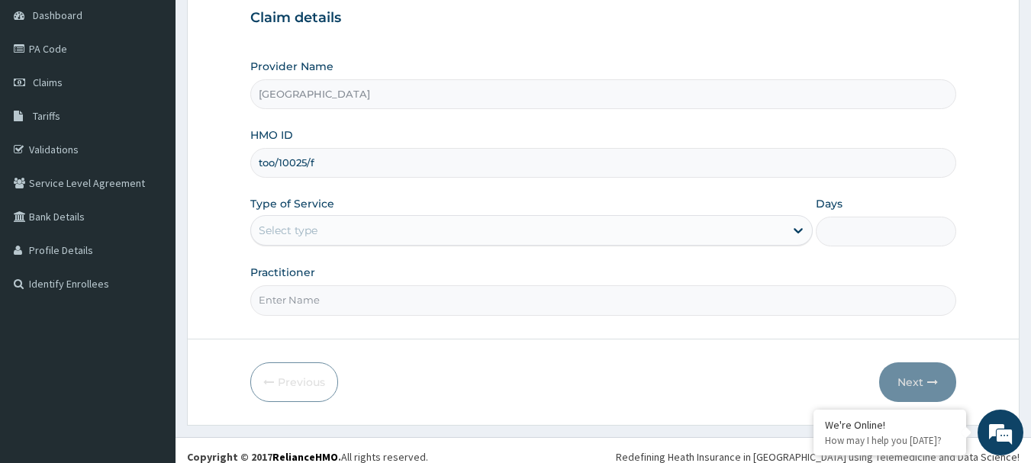
scroll to position [153, 0]
type input "too/10025/f"
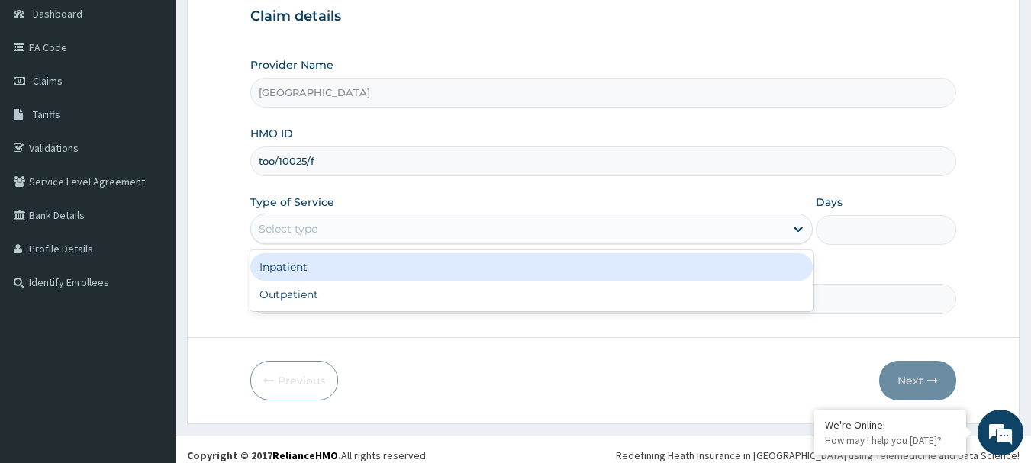
click at [331, 228] on div "Select type" at bounding box center [518, 229] width 534 height 24
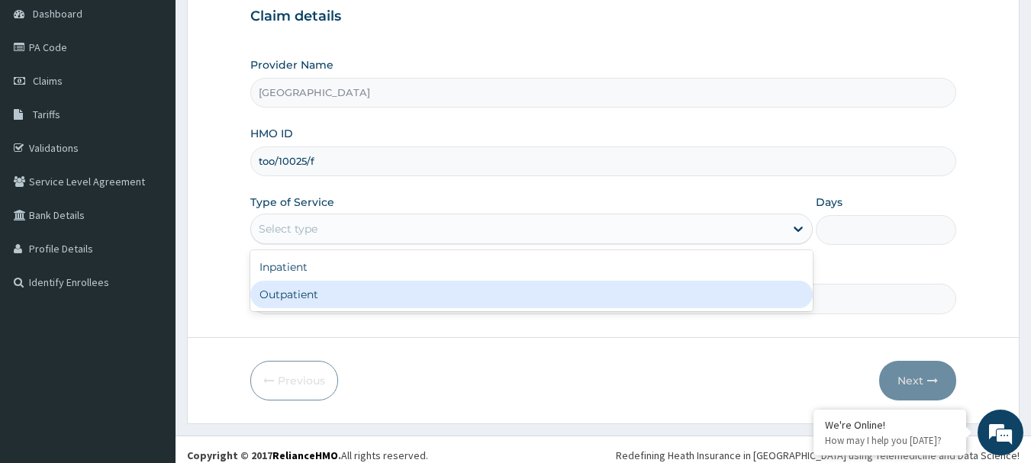
click at [331, 295] on div "Outpatient" at bounding box center [531, 294] width 563 height 27
type input "1"
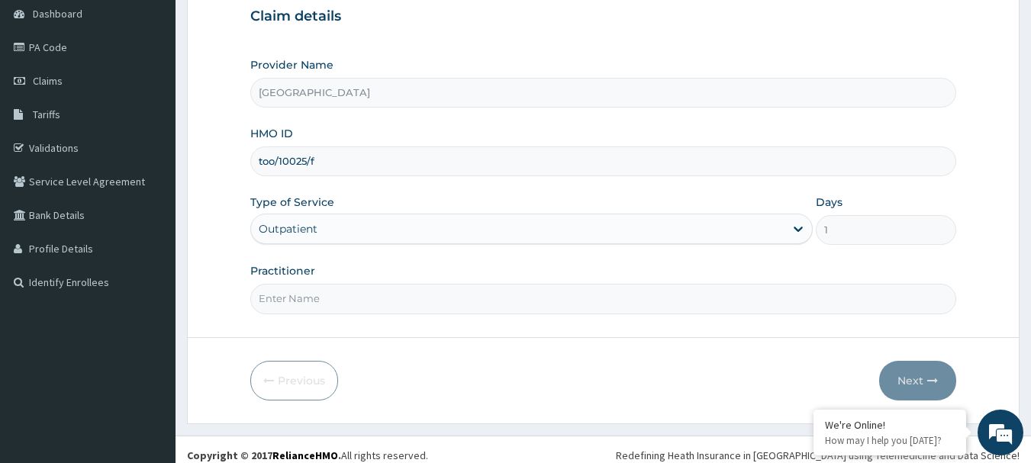
click at [335, 302] on input "Practitioner" at bounding box center [603, 299] width 707 height 30
type input "DR, T.T"
click at [908, 381] on button "Next" at bounding box center [917, 381] width 77 height 40
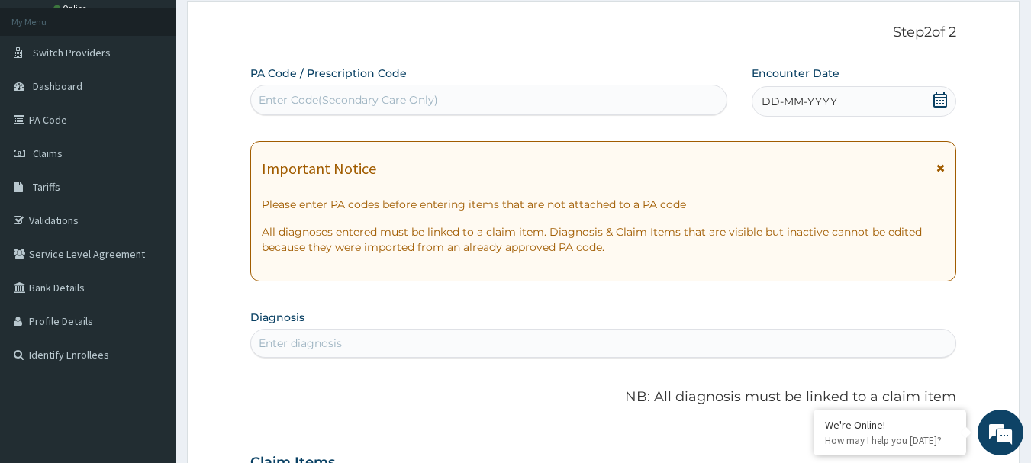
scroll to position [76, 0]
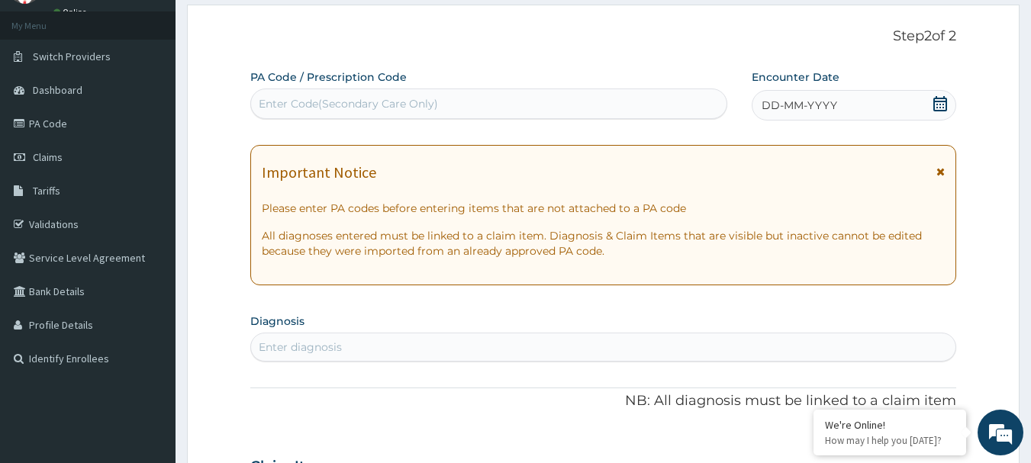
click at [356, 105] on div "Enter Code(Secondary Care Only)" at bounding box center [348, 103] width 179 height 15
paste input "PA/D91E88"
type input "PA/D91E88"
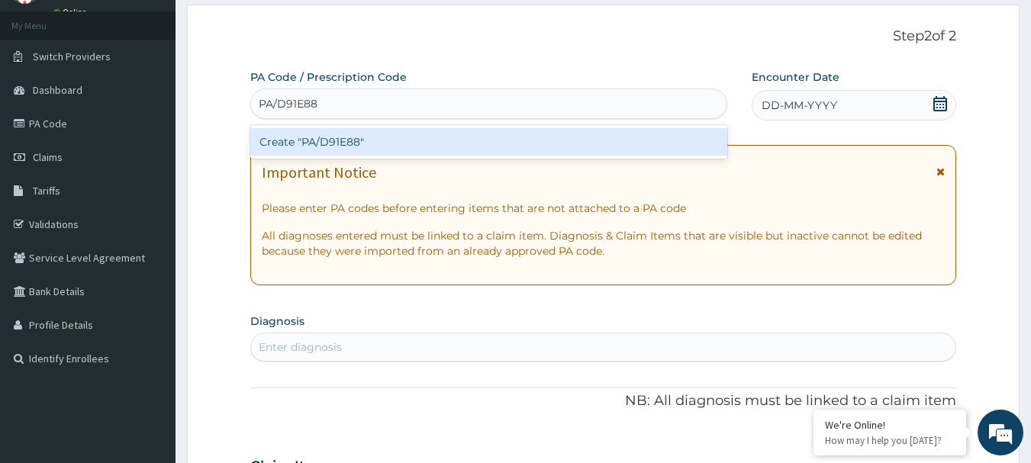
click at [340, 149] on div "Create "PA/D91E88"" at bounding box center [489, 141] width 478 height 27
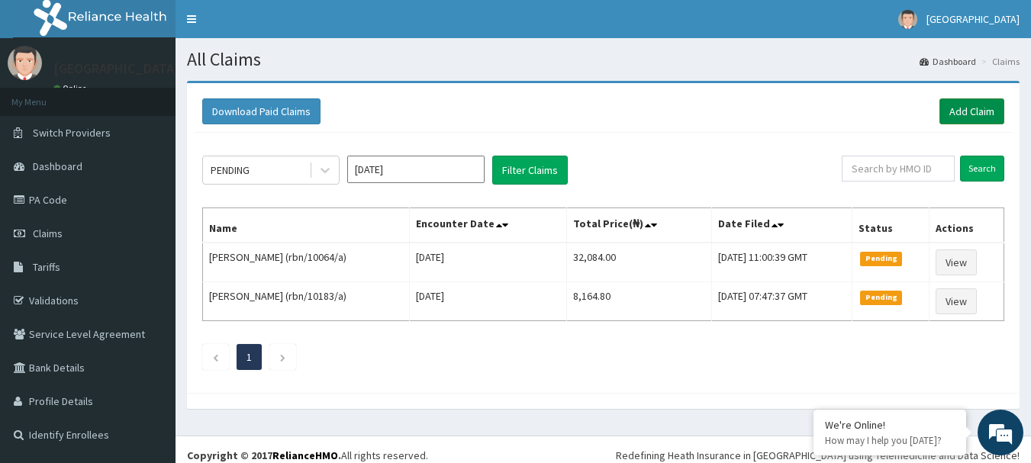
click at [966, 107] on link "Add Claim" at bounding box center [972, 111] width 65 height 26
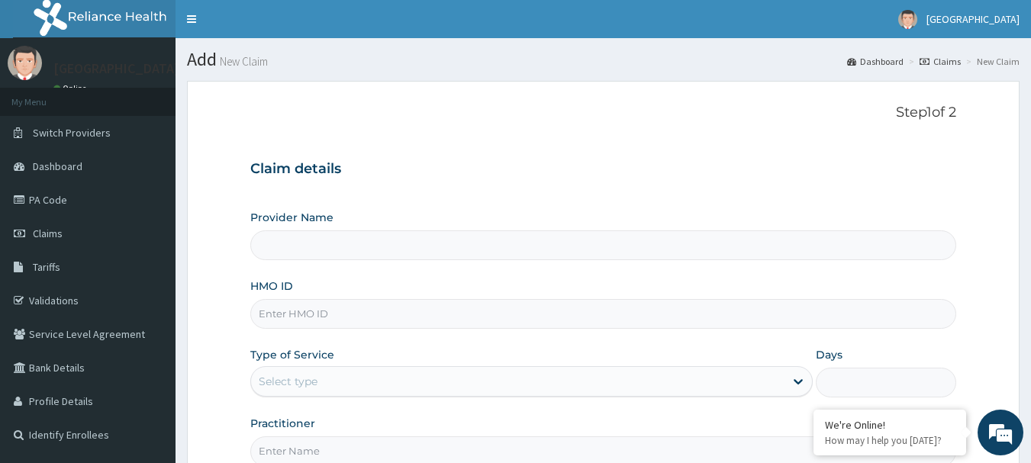
drag, startPoint x: 0, startPoint y: 0, endPoint x: 318, endPoint y: 314, distance: 446.9
click at [318, 314] on input "HMO ID" at bounding box center [603, 314] width 707 height 30
type input "[GEOGRAPHIC_DATA]"
paste input "rbn/10183/b"
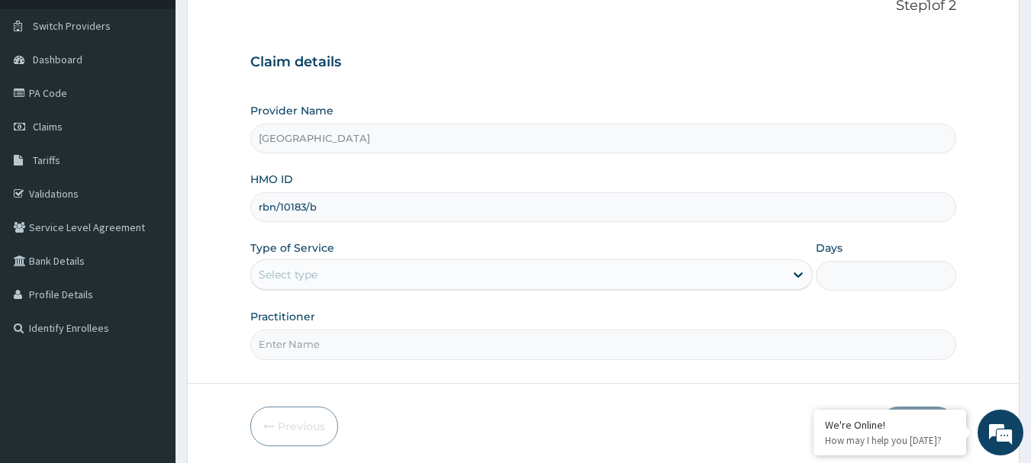
scroll to position [153, 0]
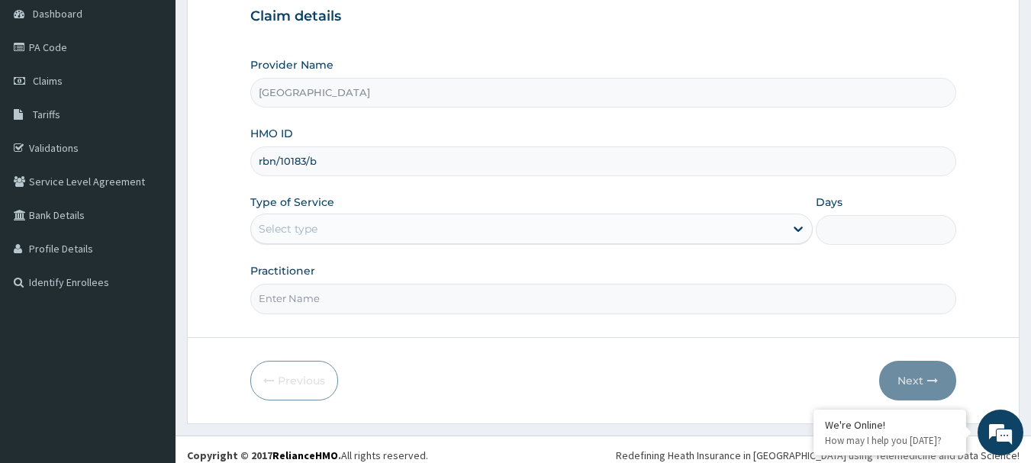
type input "rbn/10183/b"
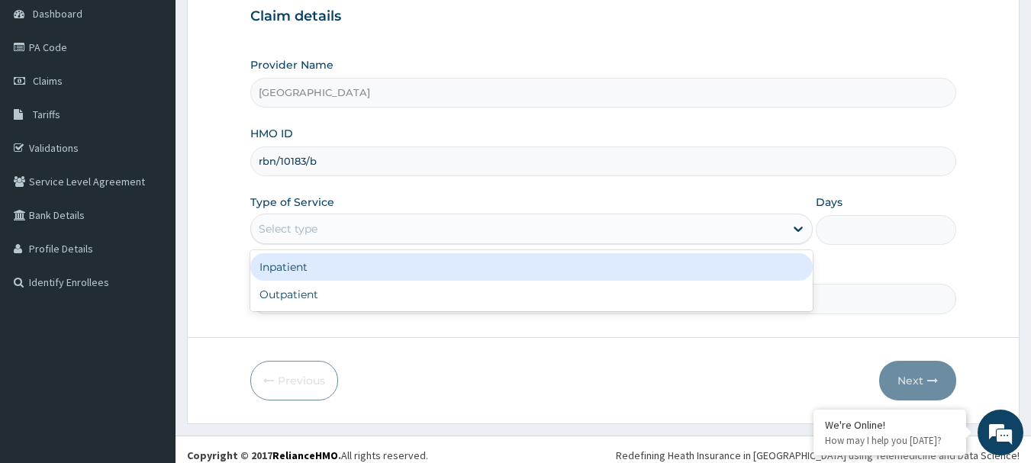
click at [315, 230] on div "Select type" at bounding box center [288, 228] width 59 height 15
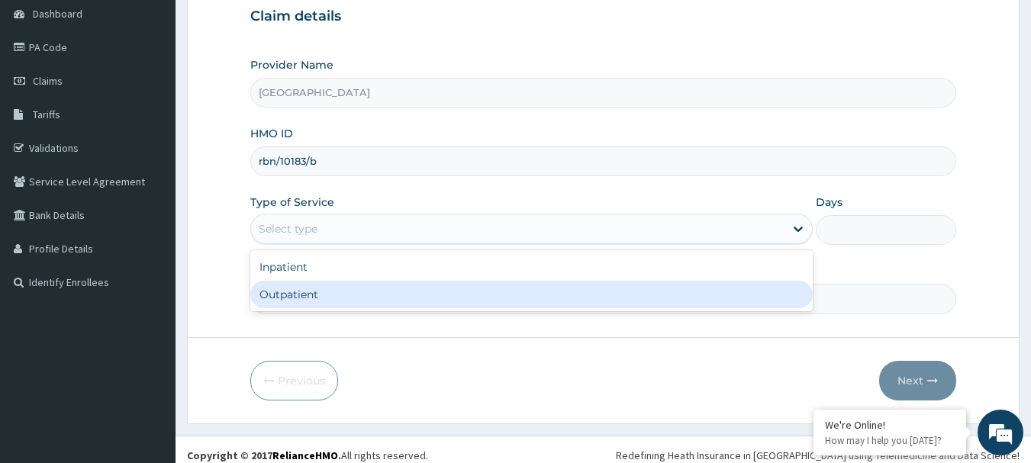
click at [311, 294] on div "Outpatient" at bounding box center [531, 294] width 563 height 27
type input "1"
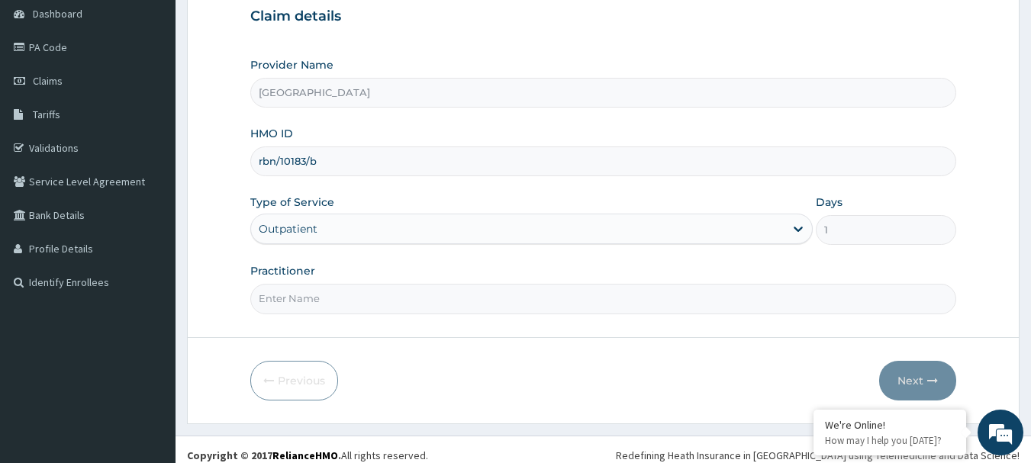
click at [321, 301] on input "Practitioner" at bounding box center [603, 299] width 707 height 30
type input "DR, T.T"
click at [910, 371] on button "Next" at bounding box center [917, 381] width 77 height 40
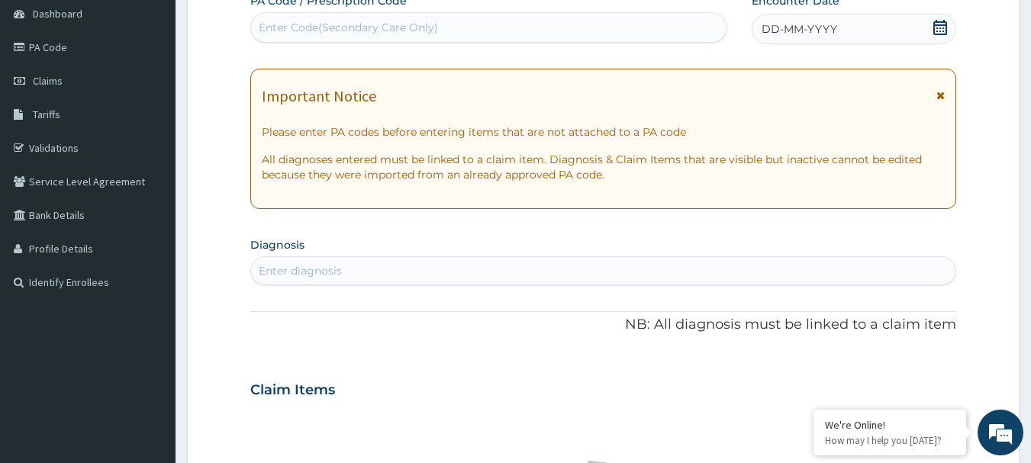
scroll to position [76, 0]
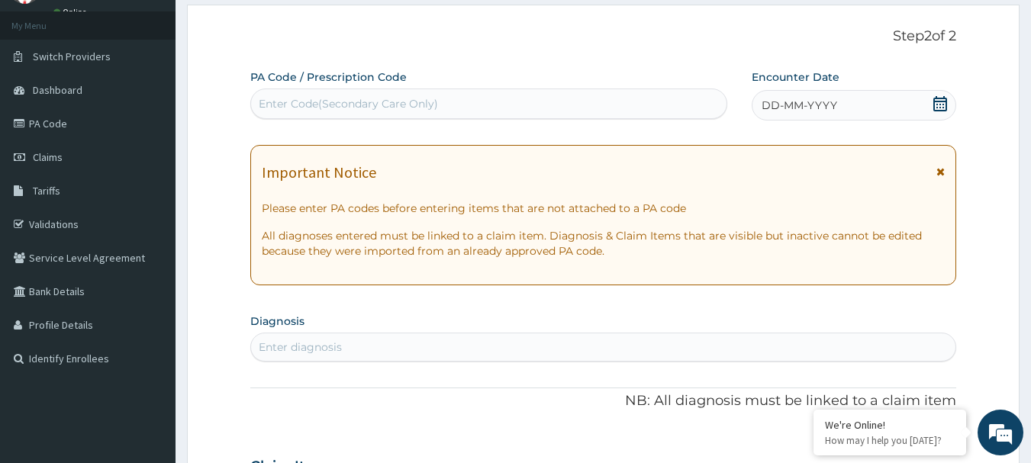
click at [334, 100] on div "Enter Code(Secondary Care Only)" at bounding box center [348, 103] width 179 height 15
paste input "PA/A8AF95"
type input "PA/A8AF95"
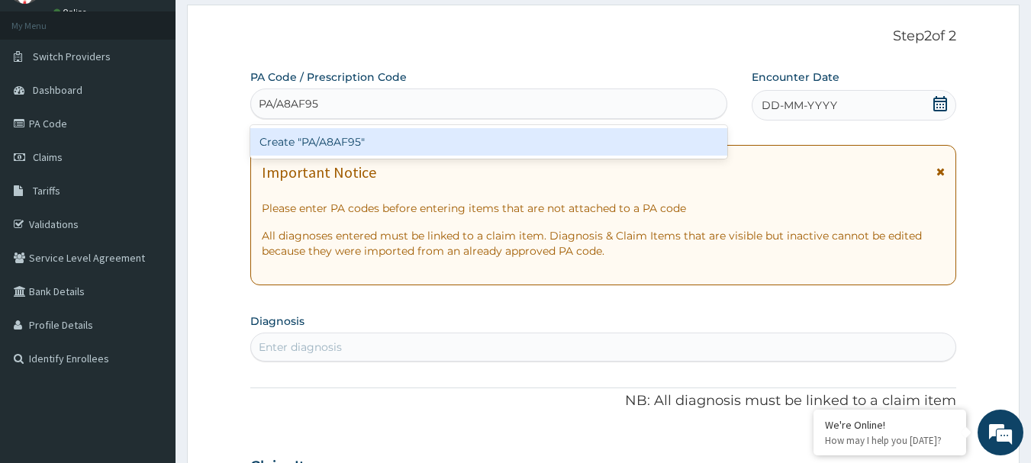
click at [340, 147] on div "Create "PA/A8AF95"" at bounding box center [489, 141] width 478 height 27
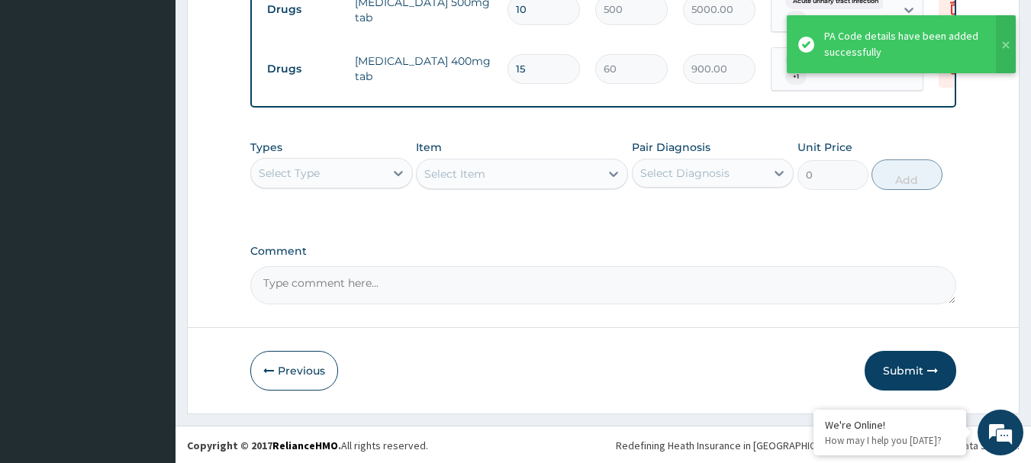
scroll to position [859, 0]
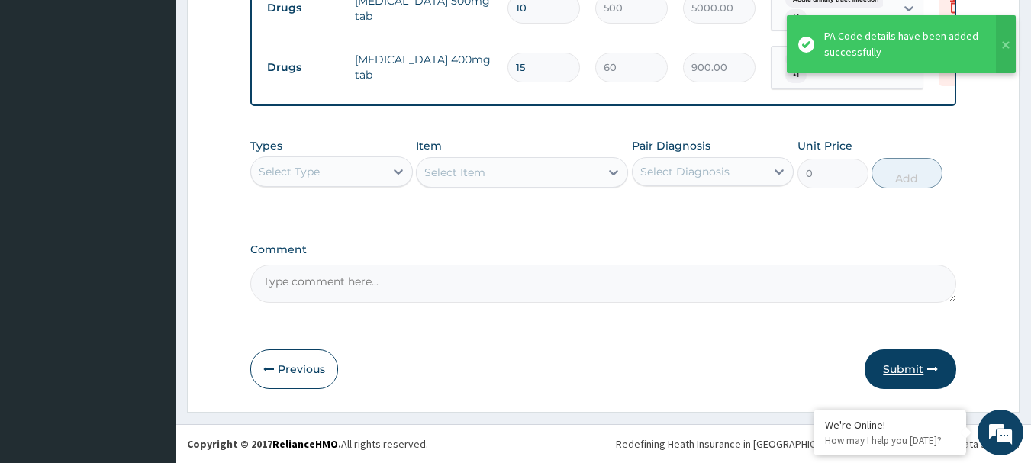
click at [895, 366] on button "Submit" at bounding box center [911, 370] width 92 height 40
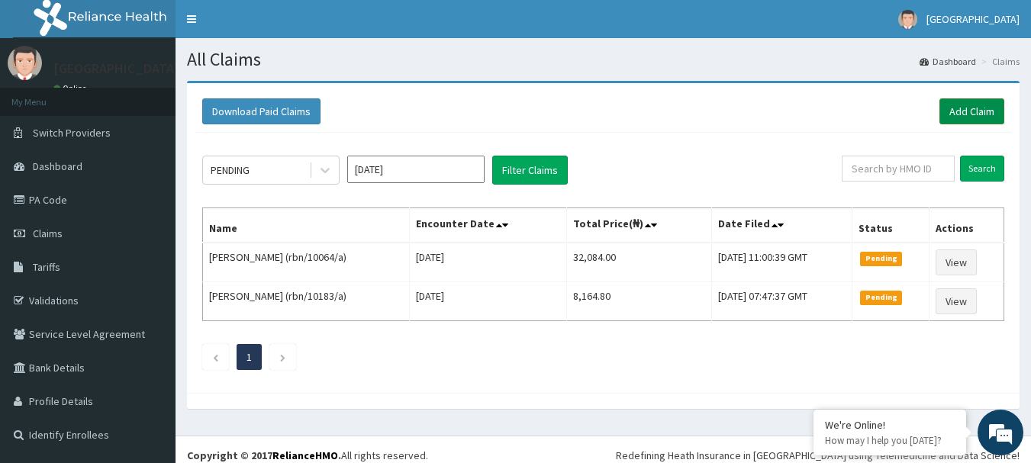
click at [967, 107] on link "Add Claim" at bounding box center [972, 111] width 65 height 26
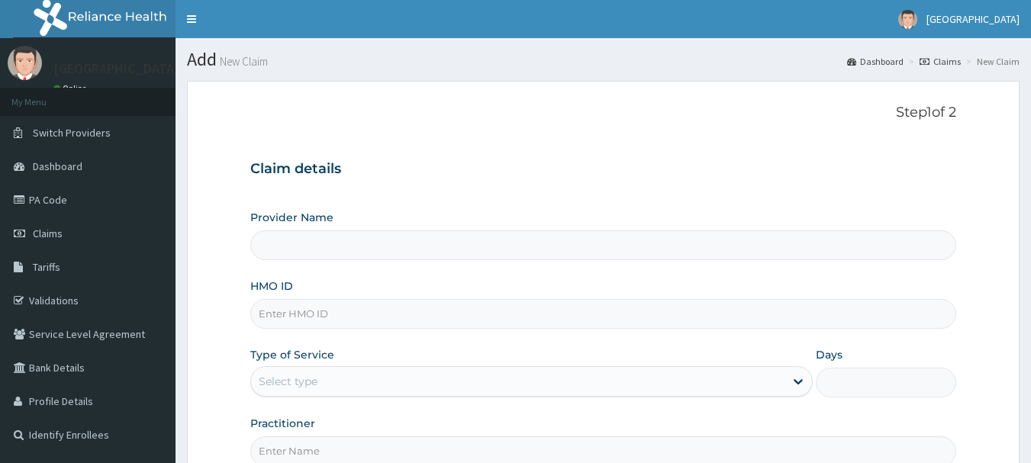
click at [318, 322] on input "HMO ID" at bounding box center [603, 314] width 707 height 30
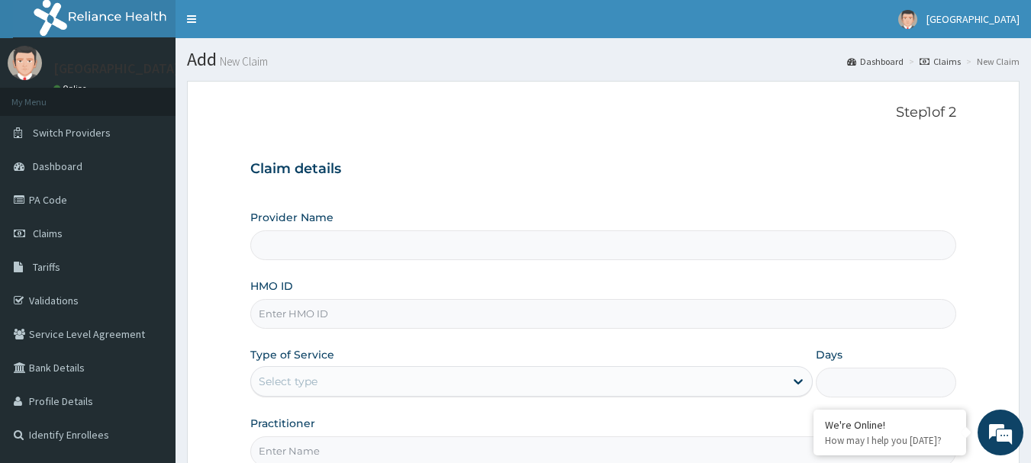
type input "[GEOGRAPHIC_DATA]"
paste input "bxl/10202/a"
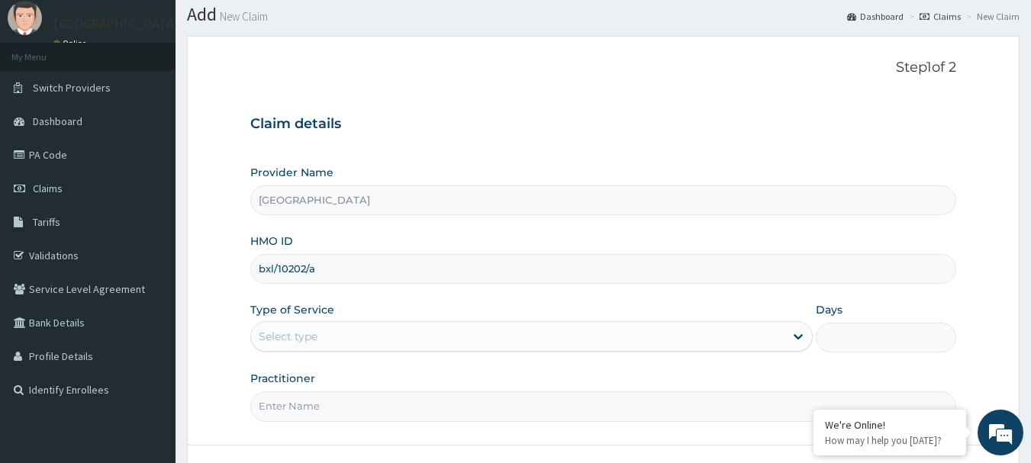
scroll to position [164, 0]
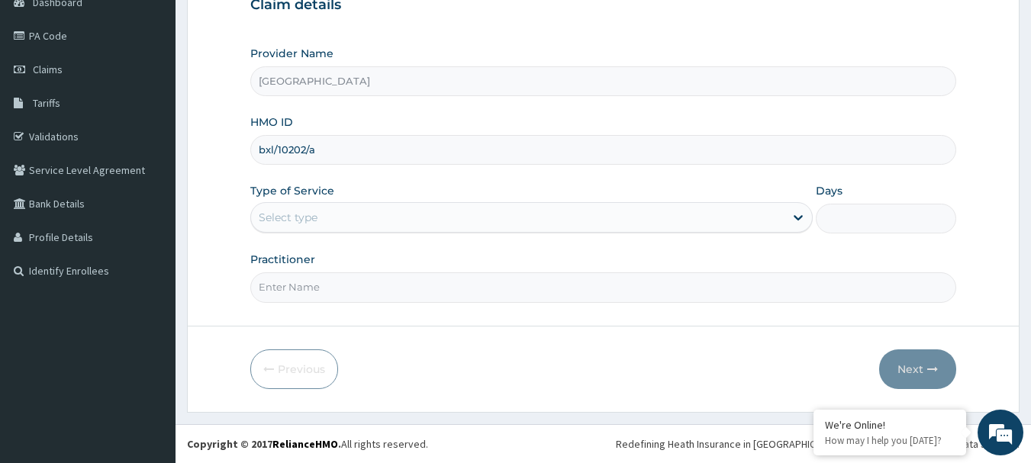
type input "bxl/10202/a"
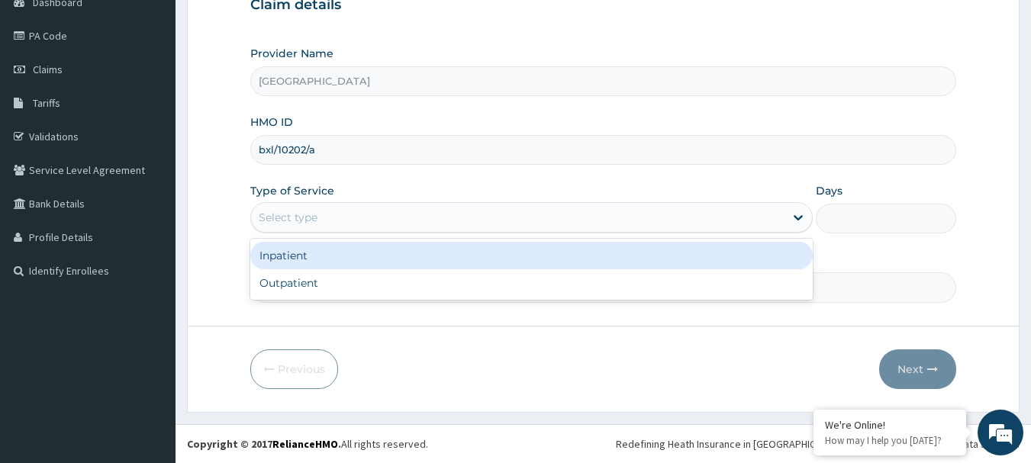
click at [326, 216] on div "Select type" at bounding box center [518, 217] width 534 height 24
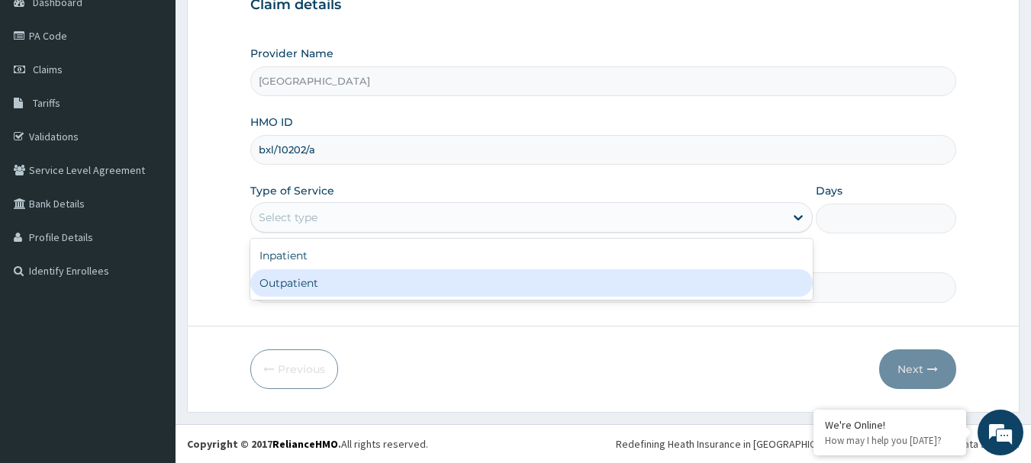
click at [347, 276] on div "Outpatient" at bounding box center [531, 282] width 563 height 27
type input "1"
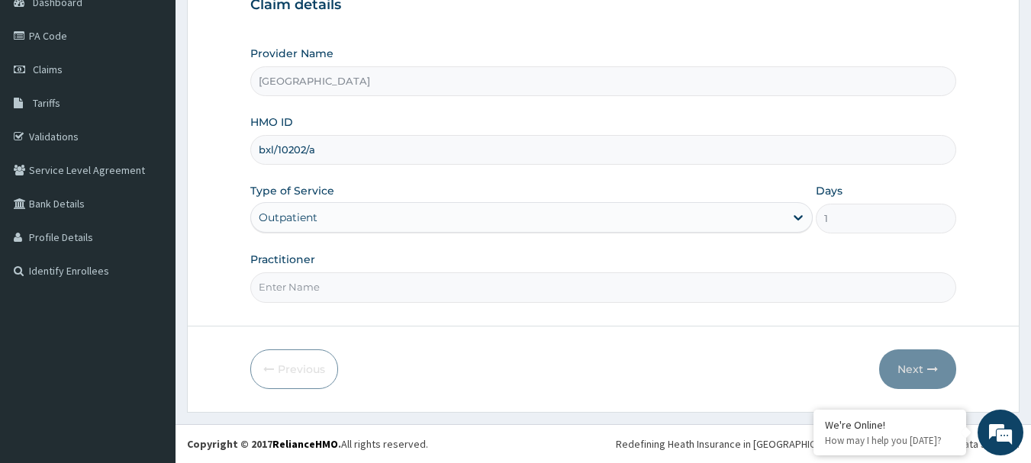
click at [346, 290] on input "Practitioner" at bounding box center [603, 288] width 707 height 30
type input "DR, T.T"
click at [911, 365] on button "Next" at bounding box center [917, 370] width 77 height 40
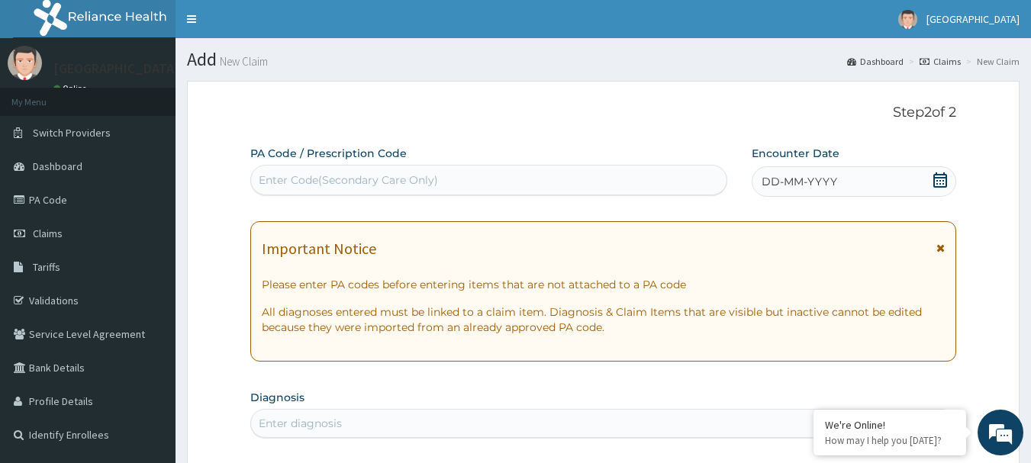
click at [303, 179] on div "Enter Code(Secondary Care Only)" at bounding box center [348, 180] width 179 height 15
paste input "PA/582E8C"
type input "PA/582E8C"
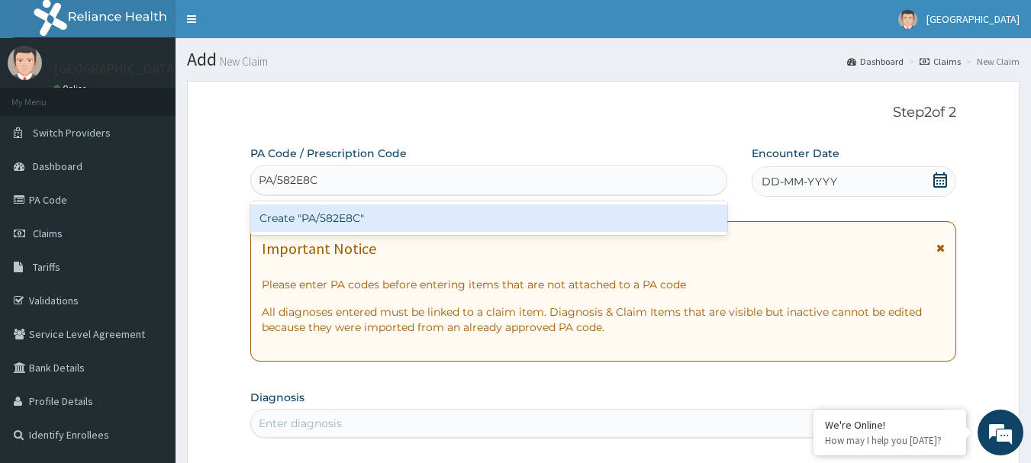
click at [347, 216] on div "Create "PA/582E8C"" at bounding box center [489, 218] width 478 height 27
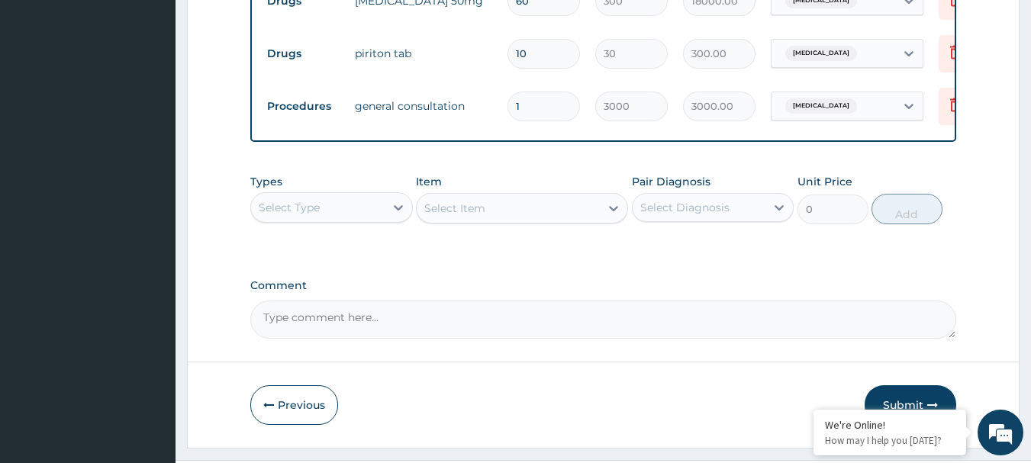
scroll to position [682, 0]
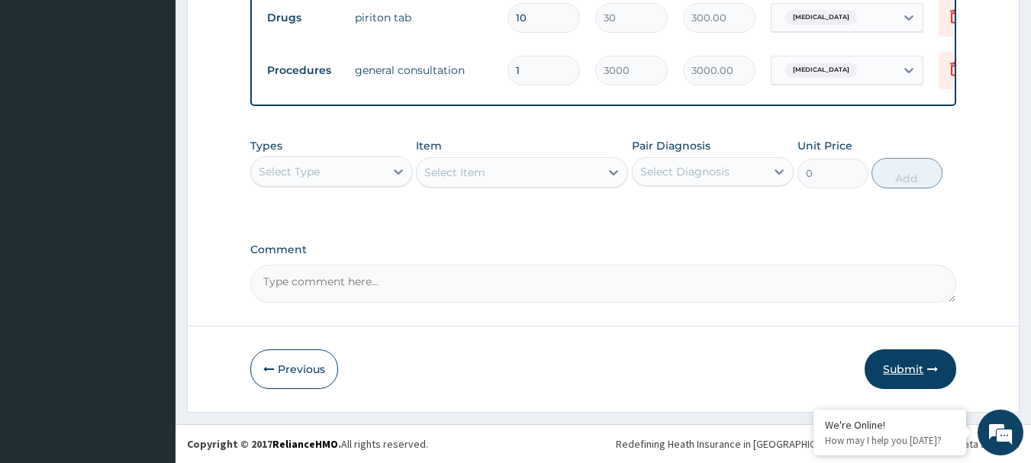
click at [904, 370] on button "Submit" at bounding box center [911, 370] width 92 height 40
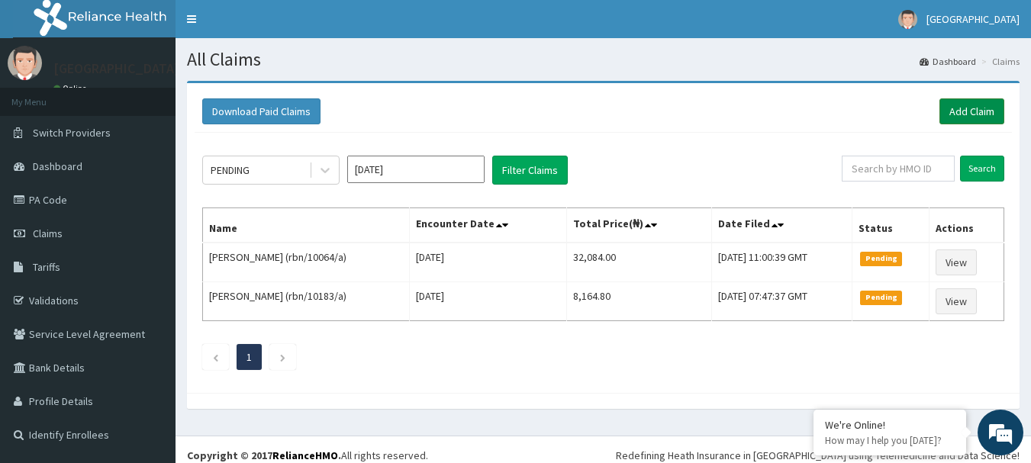
click at [979, 112] on link "Add Claim" at bounding box center [972, 111] width 65 height 26
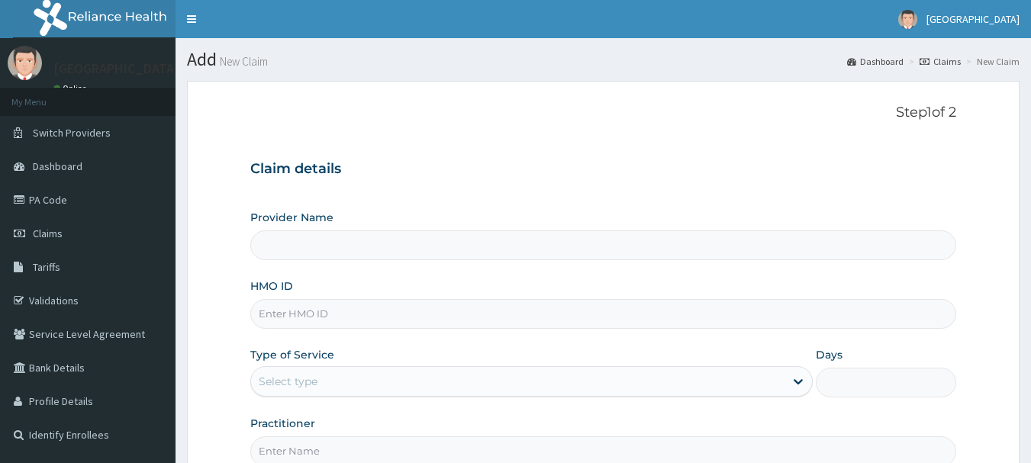
drag, startPoint x: 0, startPoint y: 0, endPoint x: 308, endPoint y: 315, distance: 441.0
click at [308, 315] on input "HMO ID" at bounding box center [603, 314] width 707 height 30
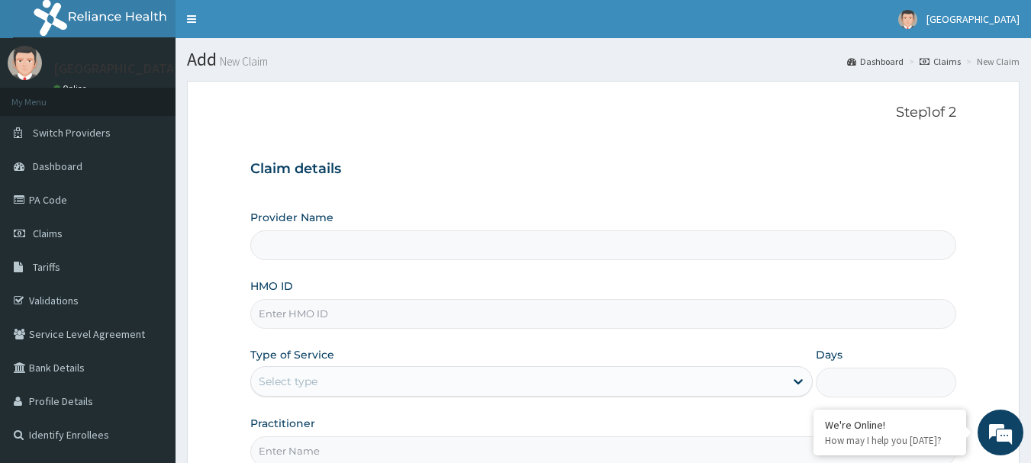
paste input "bxl/10206/a"
type input "bxl/10206/a"
type input "Ibijola Medical center"
type input "bxl/10206/a"
click at [315, 378] on div "Select type" at bounding box center [288, 381] width 59 height 15
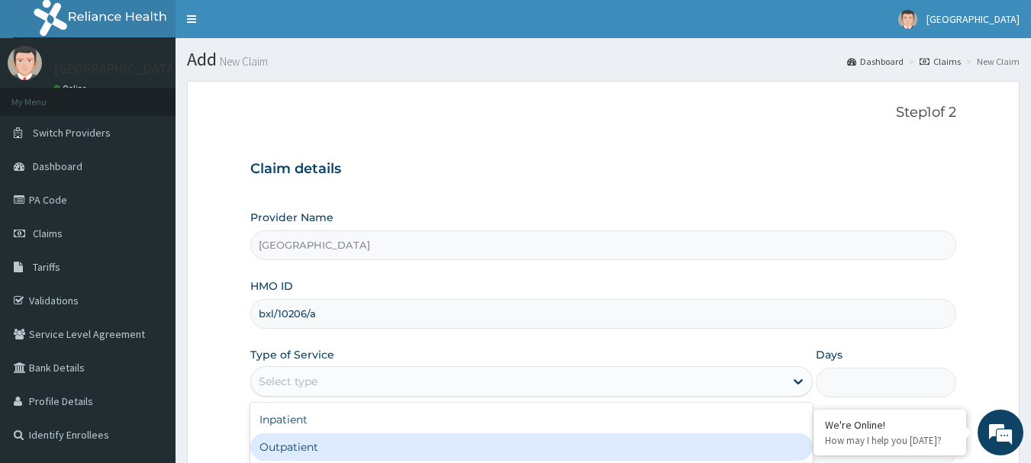
drag, startPoint x: 325, startPoint y: 444, endPoint x: 356, endPoint y: 389, distance: 63.5
click at [326, 442] on div "Outpatient" at bounding box center [531, 447] width 563 height 27
type input "1"
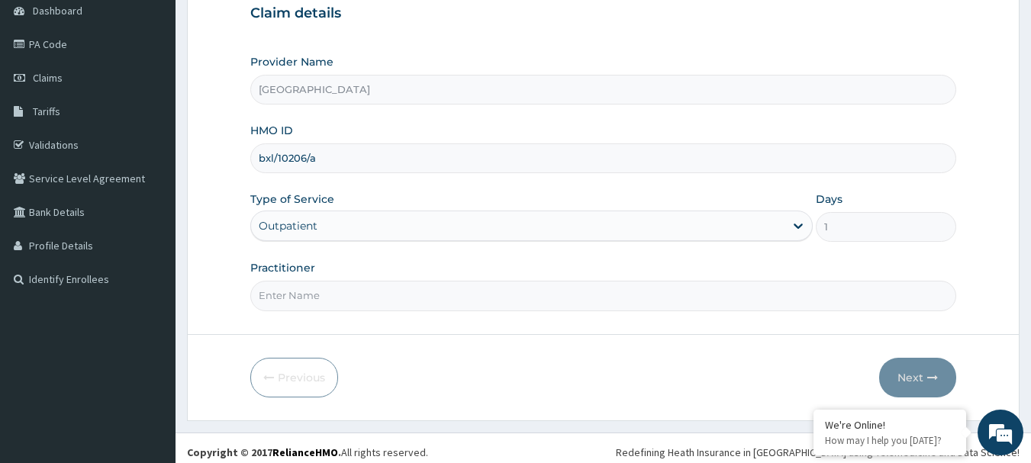
scroll to position [164, 0]
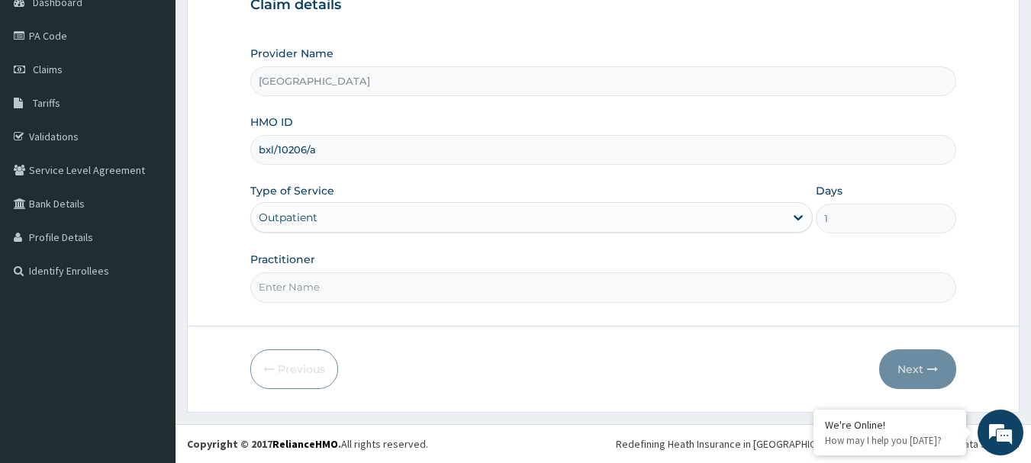
click at [331, 290] on input "Practitioner" at bounding box center [603, 288] width 707 height 30
type input "DR, T.T"
click at [911, 366] on button "Next" at bounding box center [917, 370] width 77 height 40
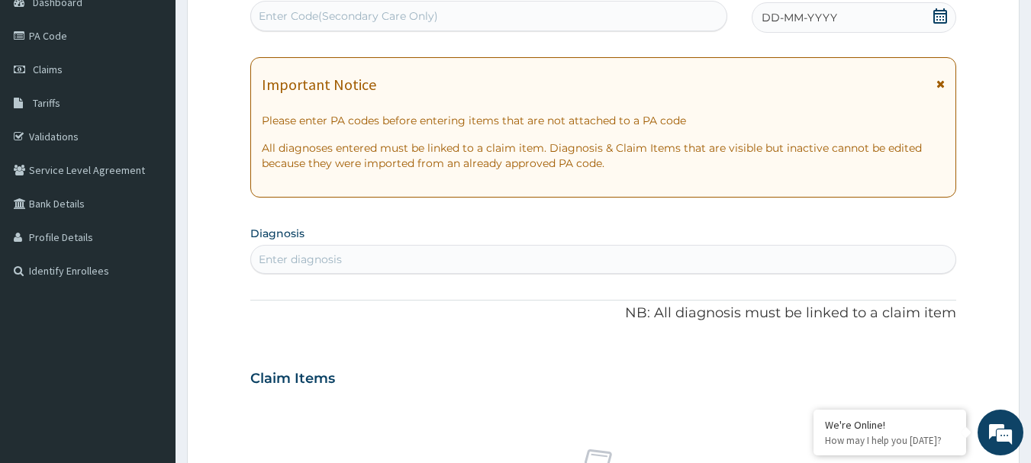
scroll to position [88, 0]
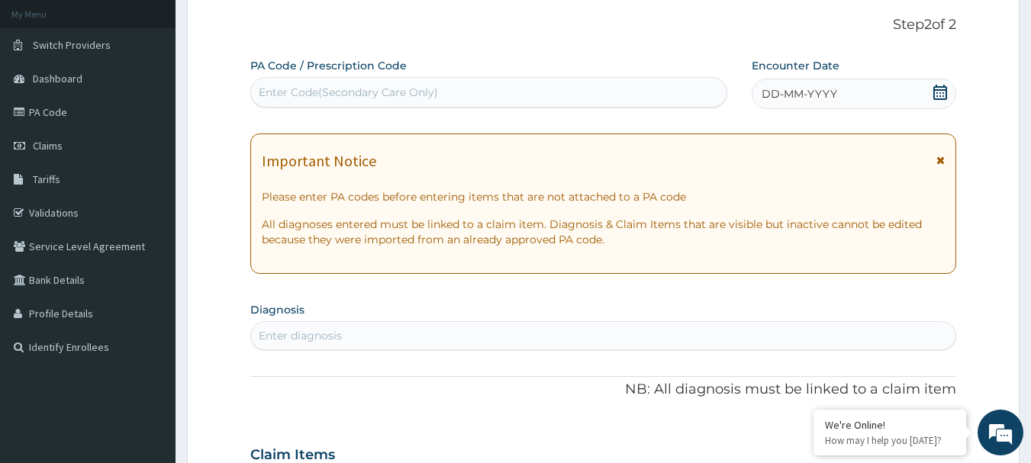
click at [368, 99] on div "Enter Code(Secondary Care Only)" at bounding box center [348, 92] width 179 height 15
paste input "PA/679F88"
type input "PA/679F88"
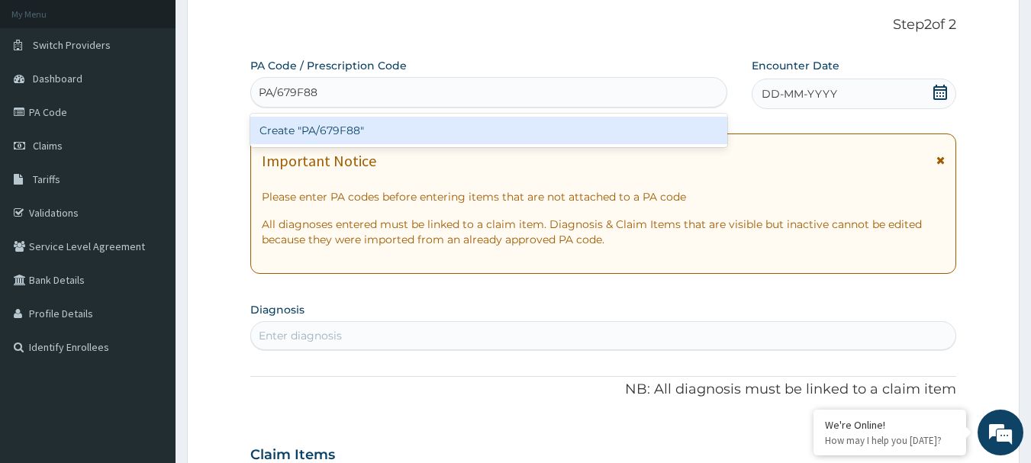
click at [352, 128] on div "Create "PA/679F88"" at bounding box center [489, 130] width 478 height 27
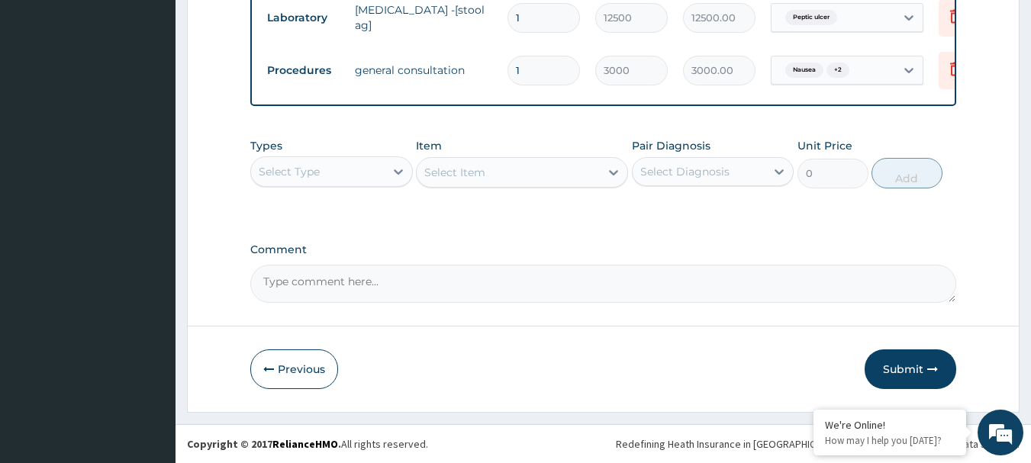
scroll to position [892, 0]
click at [901, 372] on button "Submit" at bounding box center [911, 370] width 92 height 40
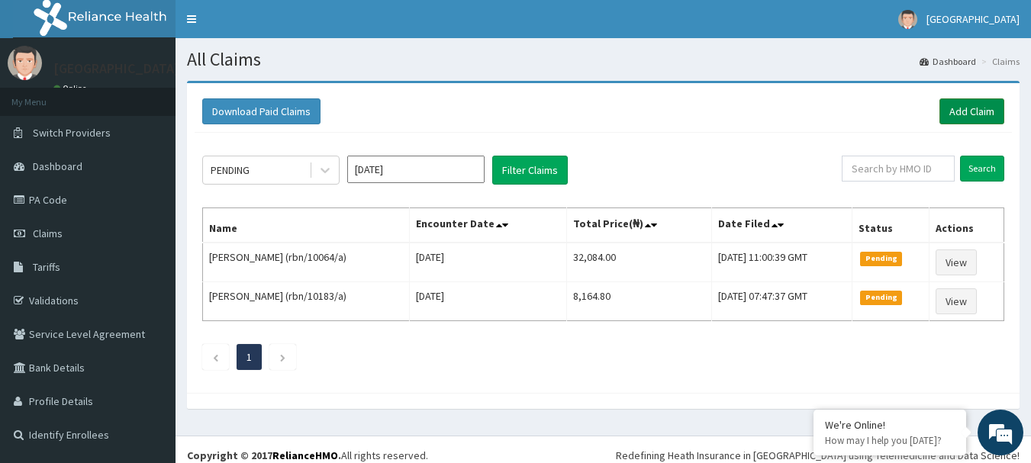
click at [969, 105] on link "Add Claim" at bounding box center [972, 111] width 65 height 26
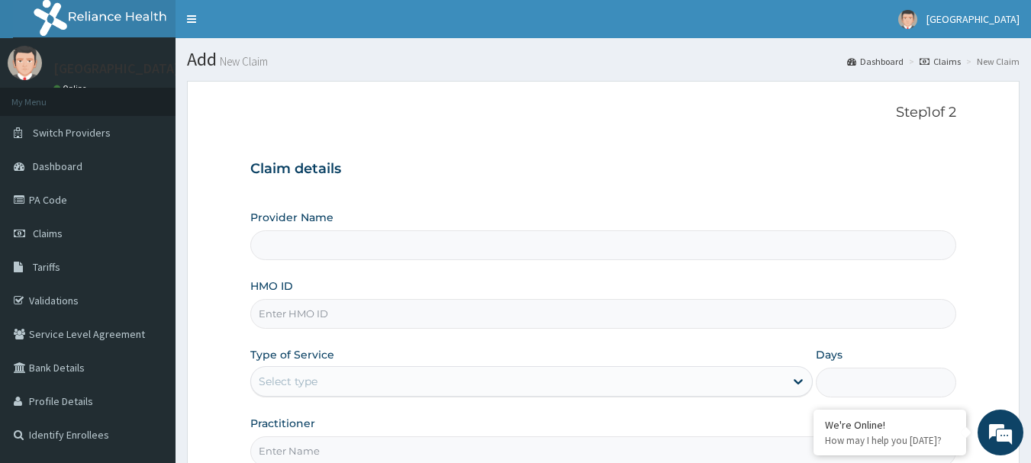
click at [408, 321] on input "HMO ID" at bounding box center [603, 314] width 707 height 30
type input "[GEOGRAPHIC_DATA]"
paste input "bxl/10245/a"
type input "bxl/10245/a"
click at [386, 383] on div "Select type" at bounding box center [518, 381] width 534 height 24
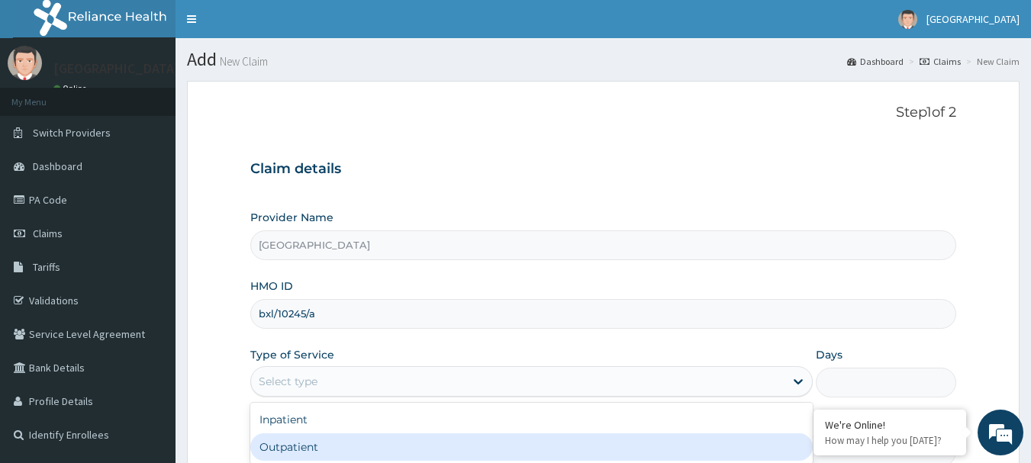
drag, startPoint x: 365, startPoint y: 450, endPoint x: 381, endPoint y: 431, distance: 24.9
click at [371, 444] on div "Outpatient" at bounding box center [531, 447] width 563 height 27
type input "1"
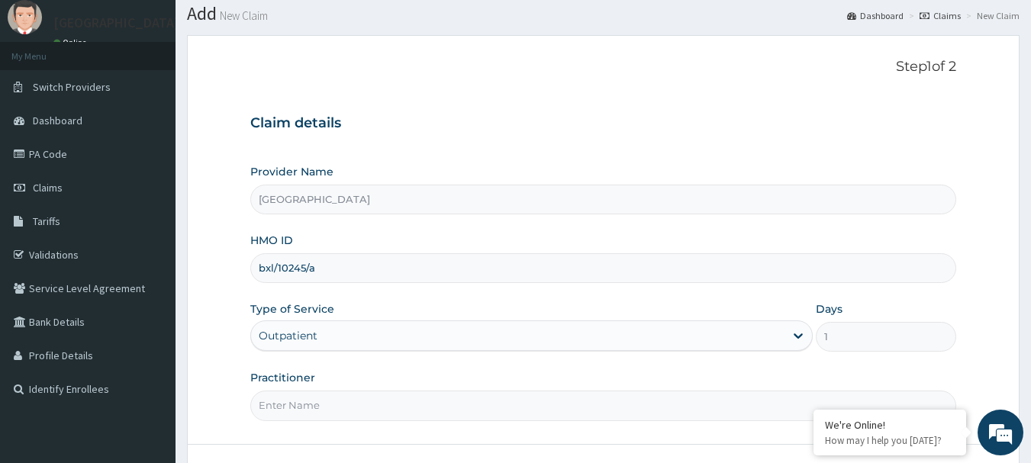
scroll to position [164, 0]
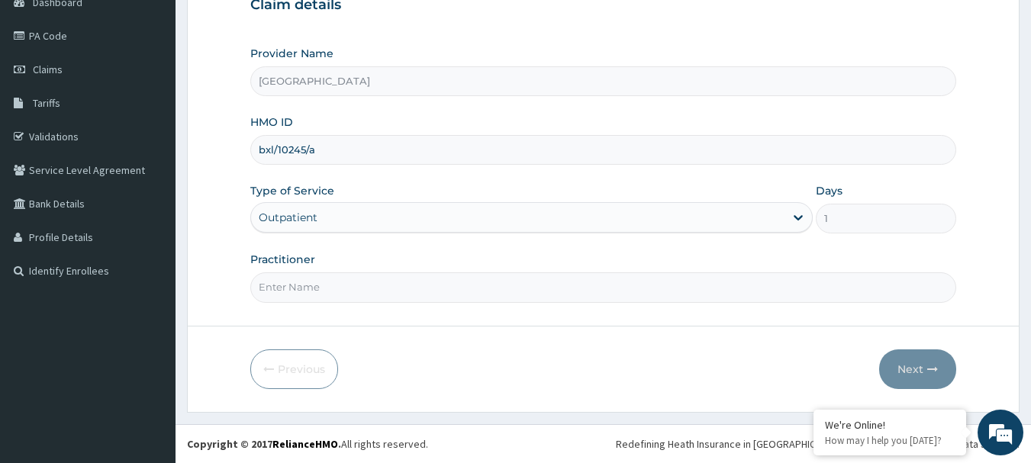
click at [352, 287] on input "Practitioner" at bounding box center [603, 288] width 707 height 30
type input "DR, T.T"
click at [912, 371] on button "Next" at bounding box center [917, 370] width 77 height 40
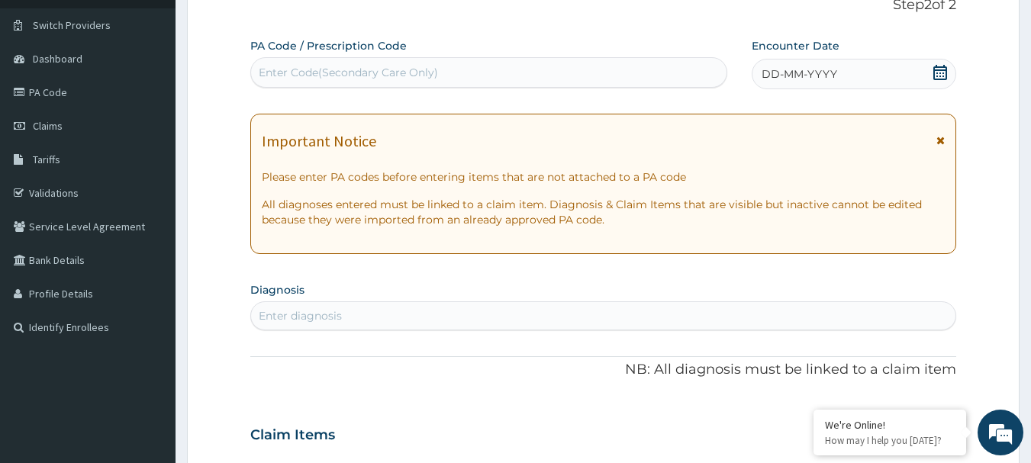
scroll to position [11, 0]
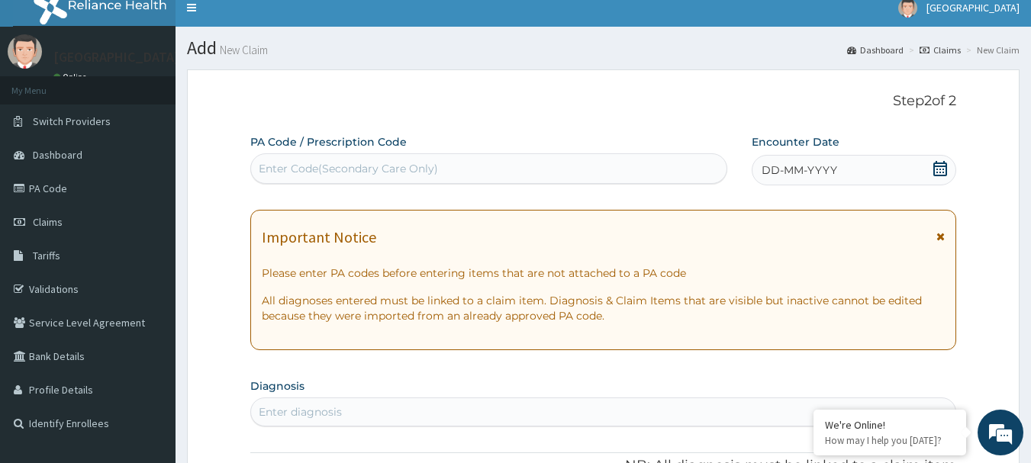
click at [425, 160] on div "Enter Code(Secondary Care Only)" at bounding box center [489, 168] width 476 height 24
paste input "PA/67ACDF"
type input "PA/67ACDF"
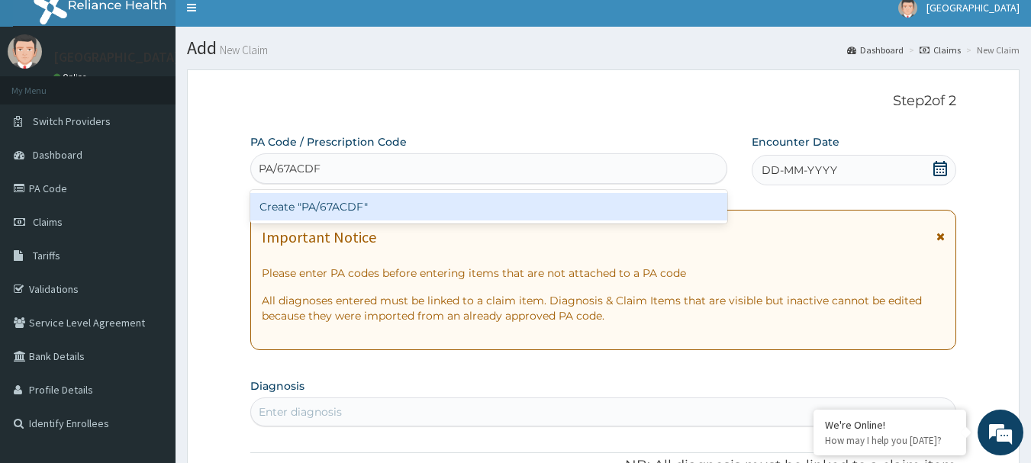
click at [356, 207] on div "Create "PA/67ACDF"" at bounding box center [489, 206] width 478 height 27
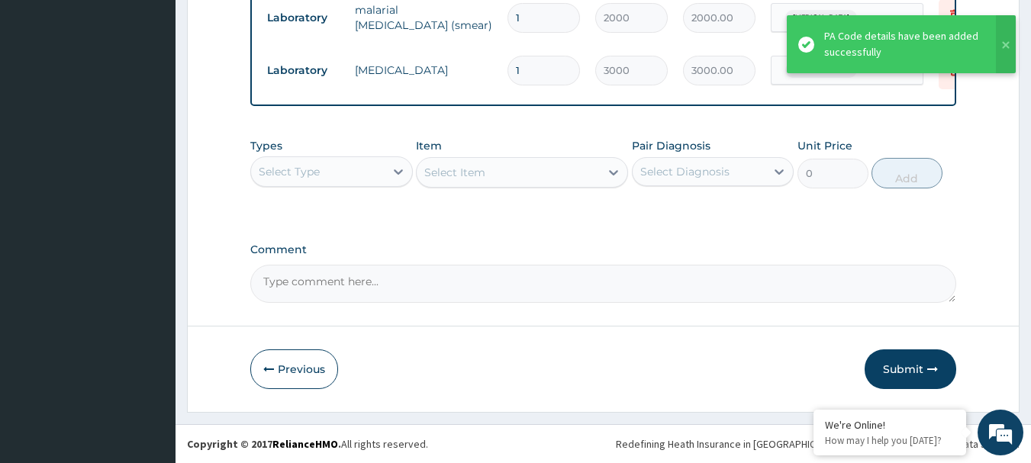
scroll to position [958, 0]
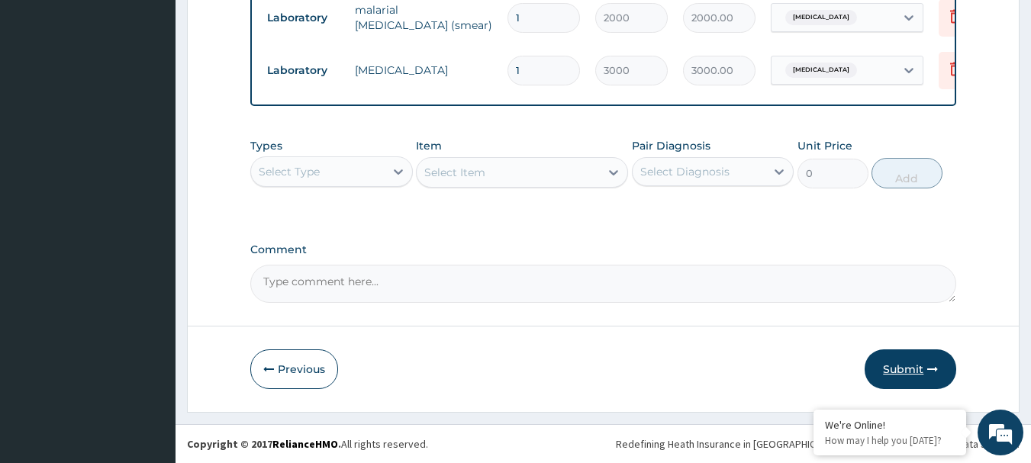
click at [913, 369] on button "Submit" at bounding box center [911, 370] width 92 height 40
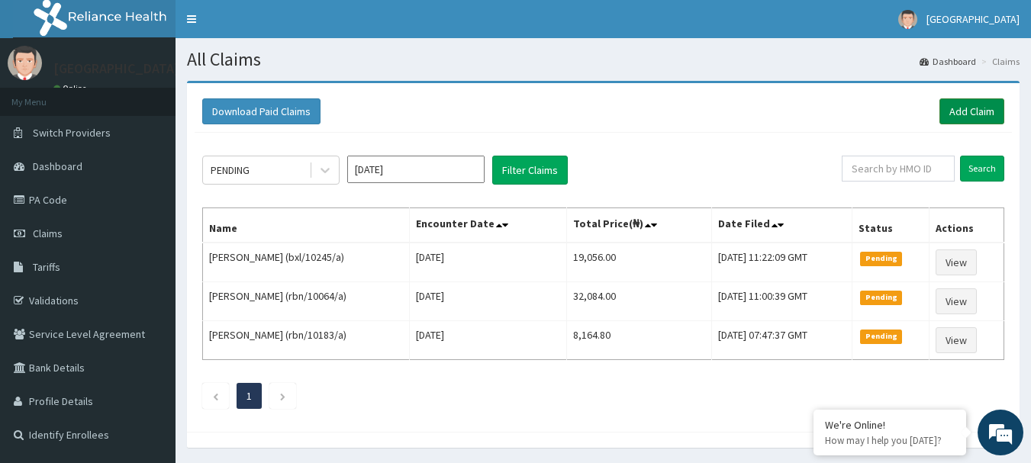
click at [976, 113] on link "Add Claim" at bounding box center [972, 111] width 65 height 26
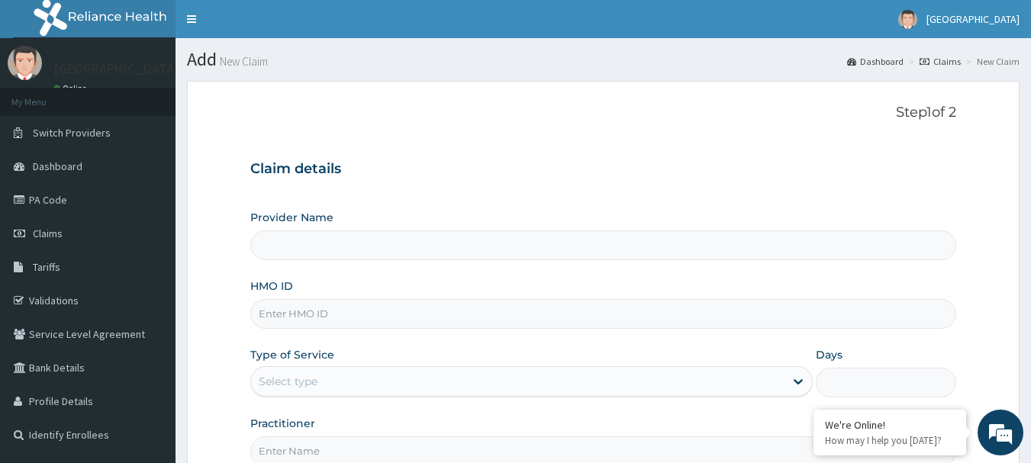
type input "[GEOGRAPHIC_DATA]"
click at [434, 302] on input "HMO ID" at bounding box center [603, 314] width 707 height 30
click at [343, 315] on input "HMO ID" at bounding box center [603, 314] width 707 height 30
paste input "rbn/10183/b"
type input "rbn/10183/b"
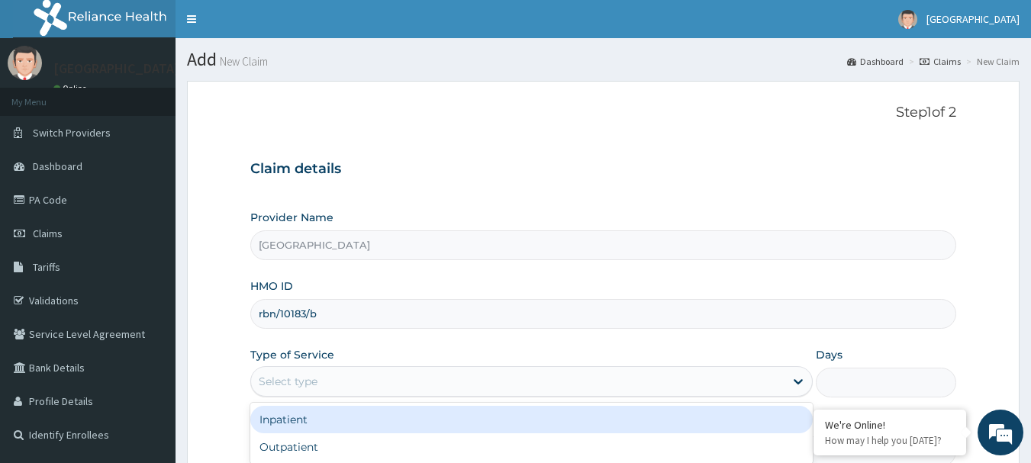
click at [329, 387] on div "Select type" at bounding box center [518, 381] width 534 height 24
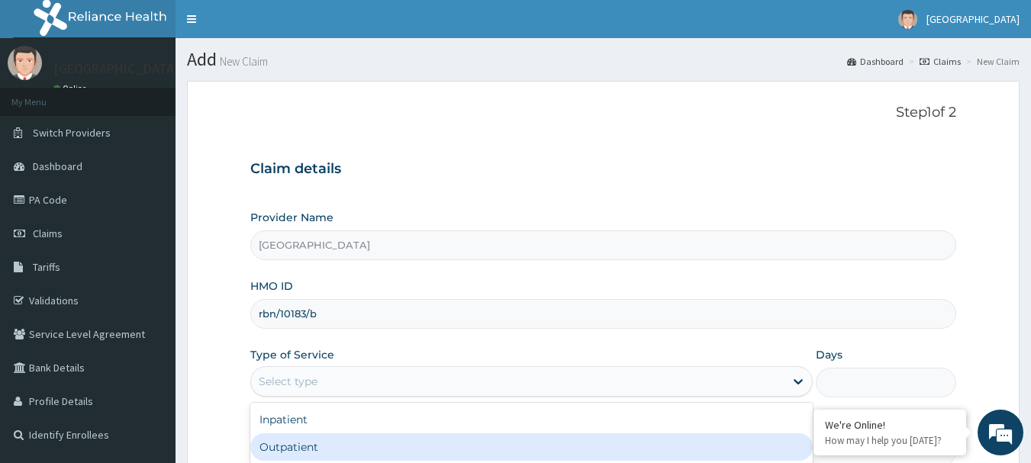
click at [308, 447] on div "Outpatient" at bounding box center [531, 447] width 563 height 27
type input "1"
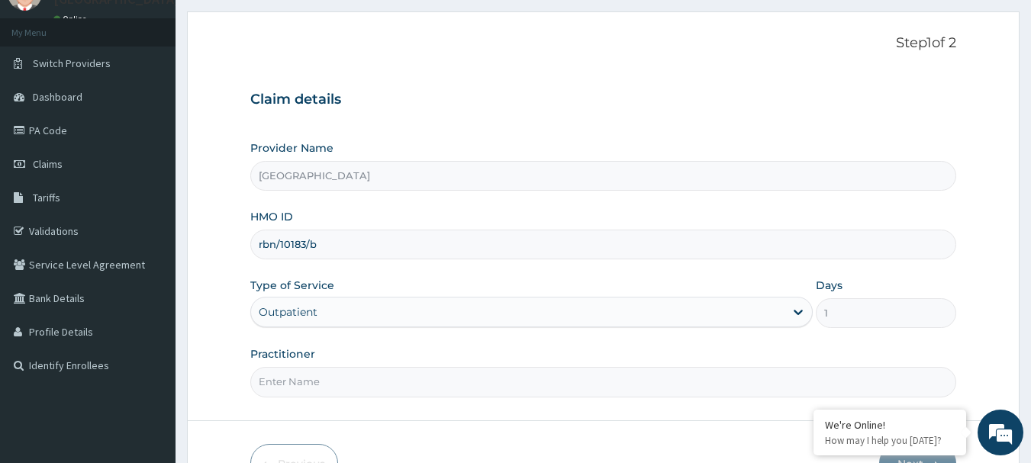
scroll to position [164, 0]
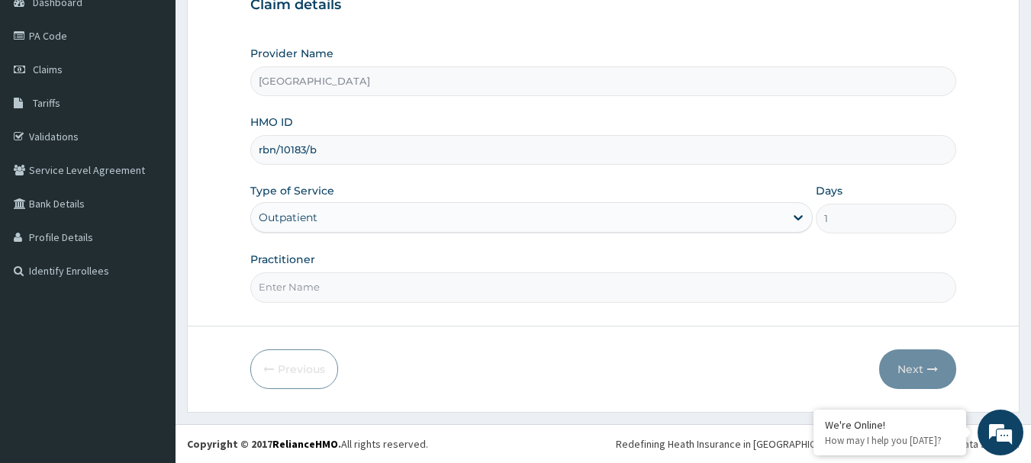
click at [340, 289] on input "Practitioner" at bounding box center [603, 288] width 707 height 30
type input "DR, T.T"
click at [917, 367] on button "Next" at bounding box center [917, 370] width 77 height 40
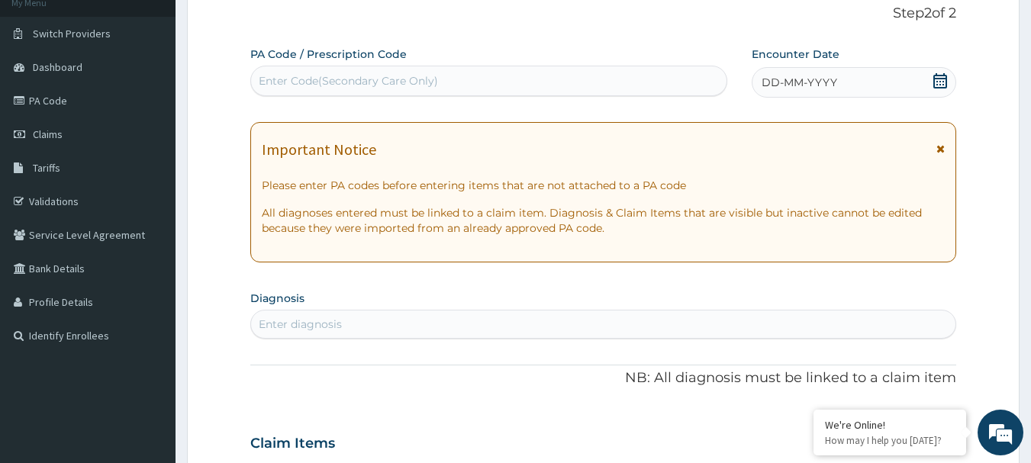
scroll to position [11, 0]
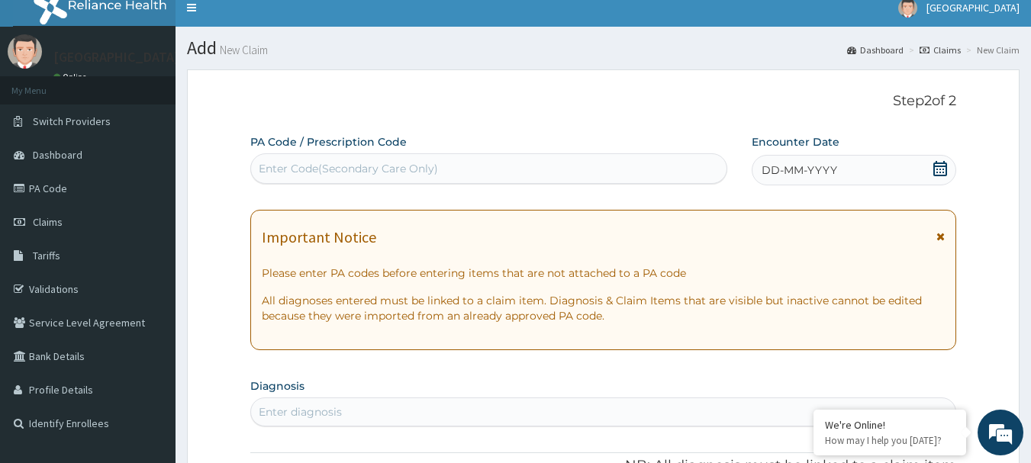
click at [321, 160] on div "Enter Code(Secondary Care Only)" at bounding box center [489, 168] width 476 height 24
paste input "PA/E8C107"
type input "PA/E8C107"
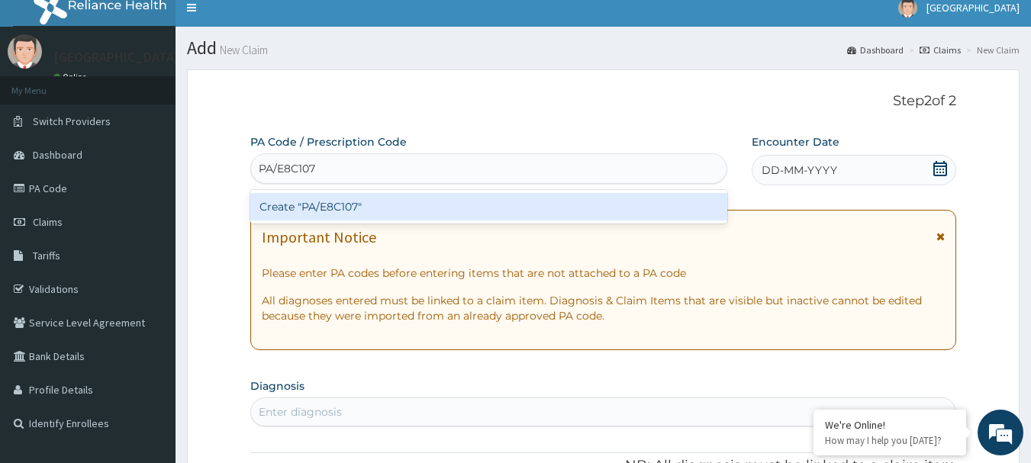
click at [327, 209] on div "Create "PA/E8C107"" at bounding box center [489, 206] width 478 height 27
